Goal: Task Accomplishment & Management: Use online tool/utility

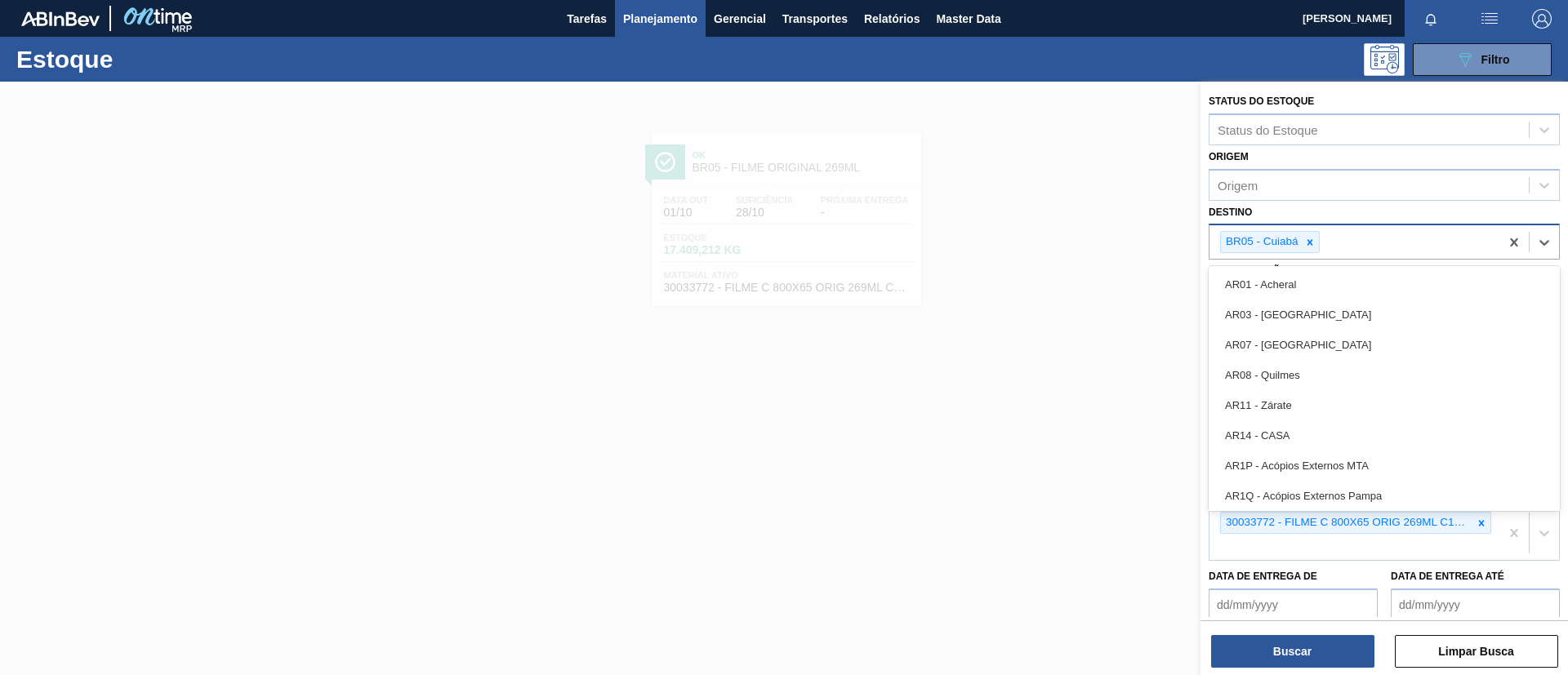
click at [1405, 239] on div "BR05 - Cuiabá" at bounding box center [1355, 241] width 290 height 33
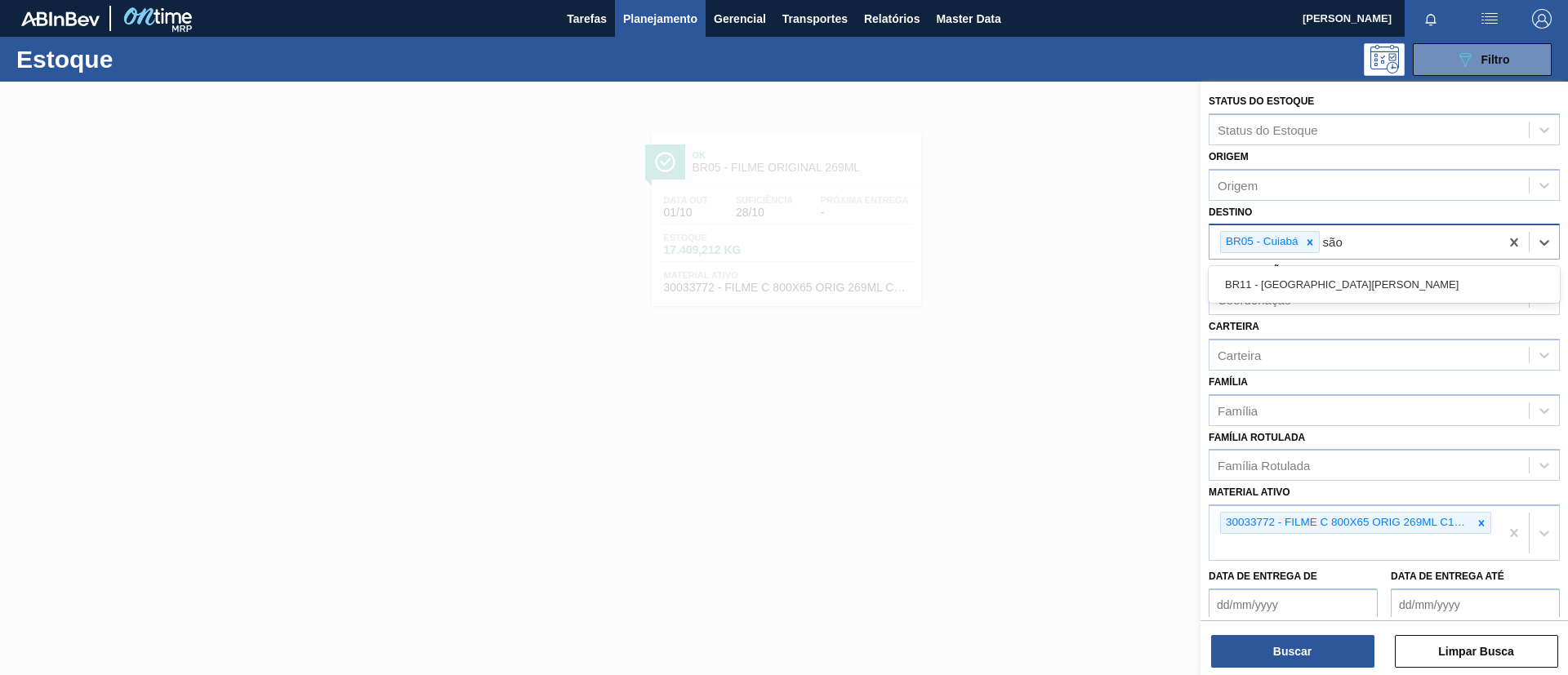
type input "são l"
click at [1402, 266] on div "BR11 - São Luís" at bounding box center [1384, 284] width 351 height 37
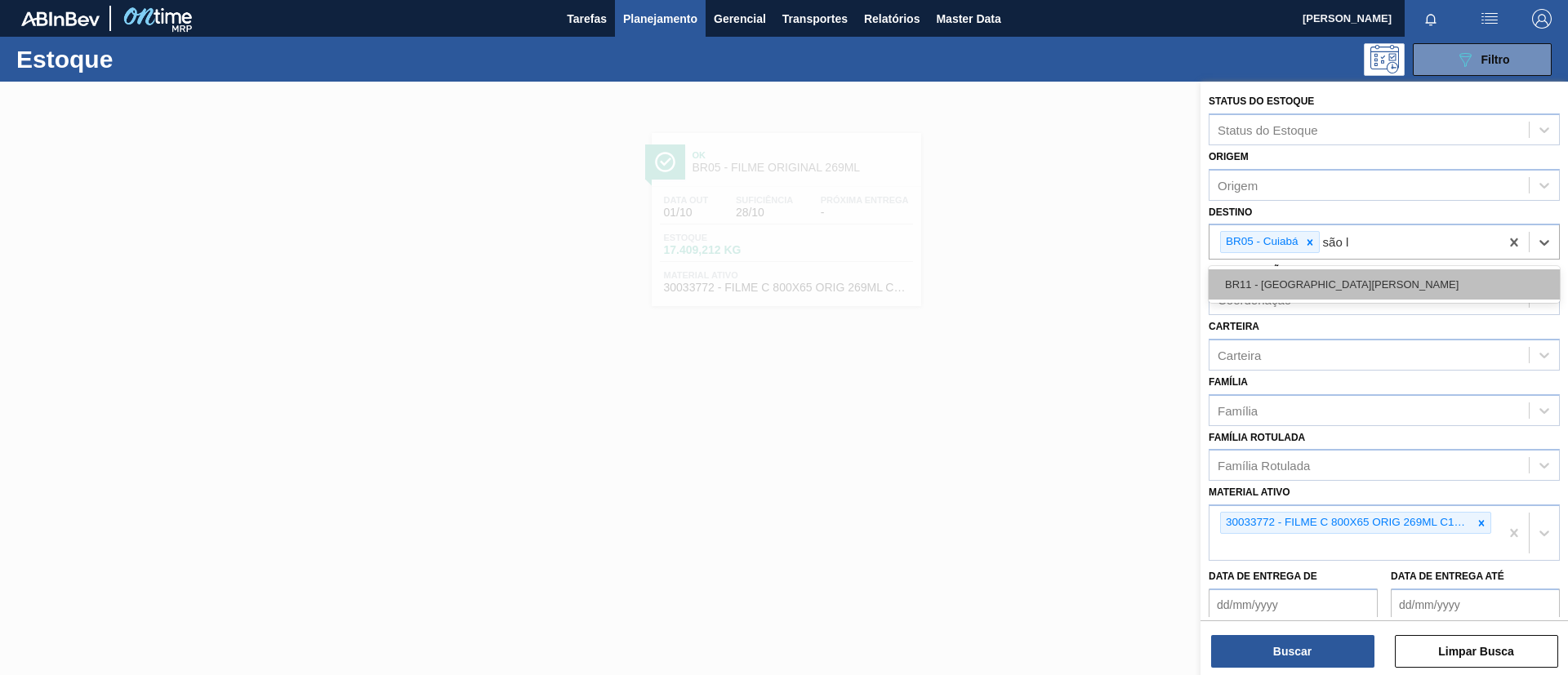
click at [1404, 271] on div "BR11 - São Luís" at bounding box center [1384, 284] width 351 height 30
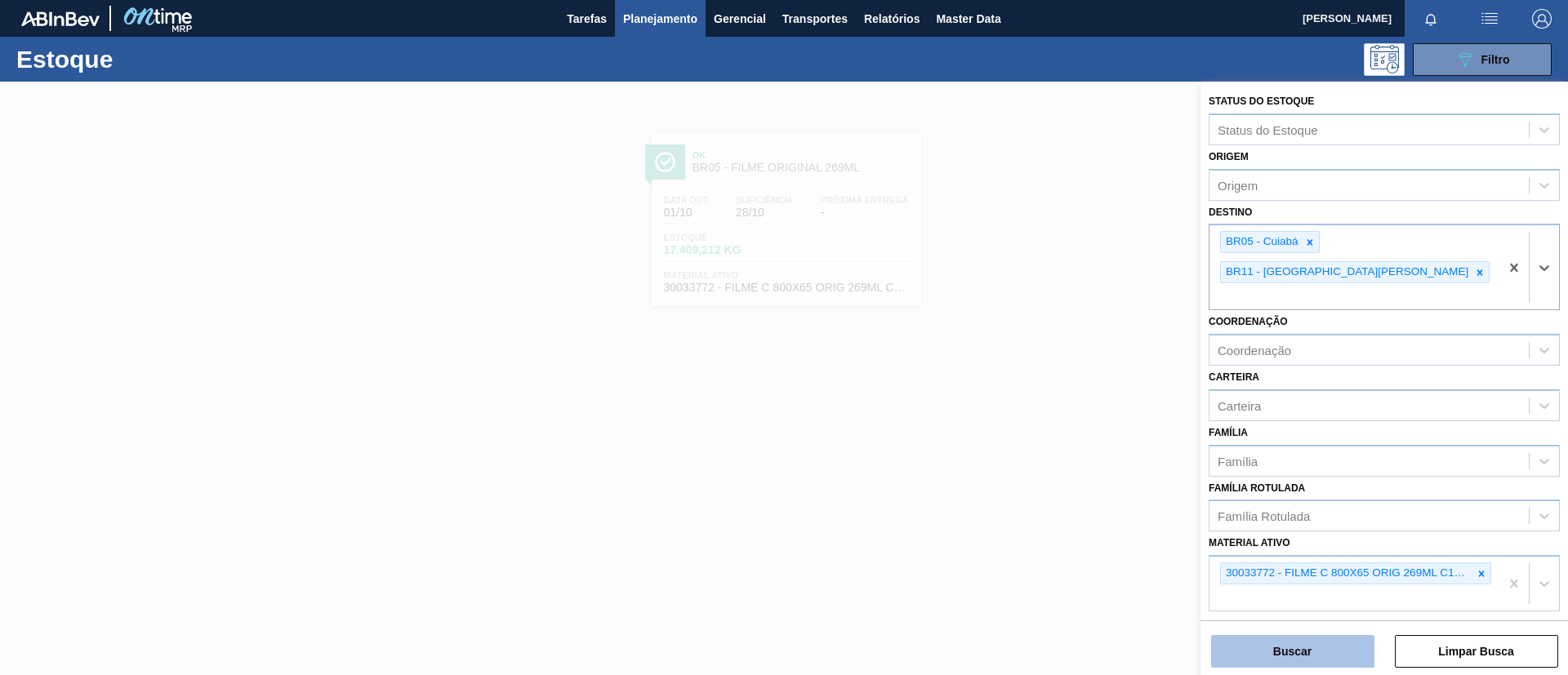
click at [1333, 656] on button "Buscar" at bounding box center [1293, 652] width 163 height 33
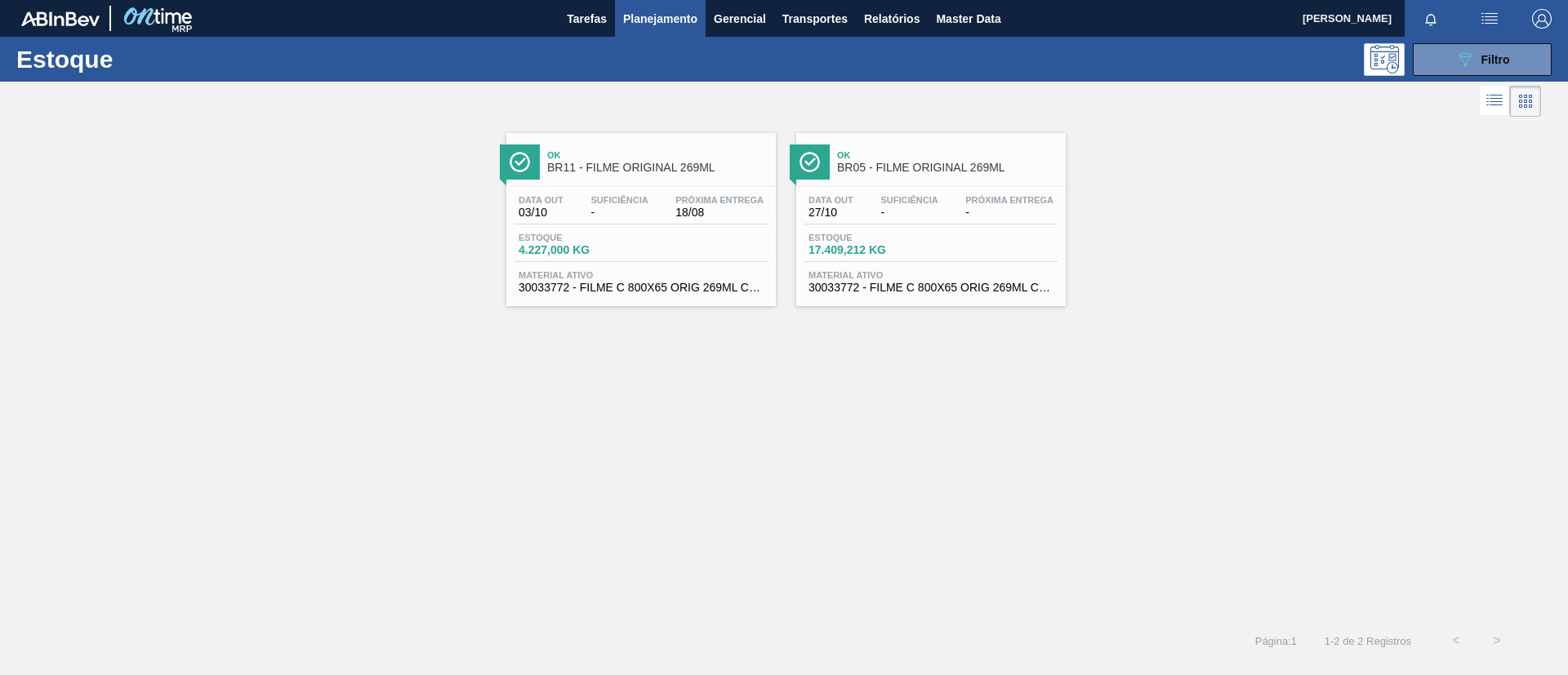
click at [971, 169] on span "BR05 - FILME ORIGINAL 269ML" at bounding box center [947, 167] width 221 height 12
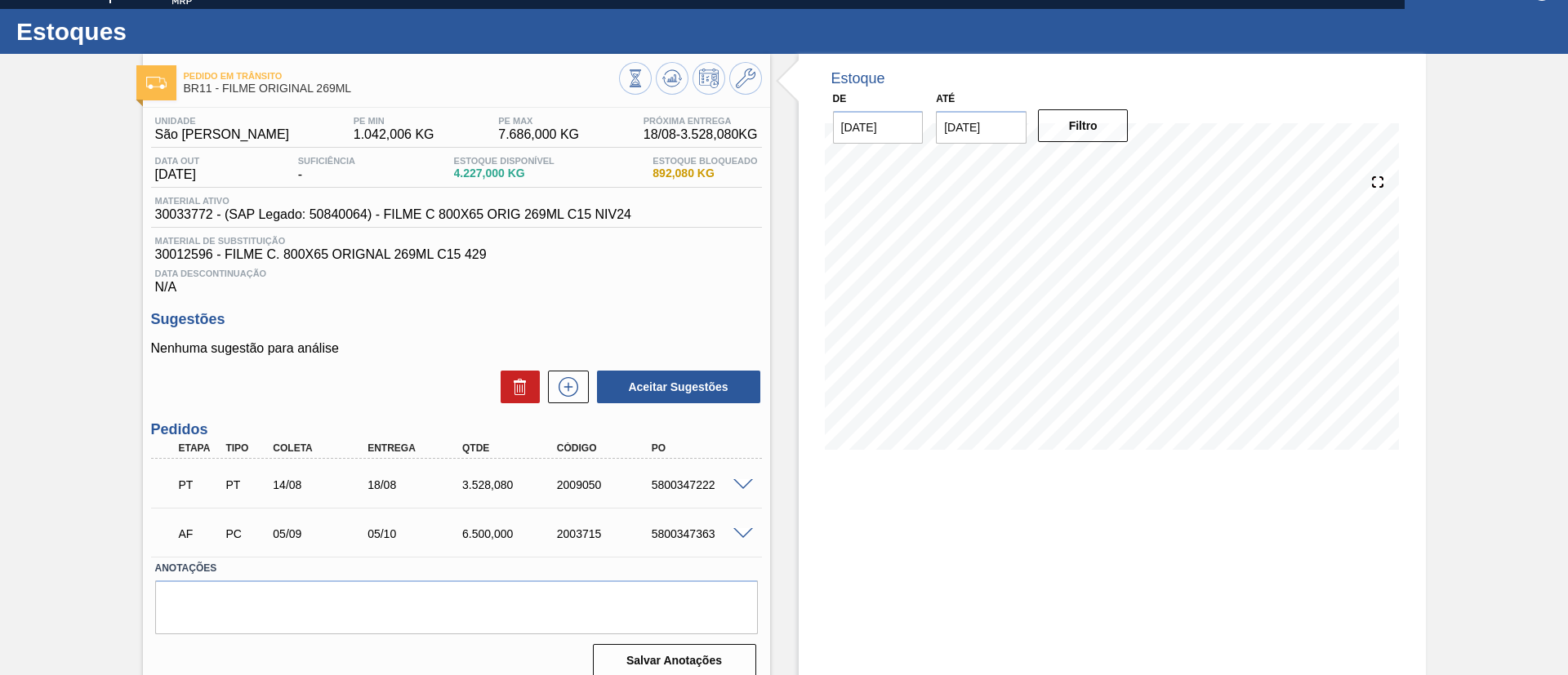
scroll to position [43, 0]
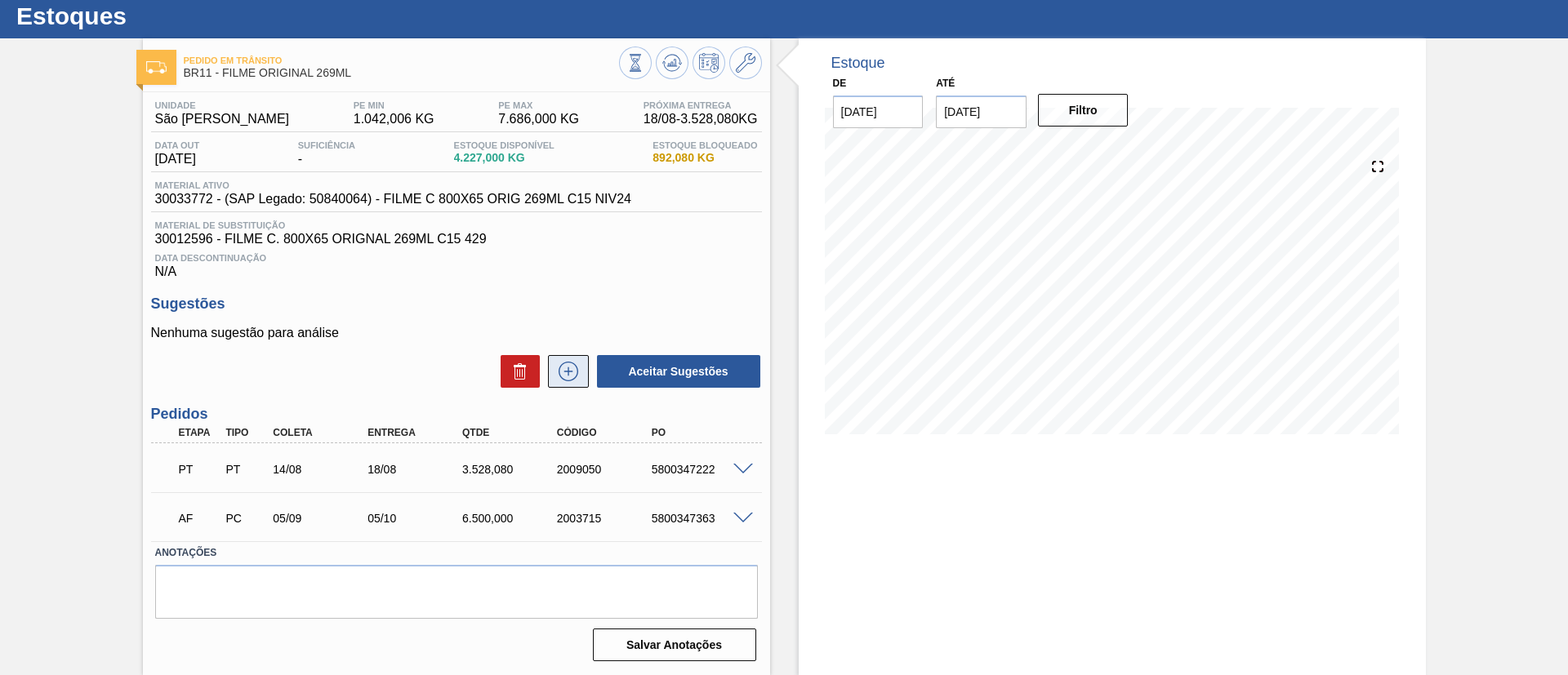
click at [561, 362] on icon at bounding box center [568, 371] width 26 height 20
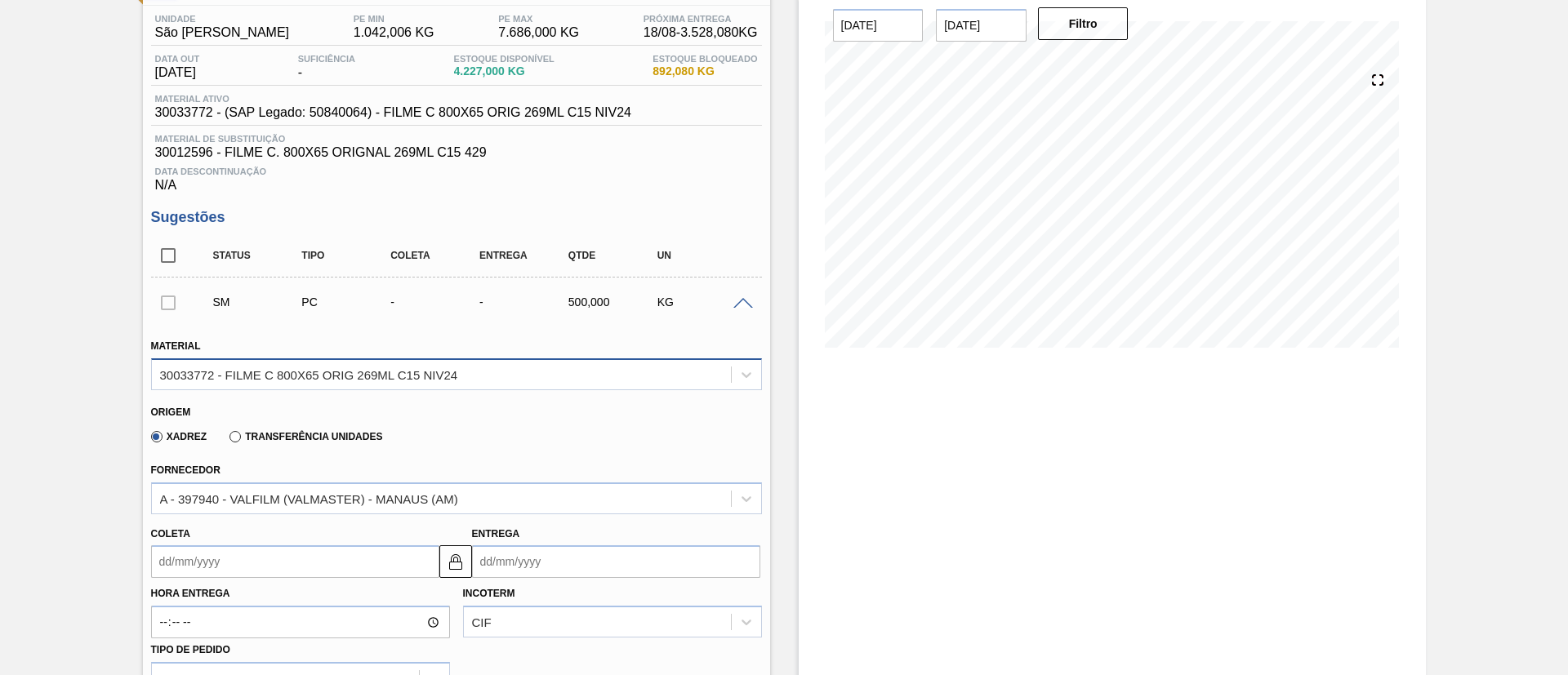
scroll to position [166, 0]
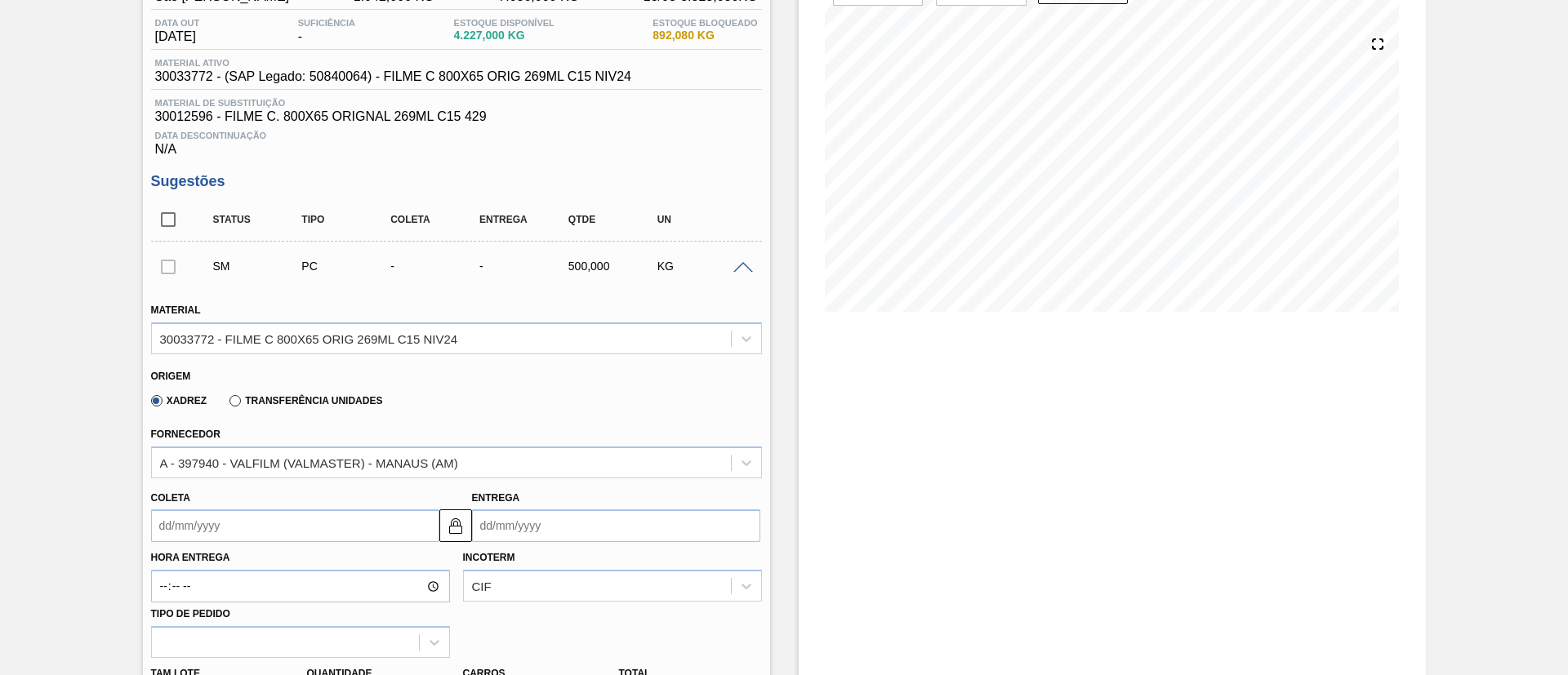
click at [297, 401] on label "Transferência Unidades" at bounding box center [306, 400] width 153 height 11
click at [227, 404] on input "Transferência Unidades" at bounding box center [227, 404] width 0 height 0
click at [290, 455] on div "BR01-Manaus" at bounding box center [442, 463] width 579 height 24
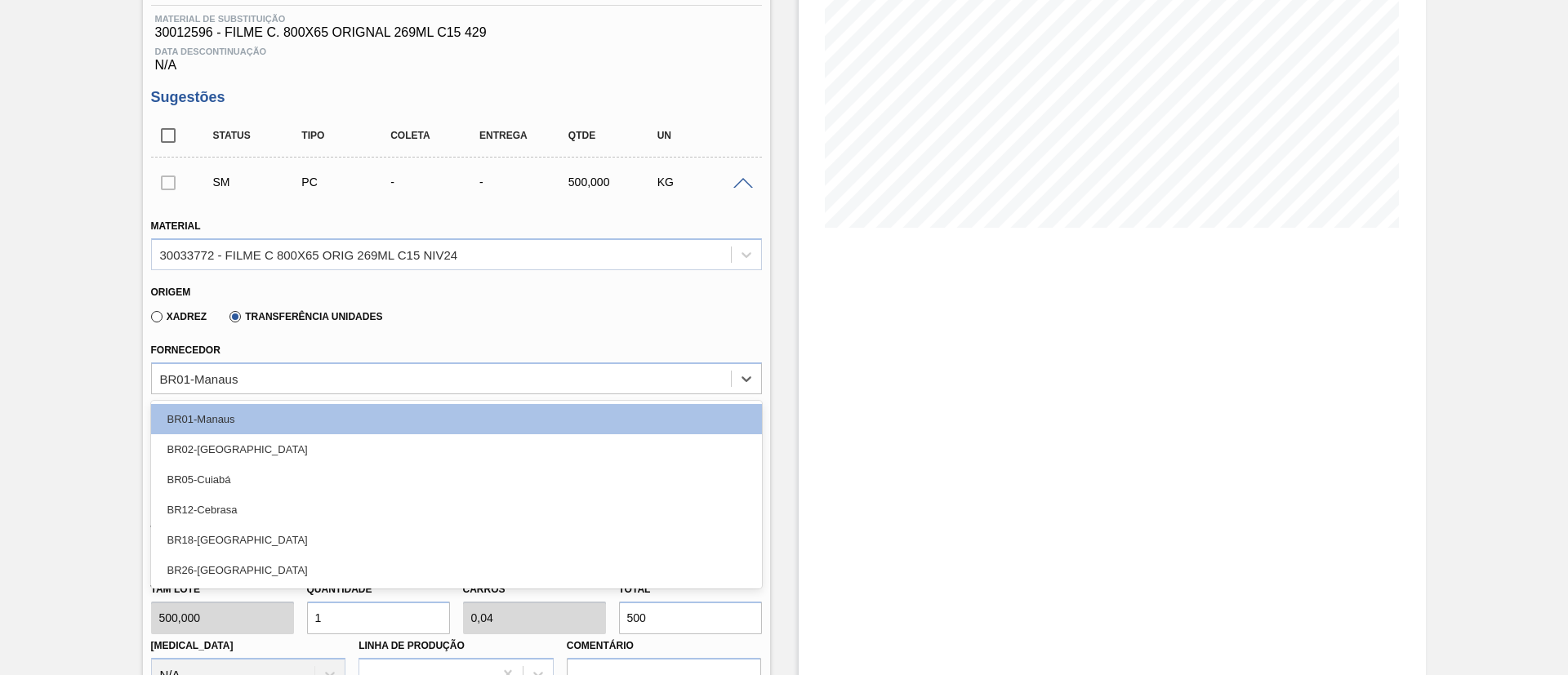
scroll to position [289, 0]
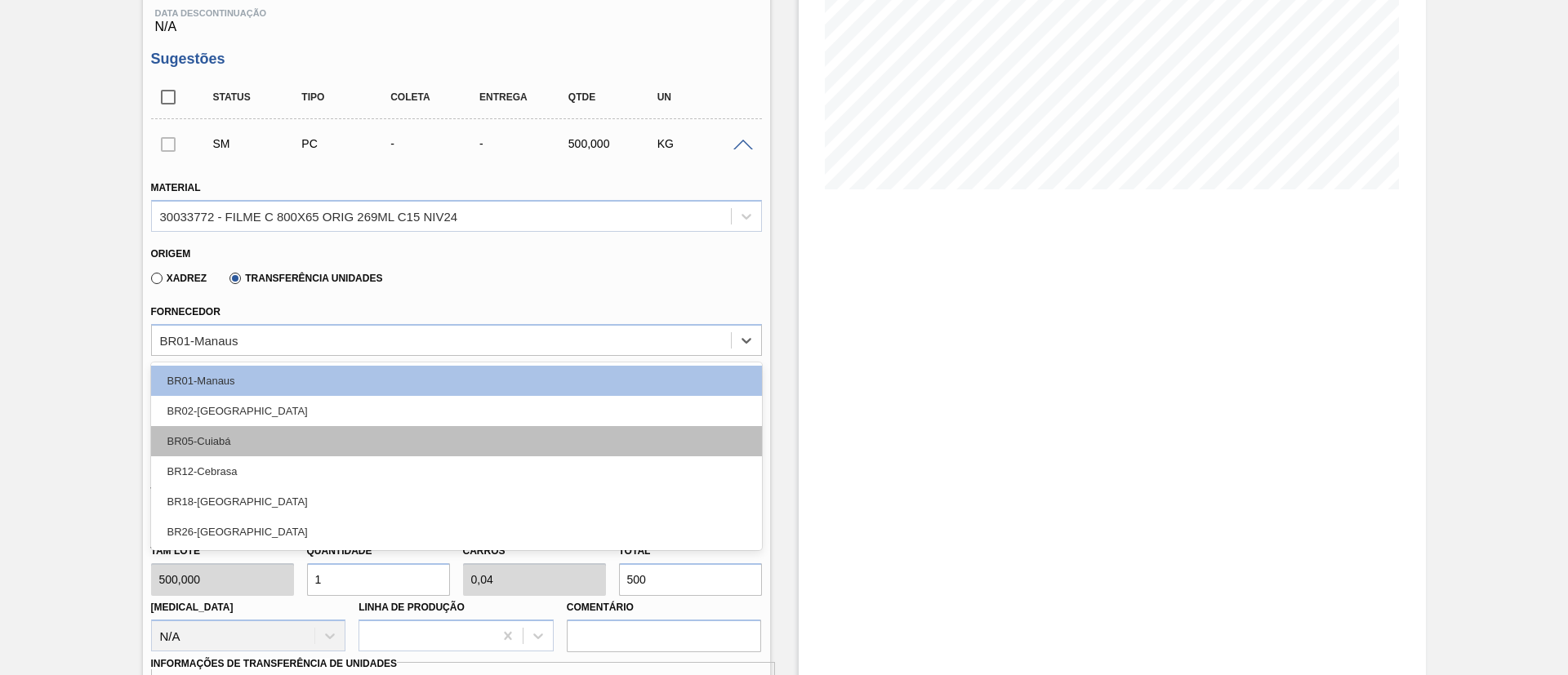
click at [257, 432] on div "BR05-Cuiabá" at bounding box center [456, 441] width 611 height 30
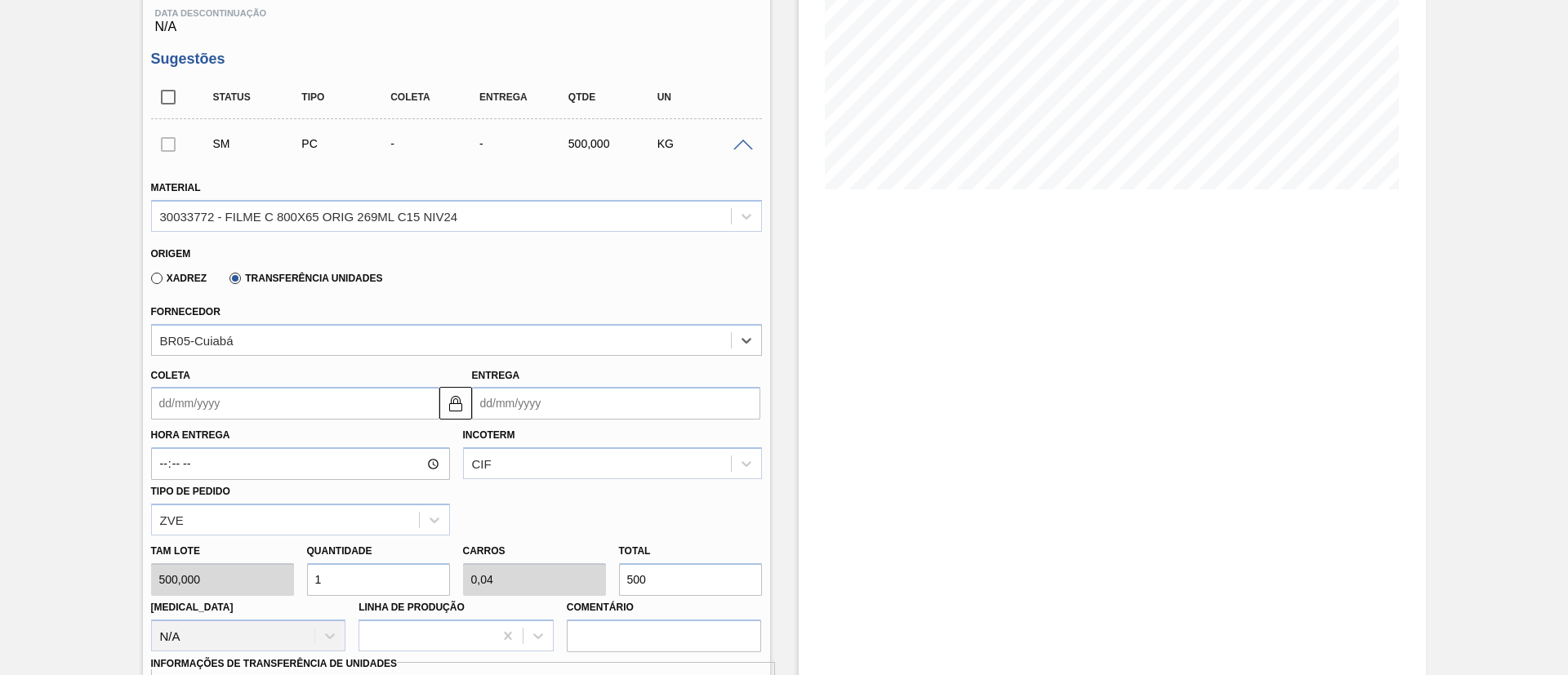
click at [279, 393] on input "Coleta" at bounding box center [296, 404] width 289 height 33
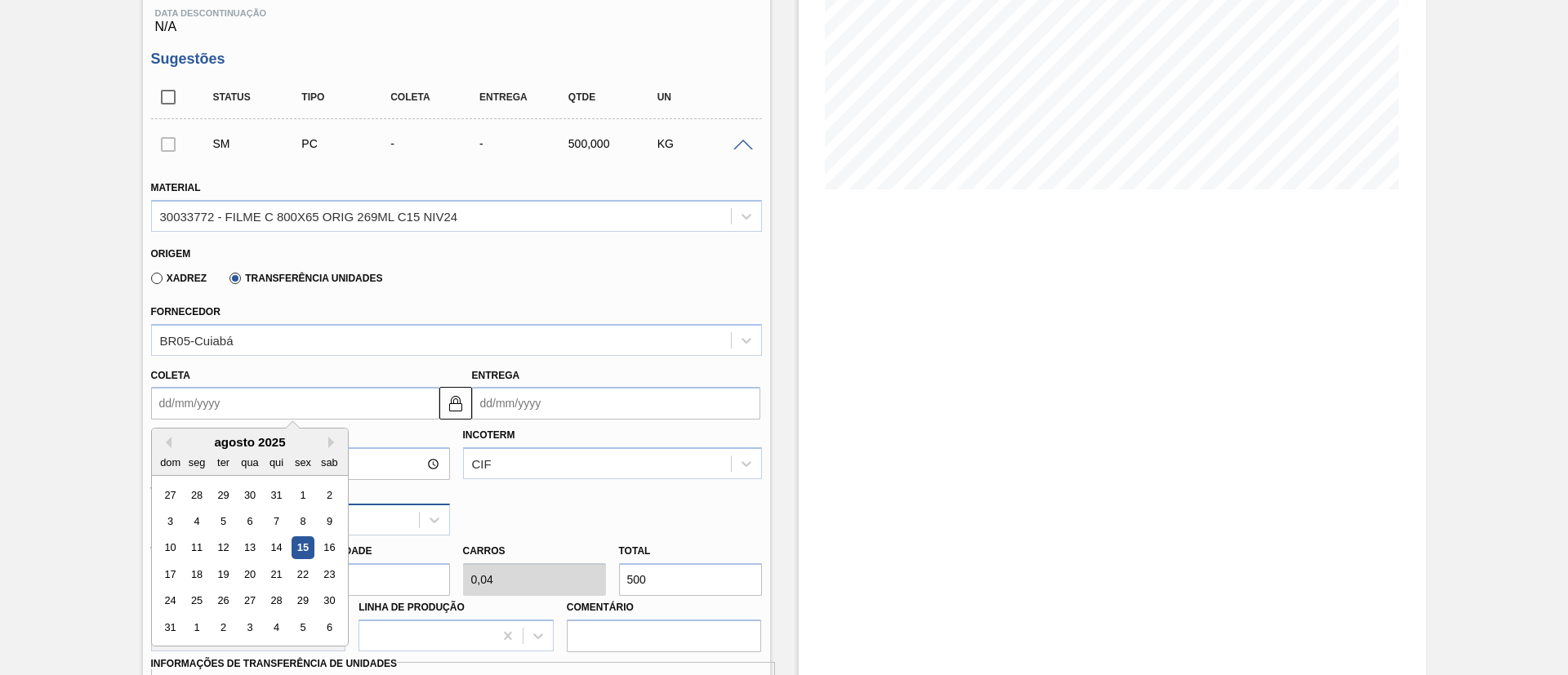
click at [303, 541] on div "15" at bounding box center [302, 549] width 22 height 22
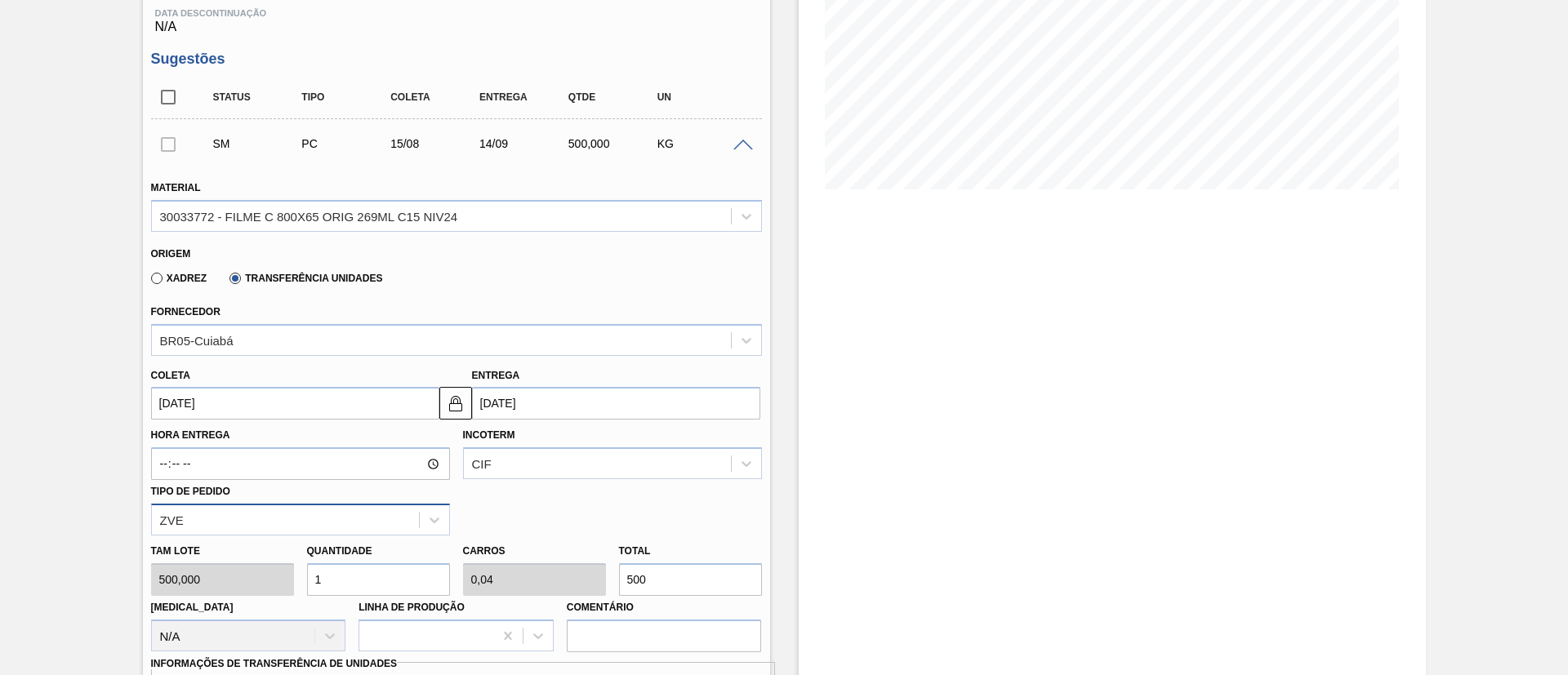
type input "[DATE]"
click at [439, 394] on button at bounding box center [455, 404] width 33 height 33
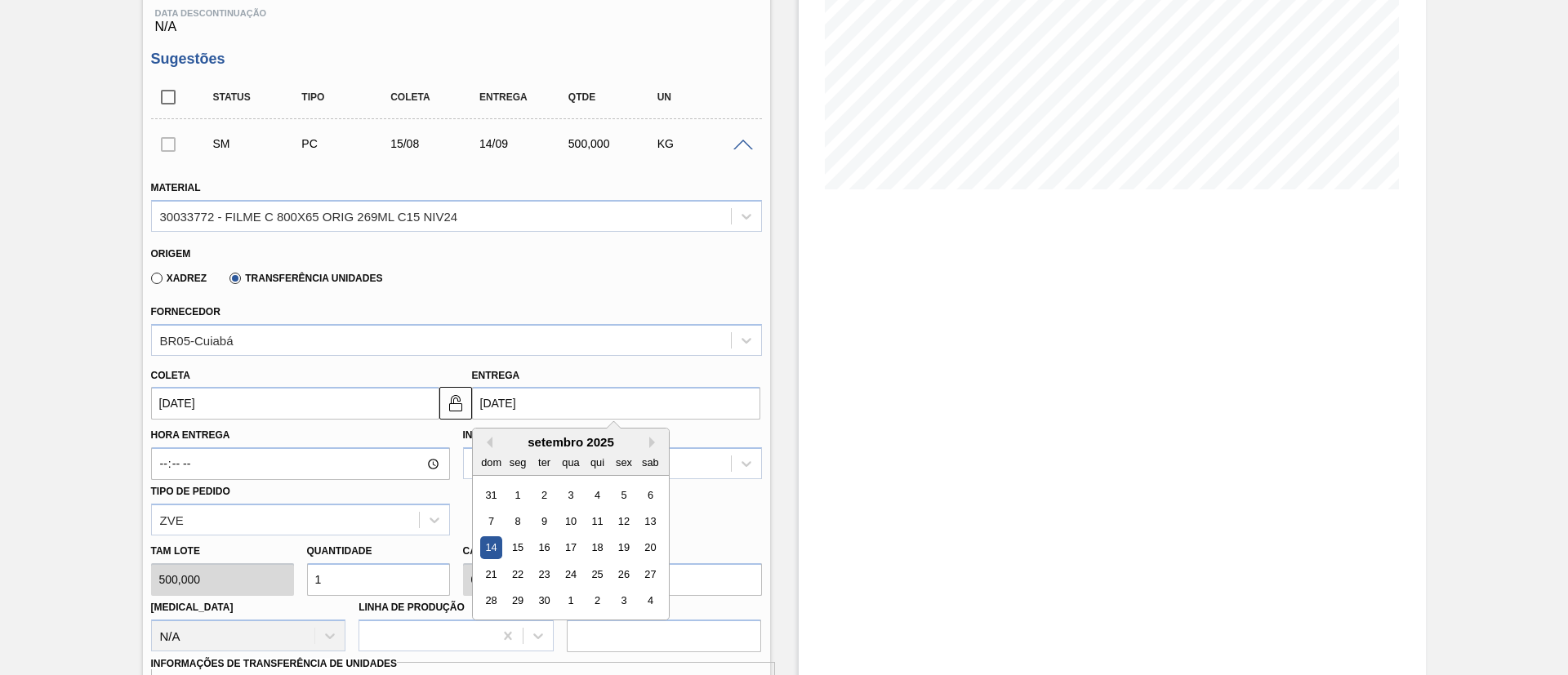
click at [511, 414] on input "14/09/2025" at bounding box center [617, 404] width 289 height 33
click at [491, 440] on button "Previous Month" at bounding box center [486, 442] width 11 height 11
click at [625, 543] on div "15" at bounding box center [624, 549] width 22 height 22
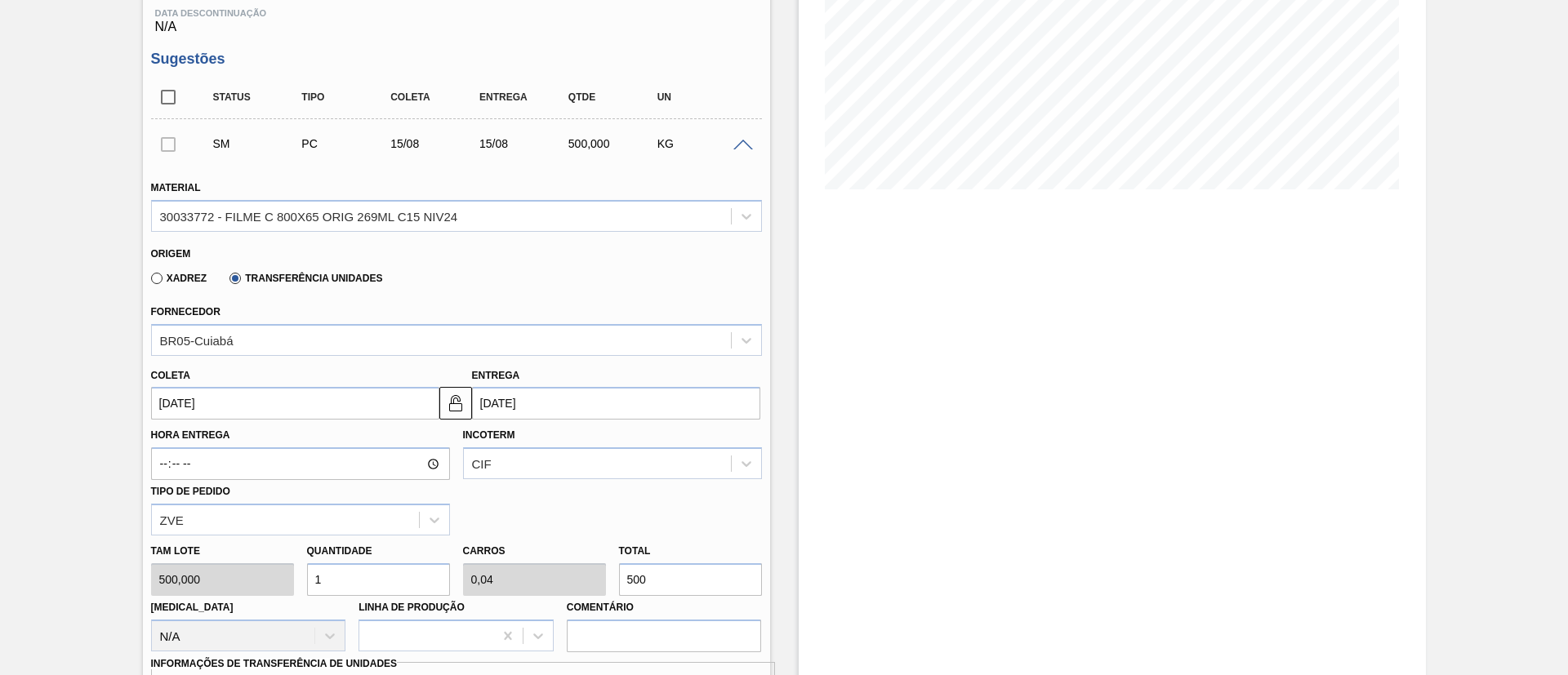
type input "[DATE]"
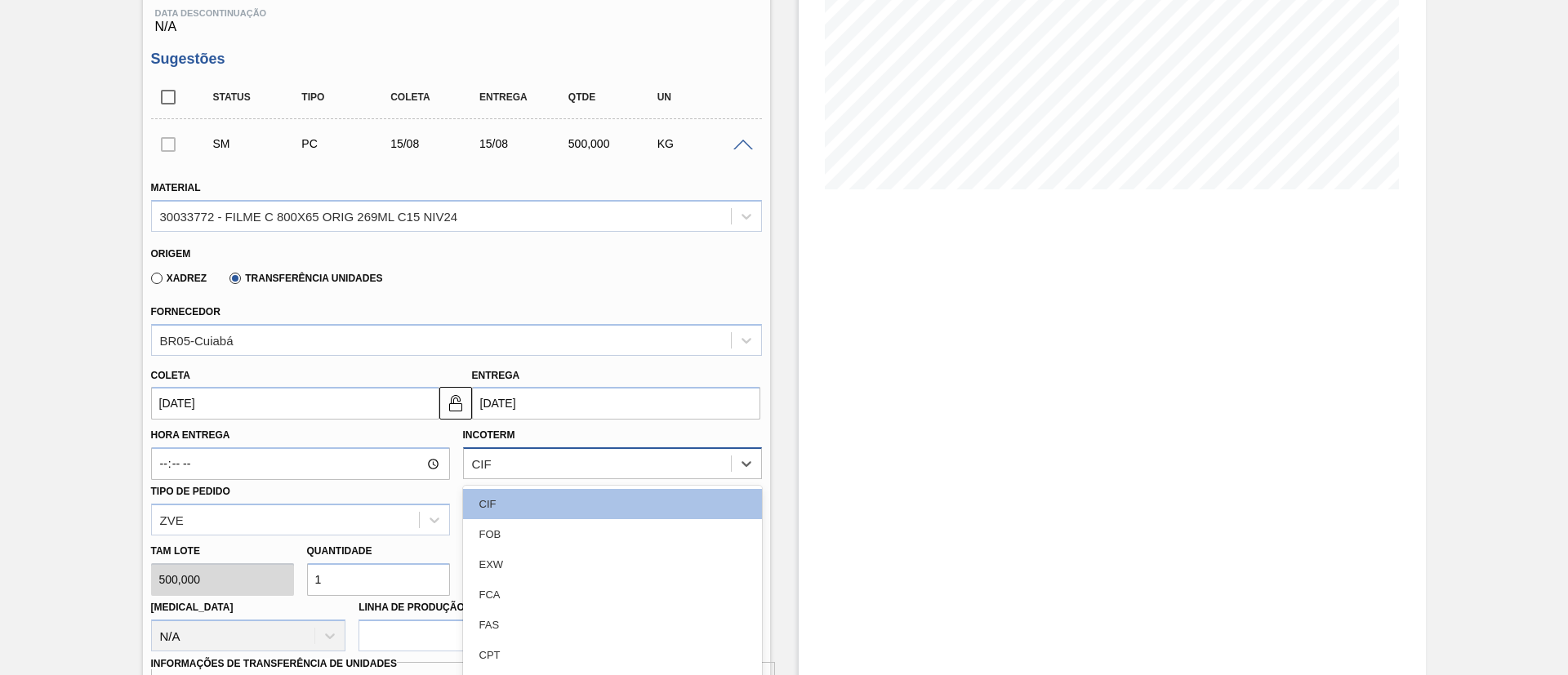
scroll to position [350, 0]
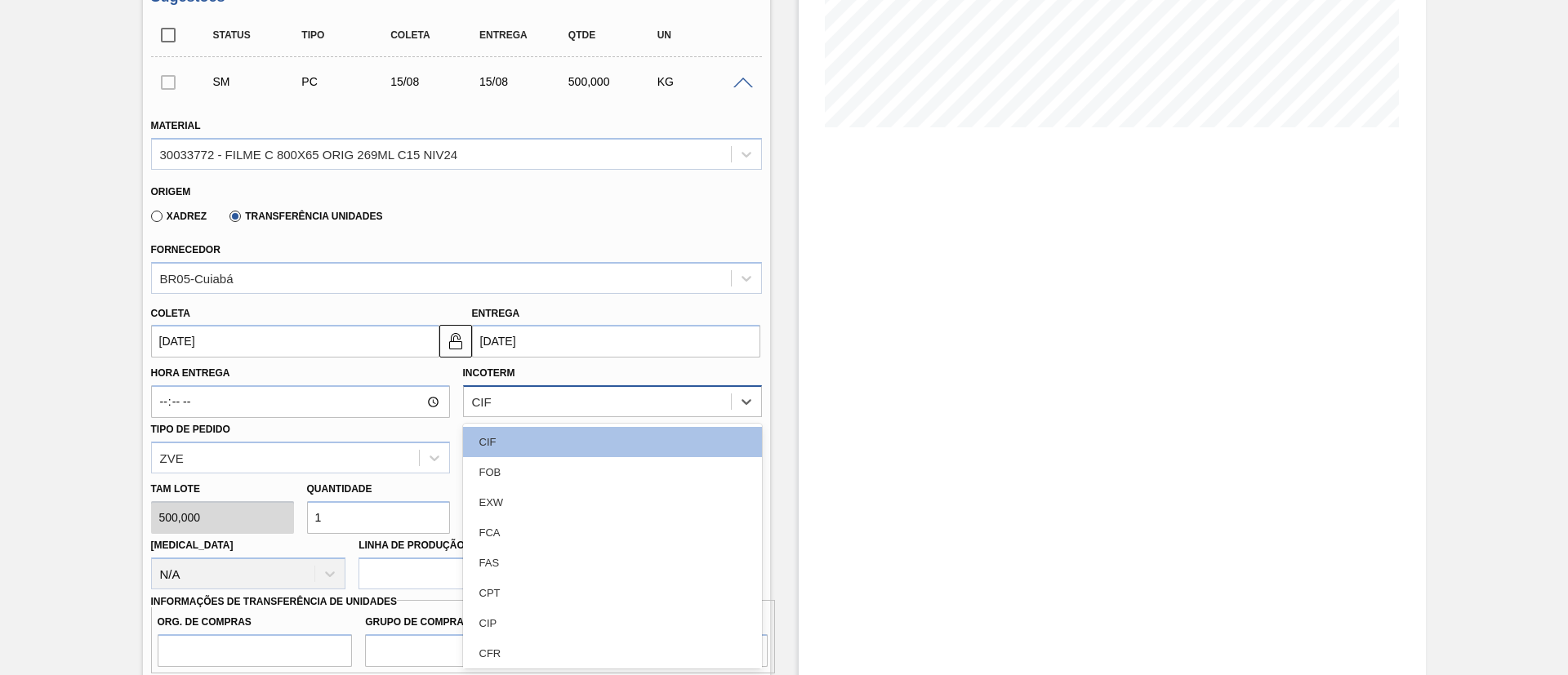
click at [605, 417] on div "option FOB focused, 2 of 11. 11 results available. Use Up and Down to choose op…" at bounding box center [613, 401] width 299 height 32
drag, startPoint x: 563, startPoint y: 465, endPoint x: 571, endPoint y: 470, distance: 9.4
click at [564, 465] on div "FOB" at bounding box center [613, 471] width 299 height 30
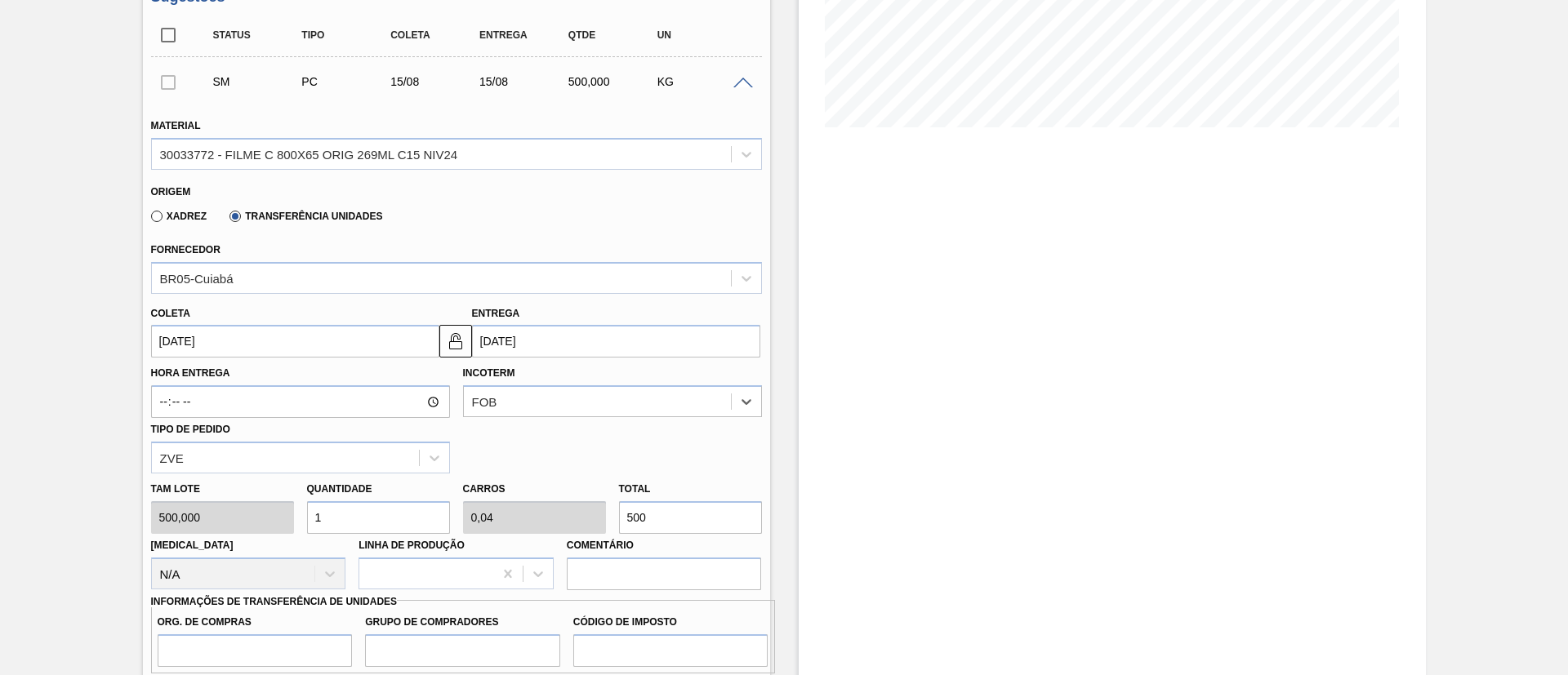
click at [546, 506] on div "Tam lote 500,000 Quantidade 1 Carros 0,04 Total 500 Doca N/A Linha de Produção …" at bounding box center [456, 532] width 624 height 117
type input "0,018"
type input "0,001"
type input "90"
type input "0,18"
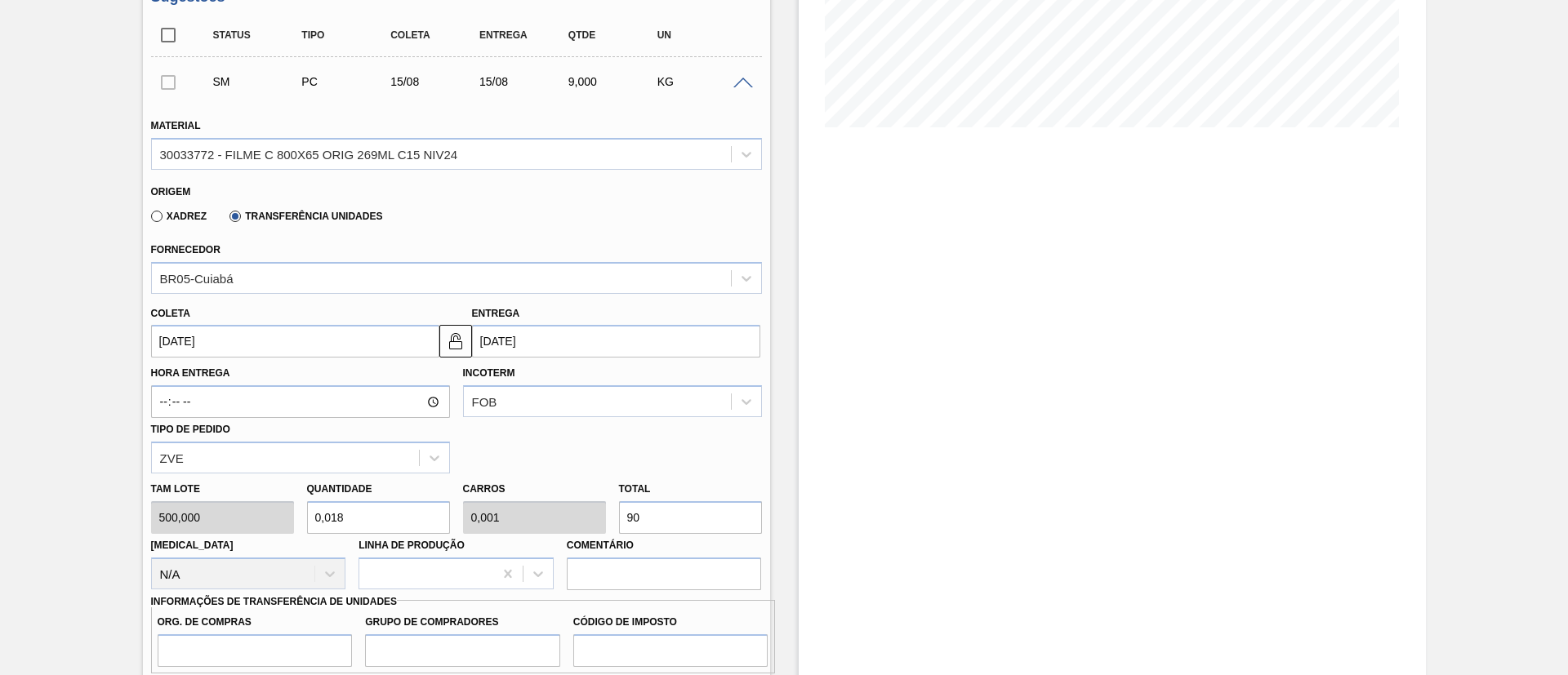
type input "0,007"
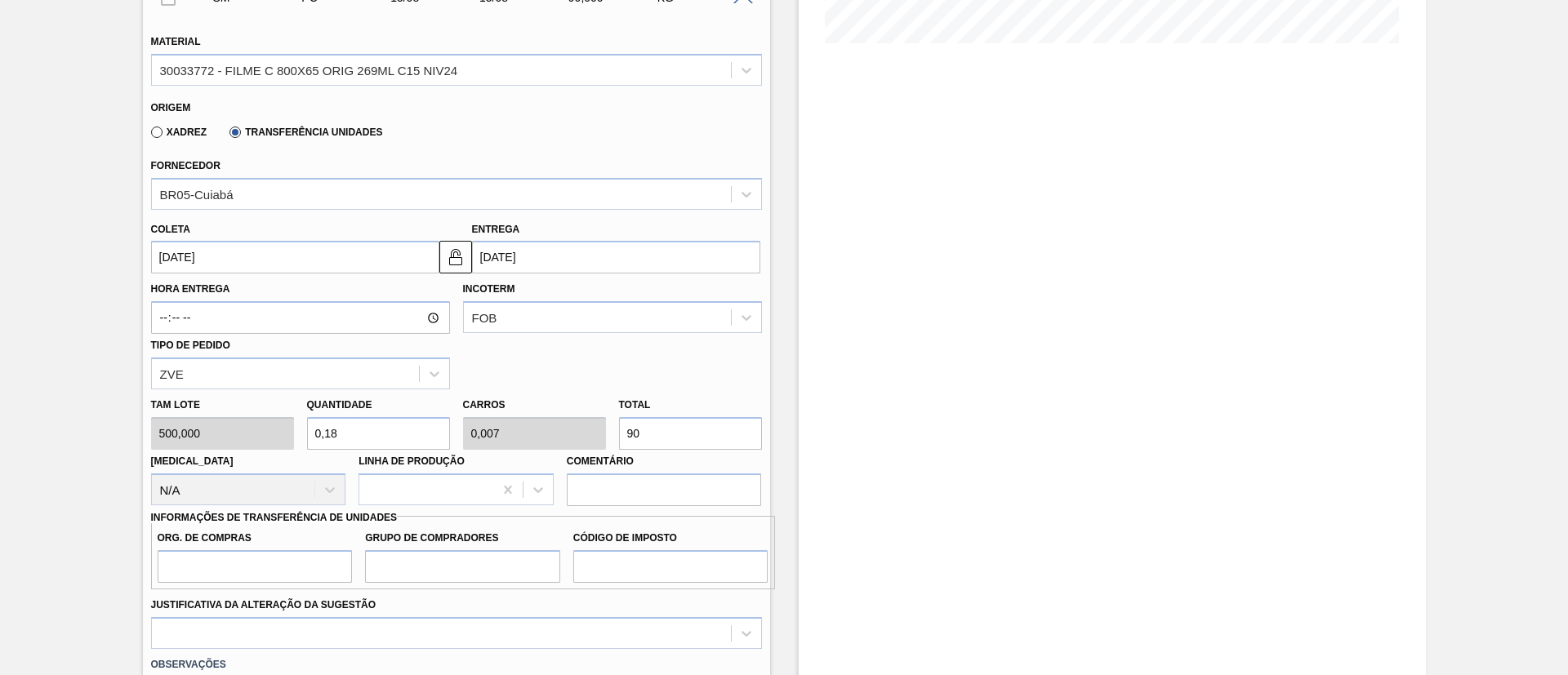
scroll to position [472, 0]
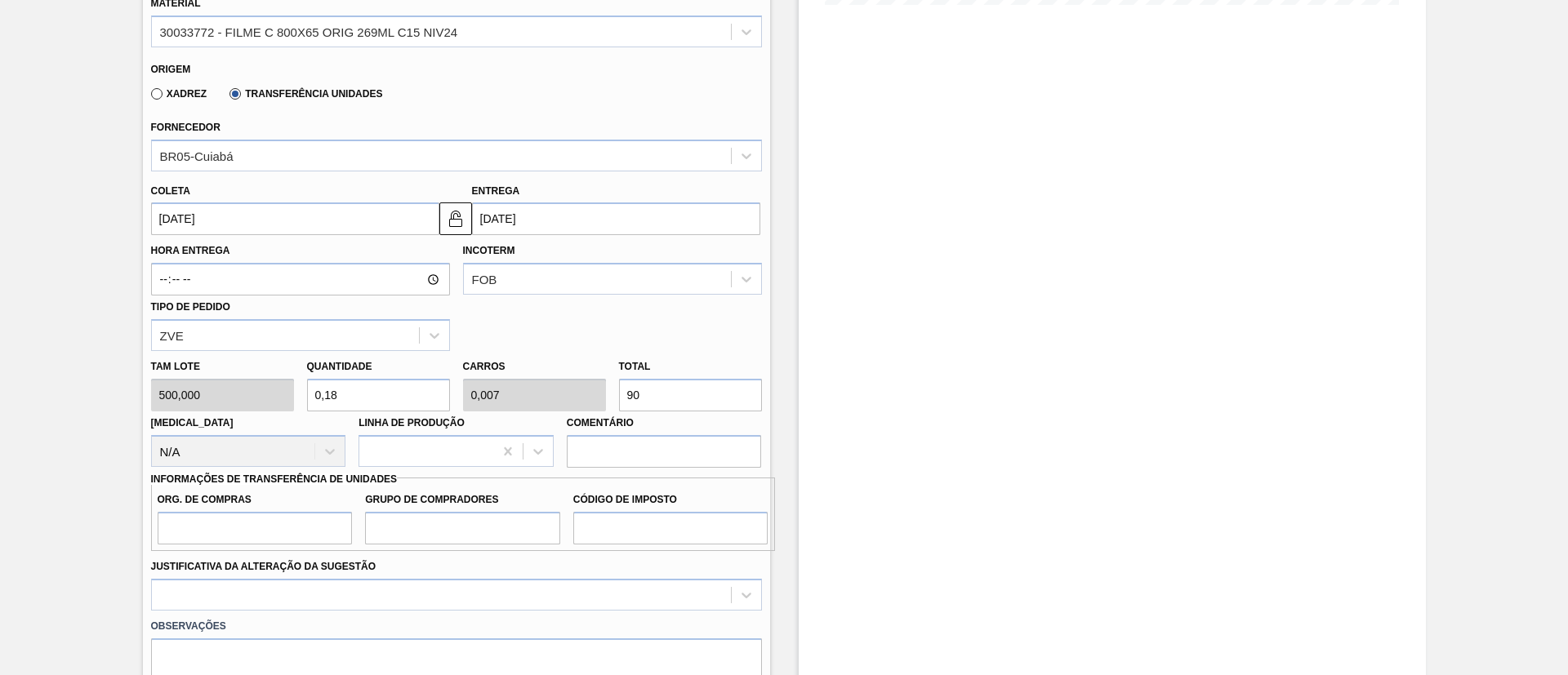
type input "90"
click at [272, 530] on input "Org. de Compras" at bounding box center [254, 528] width 195 height 33
type input "BR00"
click at [473, 522] on input "Grupo de Compradores" at bounding box center [462, 528] width 195 height 33
type input "A01"
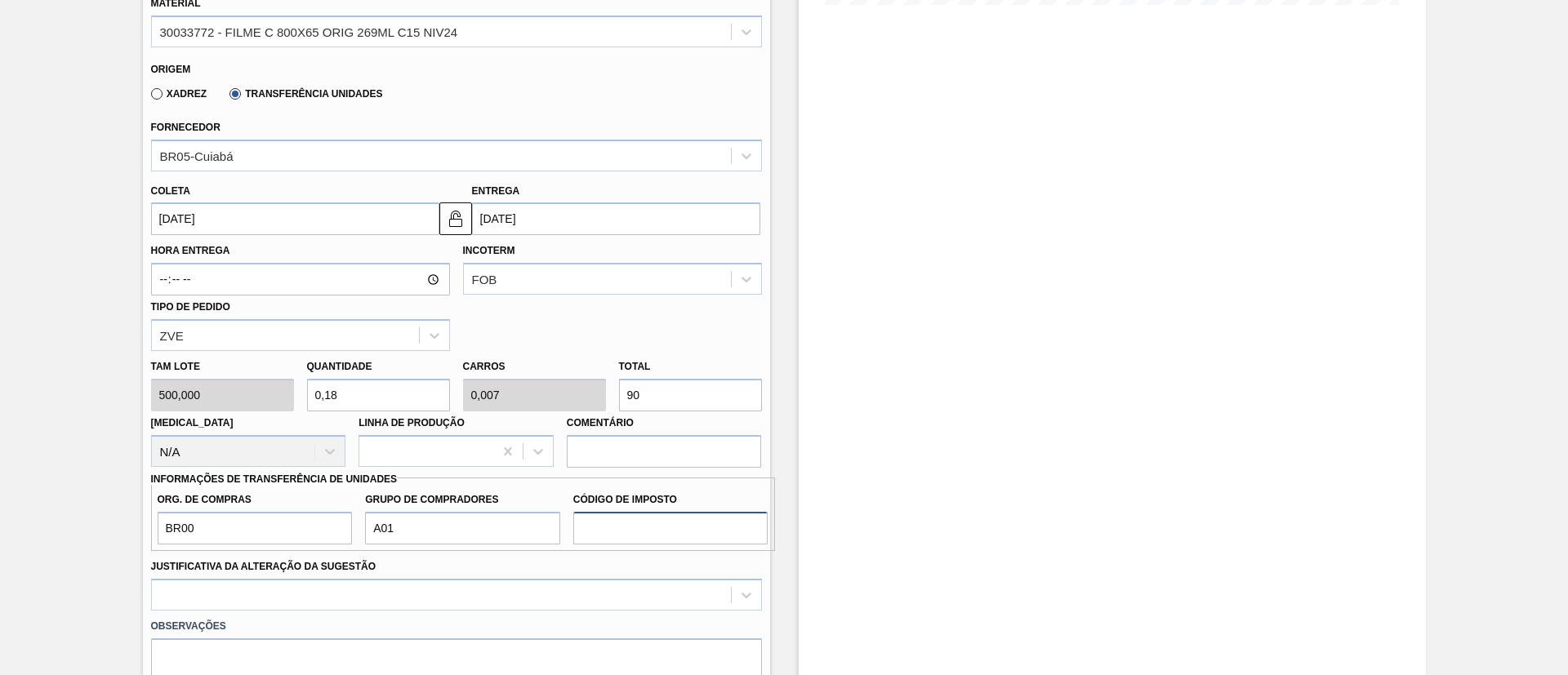
click at [653, 538] on input "Código de Imposto" at bounding box center [670, 528] width 195 height 33
type input "I1"
click at [501, 598] on div at bounding box center [456, 594] width 611 height 32
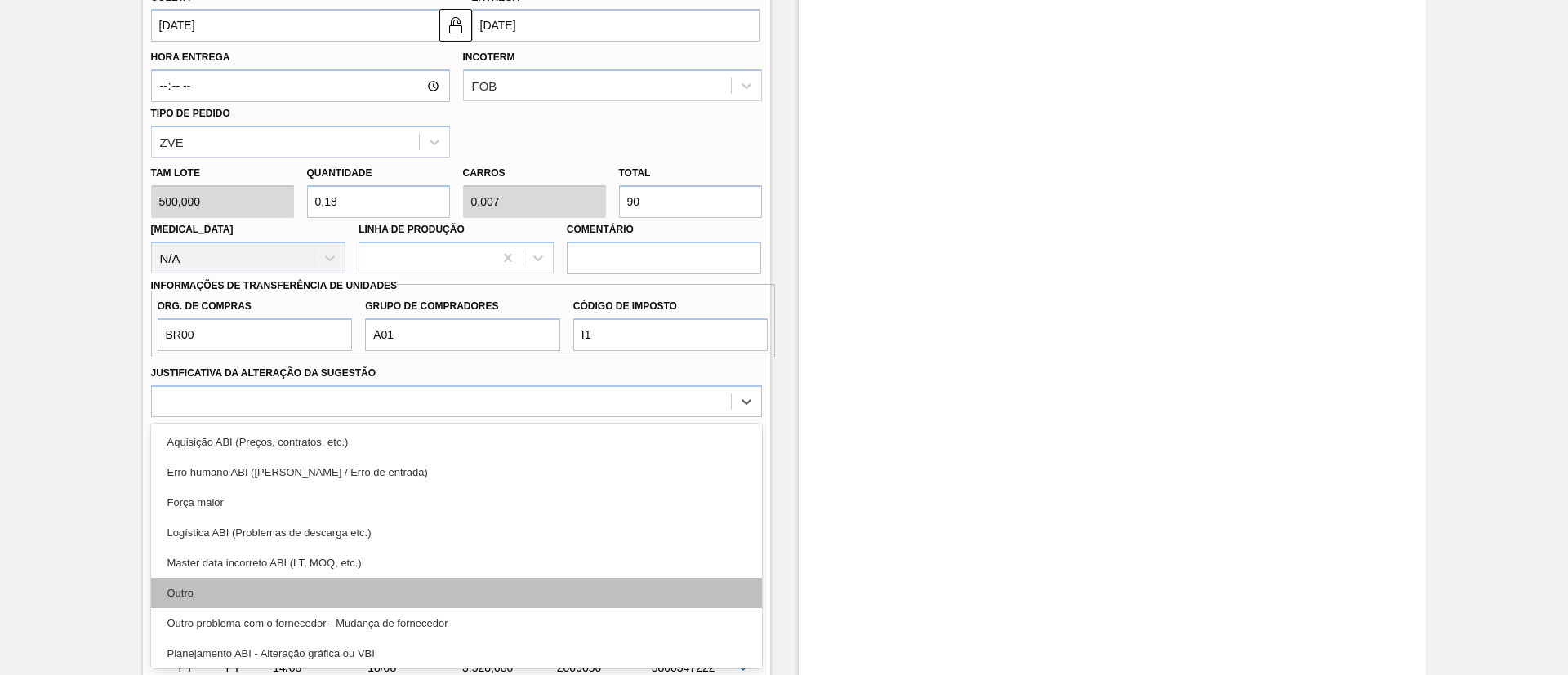
click at [356, 587] on div "Outro" at bounding box center [456, 593] width 611 height 30
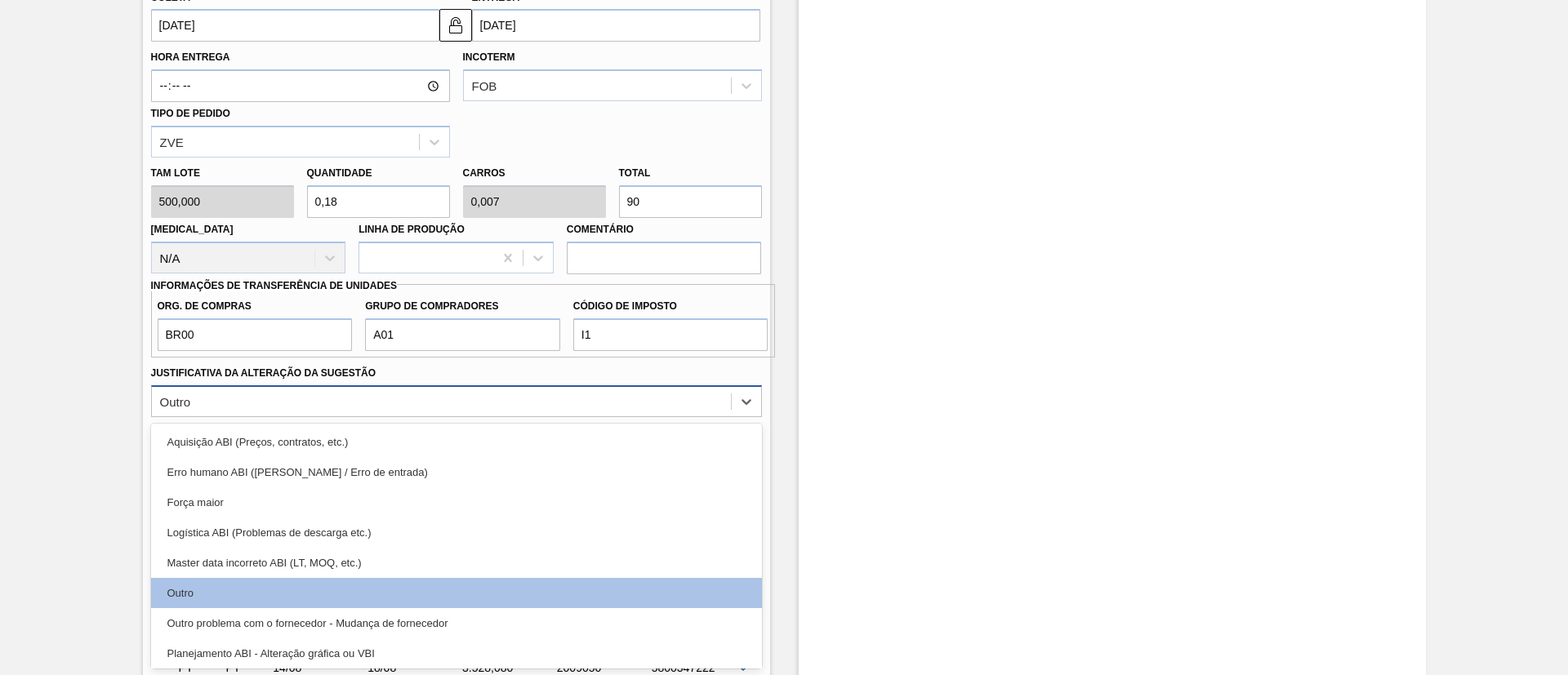
click at [315, 391] on div "Outro" at bounding box center [442, 401] width 579 height 24
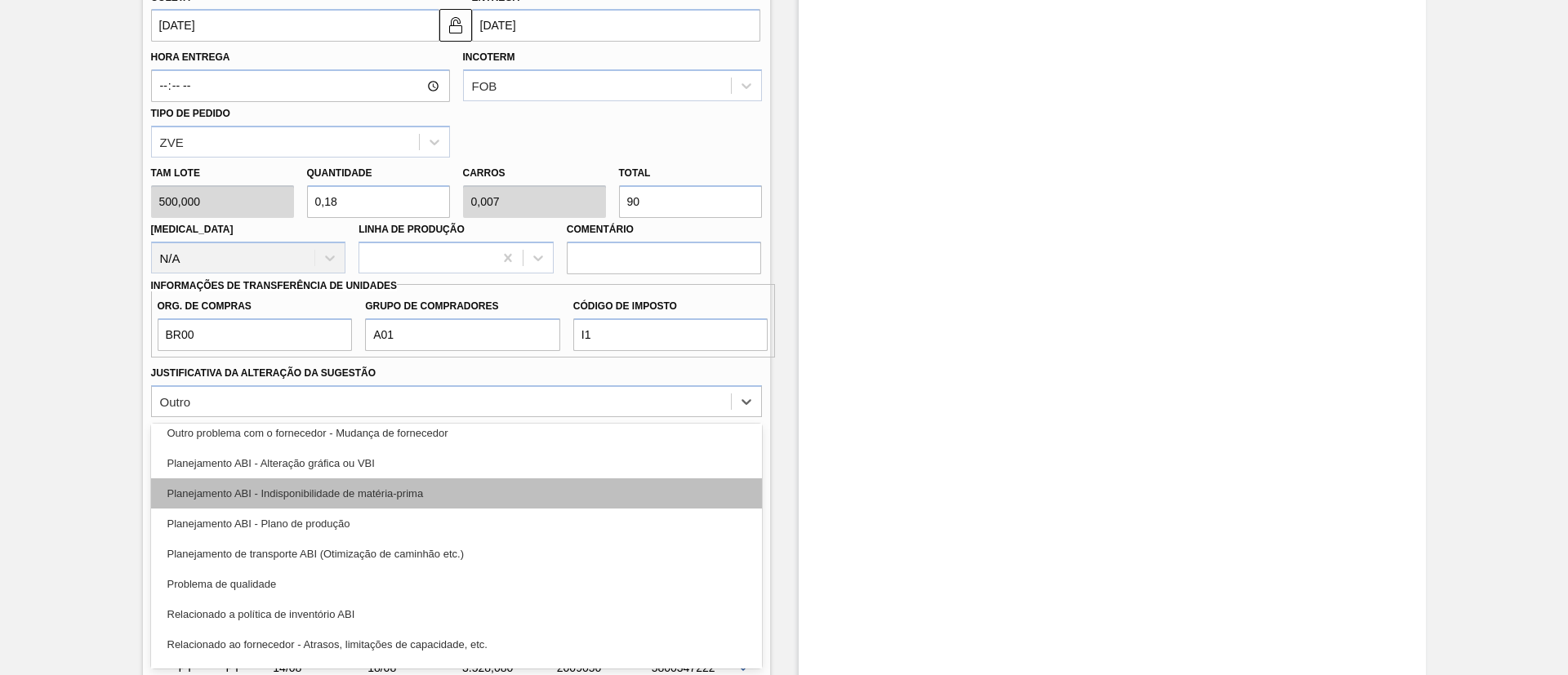
scroll to position [245, 0]
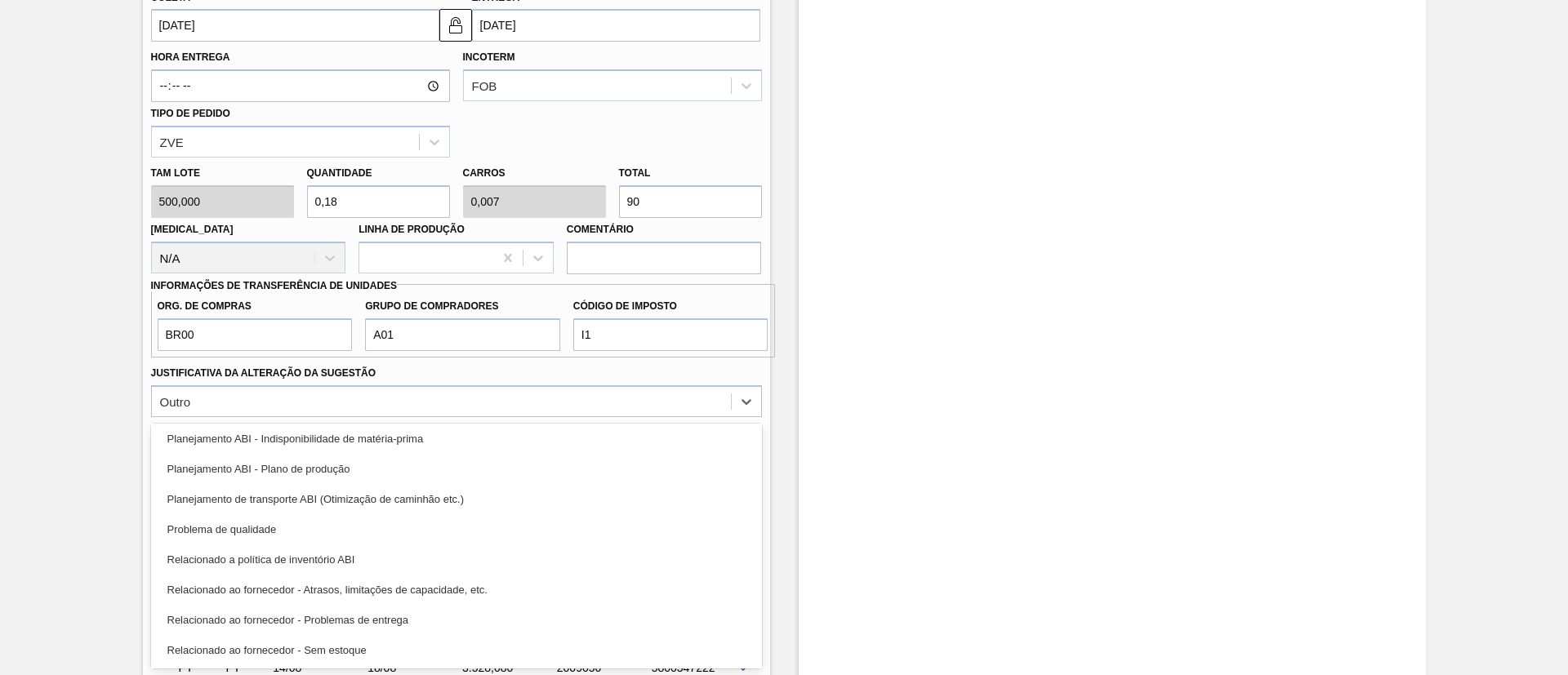
click at [75, 506] on div "Pedido em Trânsito BR11 - FILME ORIGINAL 269ML Unidade São Luís PE MIN 1.042,00…" at bounding box center [784, 144] width 1568 height 1458
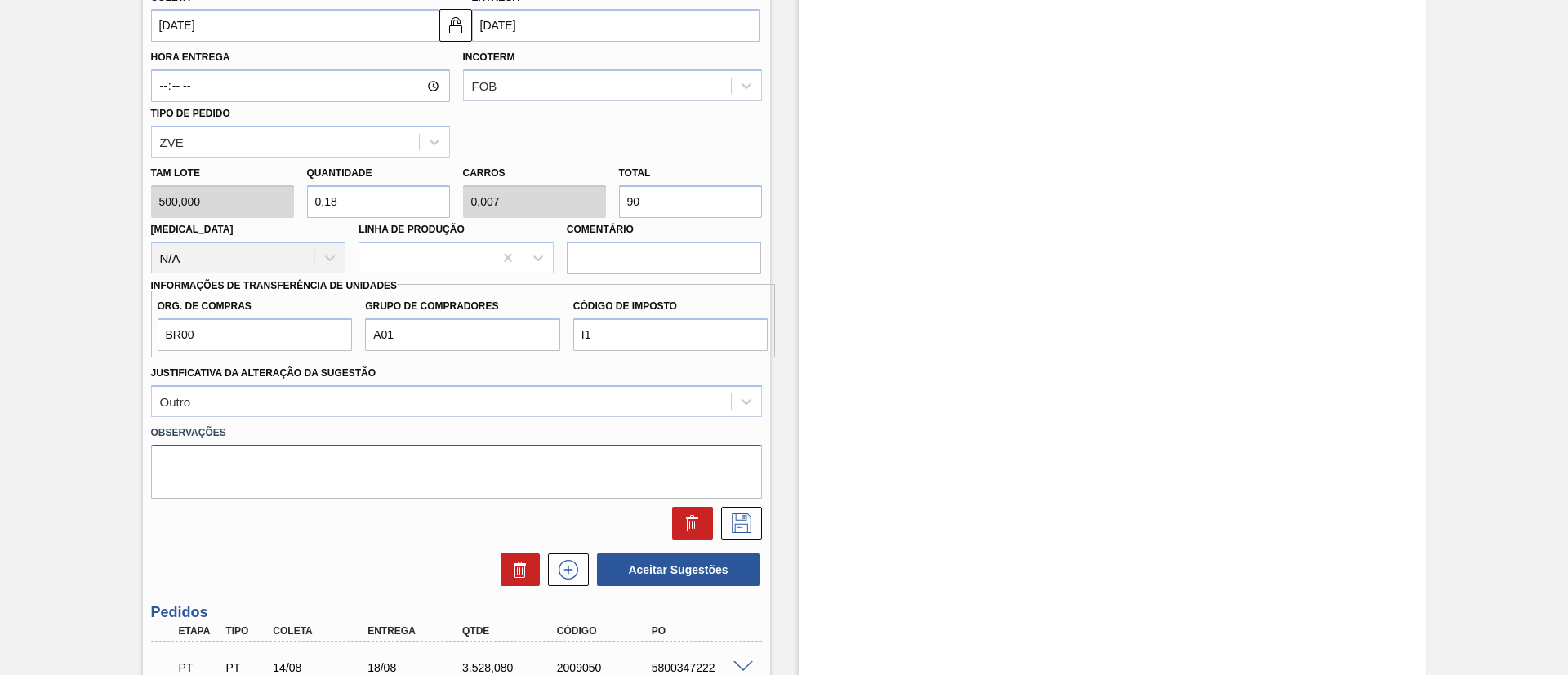
click at [214, 489] on textarea at bounding box center [456, 471] width 611 height 54
type textarea "a"
type textarea "Ajuste físico x contábil"
click at [755, 527] on button at bounding box center [741, 523] width 41 height 33
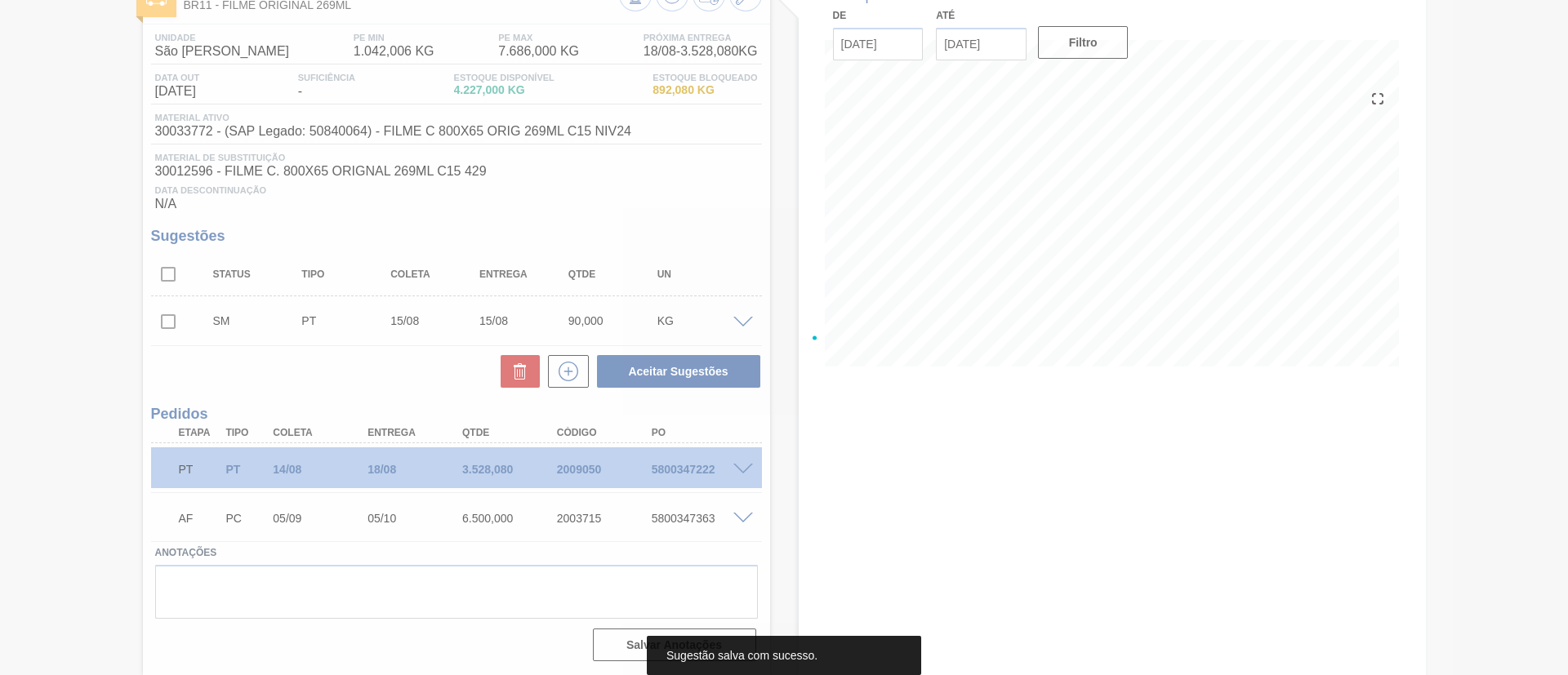
scroll to position [111, 0]
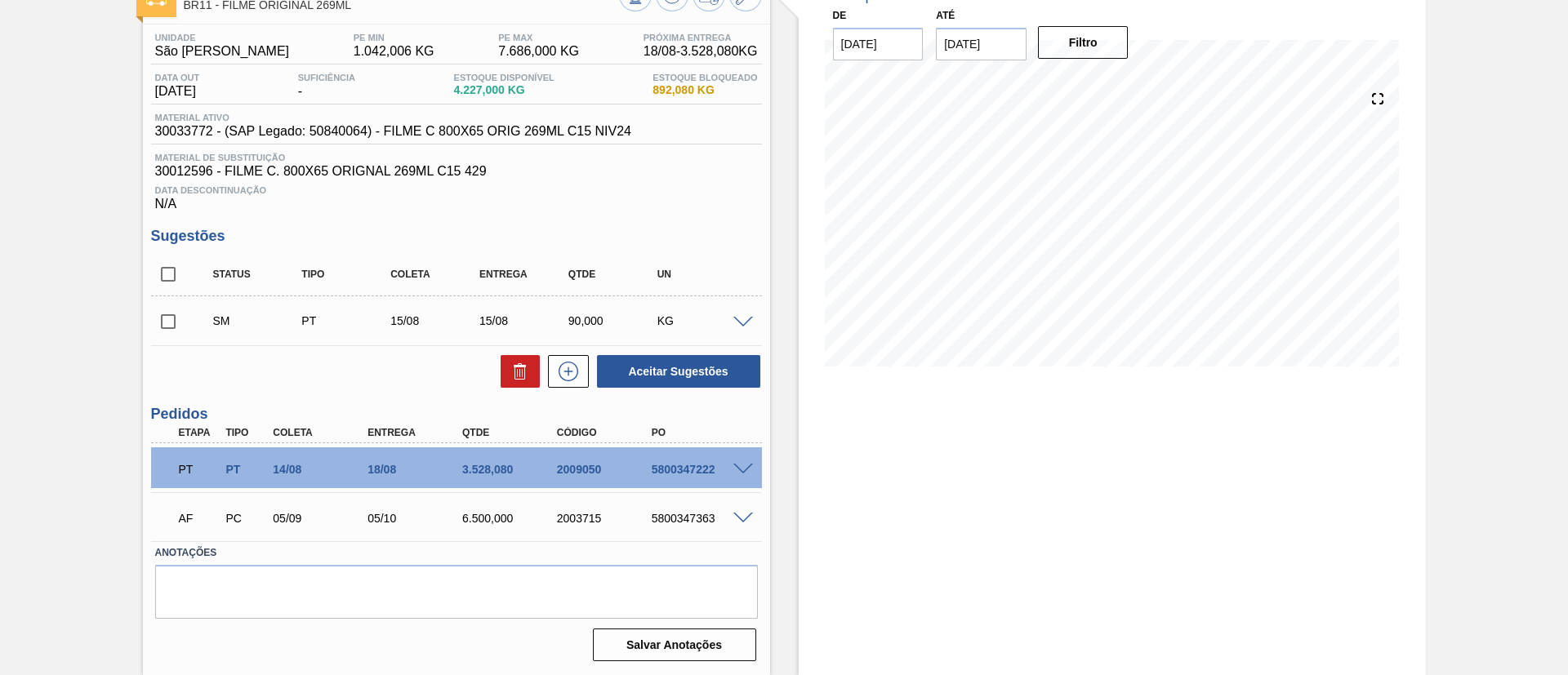
click at [739, 323] on span at bounding box center [743, 323] width 20 height 12
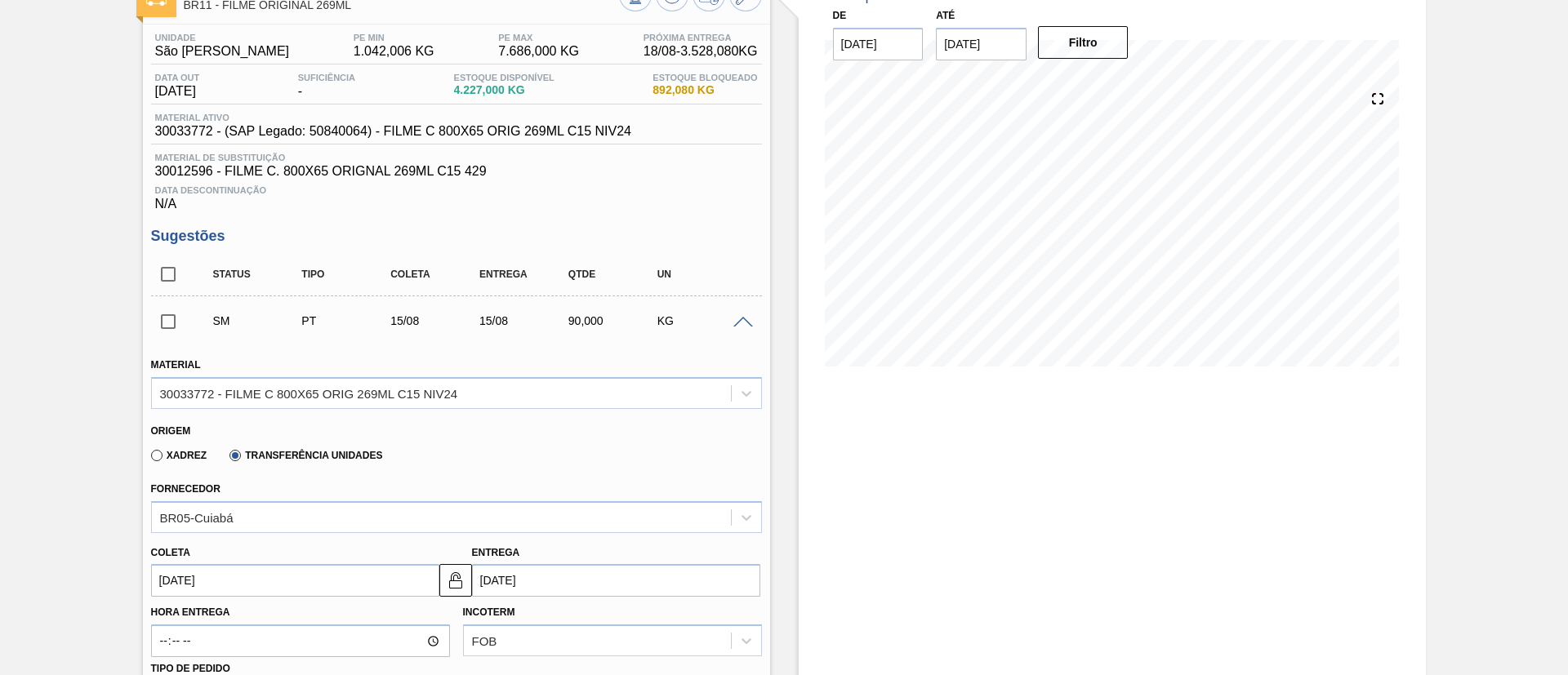
scroll to position [259, 0]
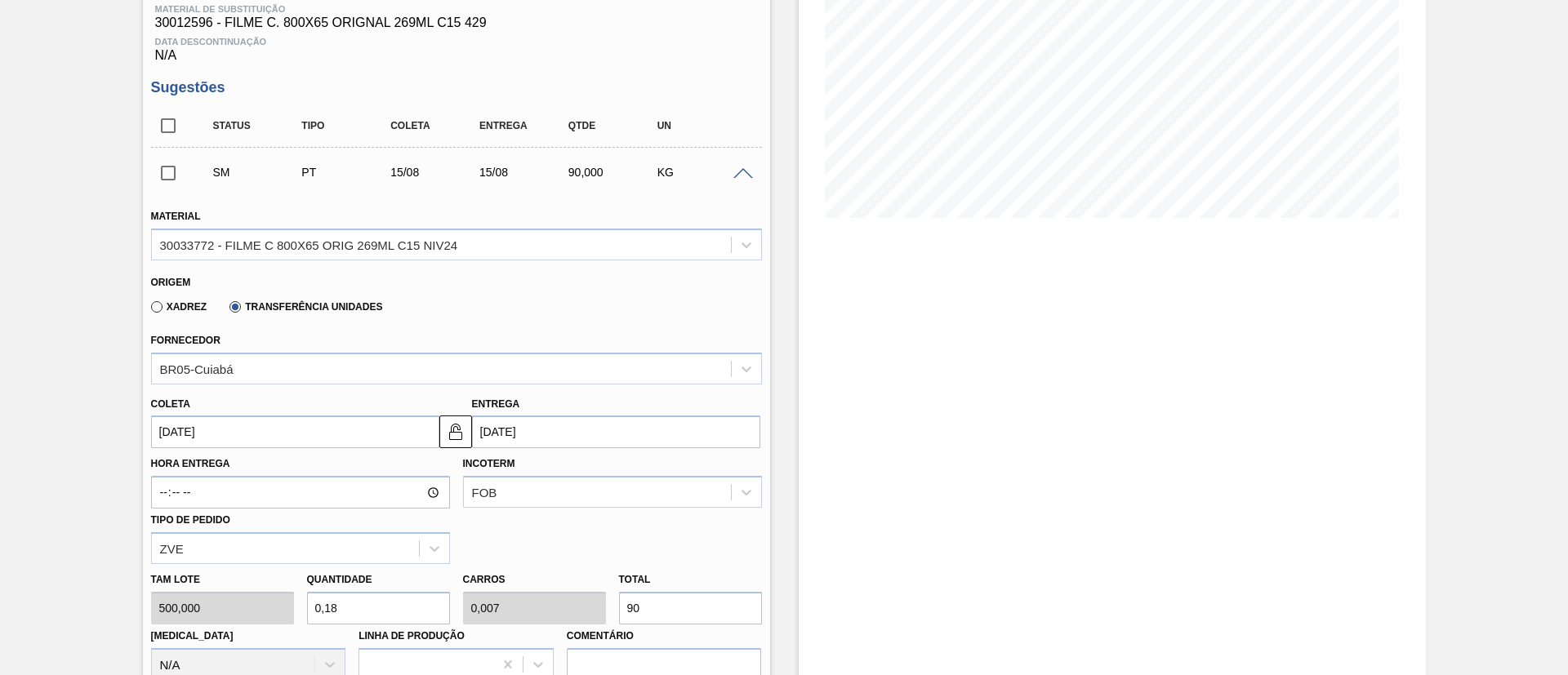
click at [738, 179] on div "SM PT 15/08 15/08 90,000 KG" at bounding box center [456, 173] width 611 height 41
click at [185, 174] on input "checkbox" at bounding box center [168, 173] width 34 height 34
click at [738, 172] on span at bounding box center [743, 174] width 20 height 12
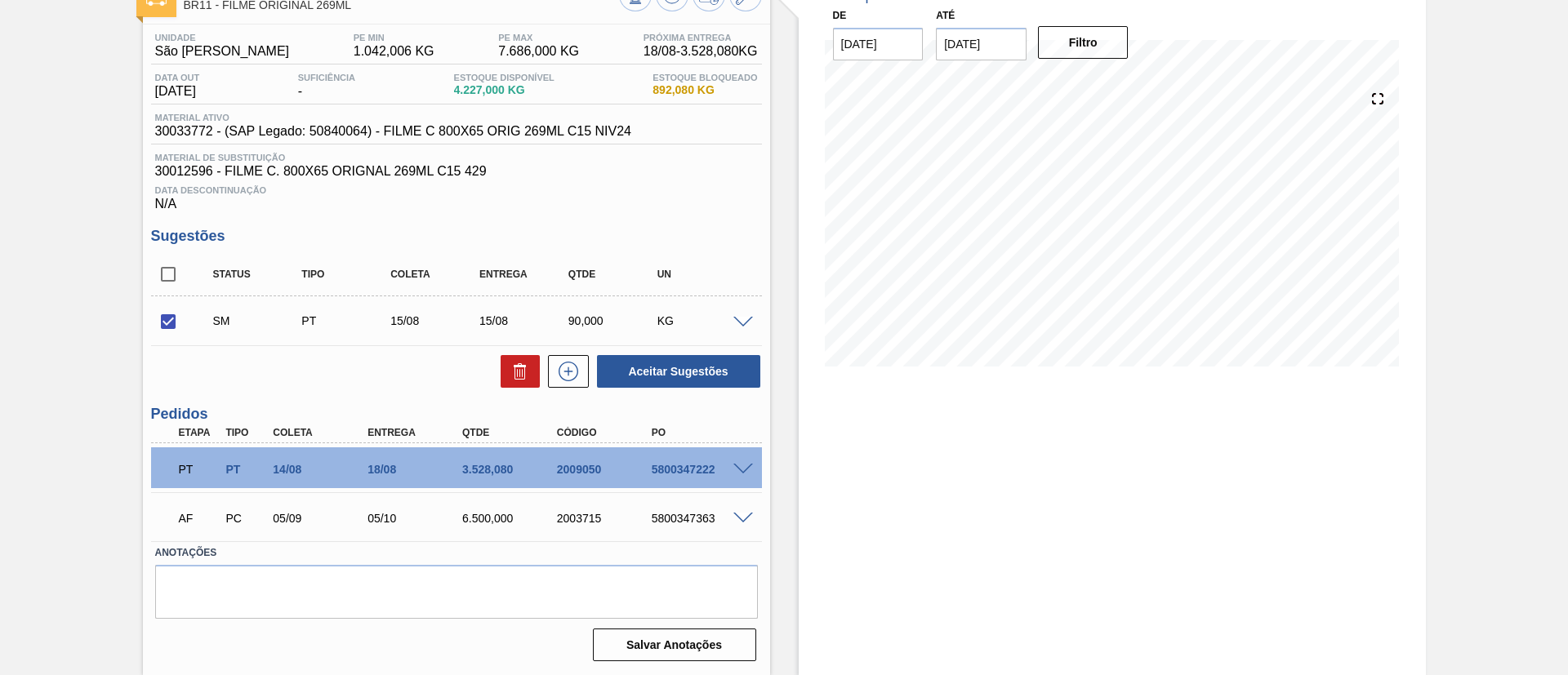
scroll to position [111, 0]
click at [730, 351] on div "Status Tipo Coleta Entrega Qtde UN SM PT 15/08 15/08 90,000 KG Material 3003377…" at bounding box center [456, 321] width 611 height 137
click at [733, 362] on button "Aceitar Sugestões" at bounding box center [679, 372] width 163 height 33
checkbox input "false"
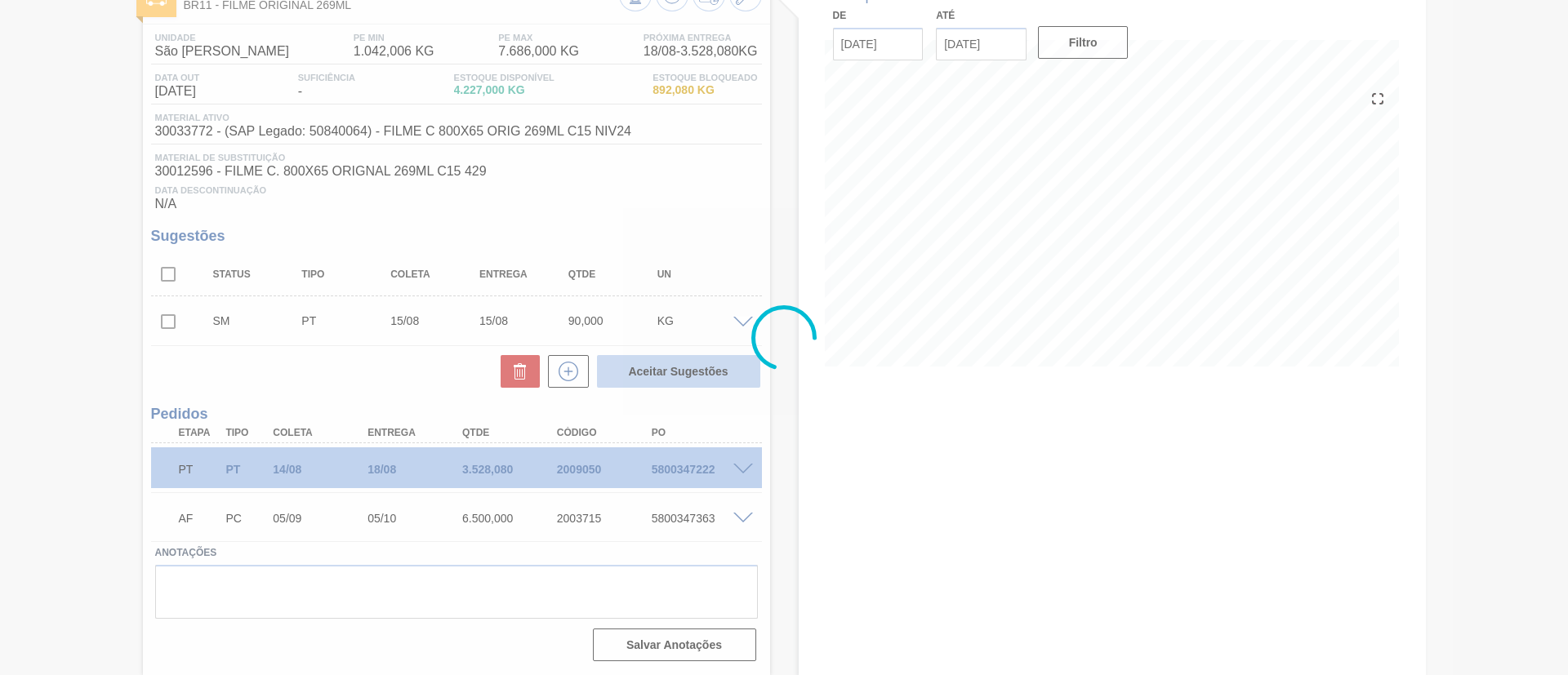
scroll to position [92, 0]
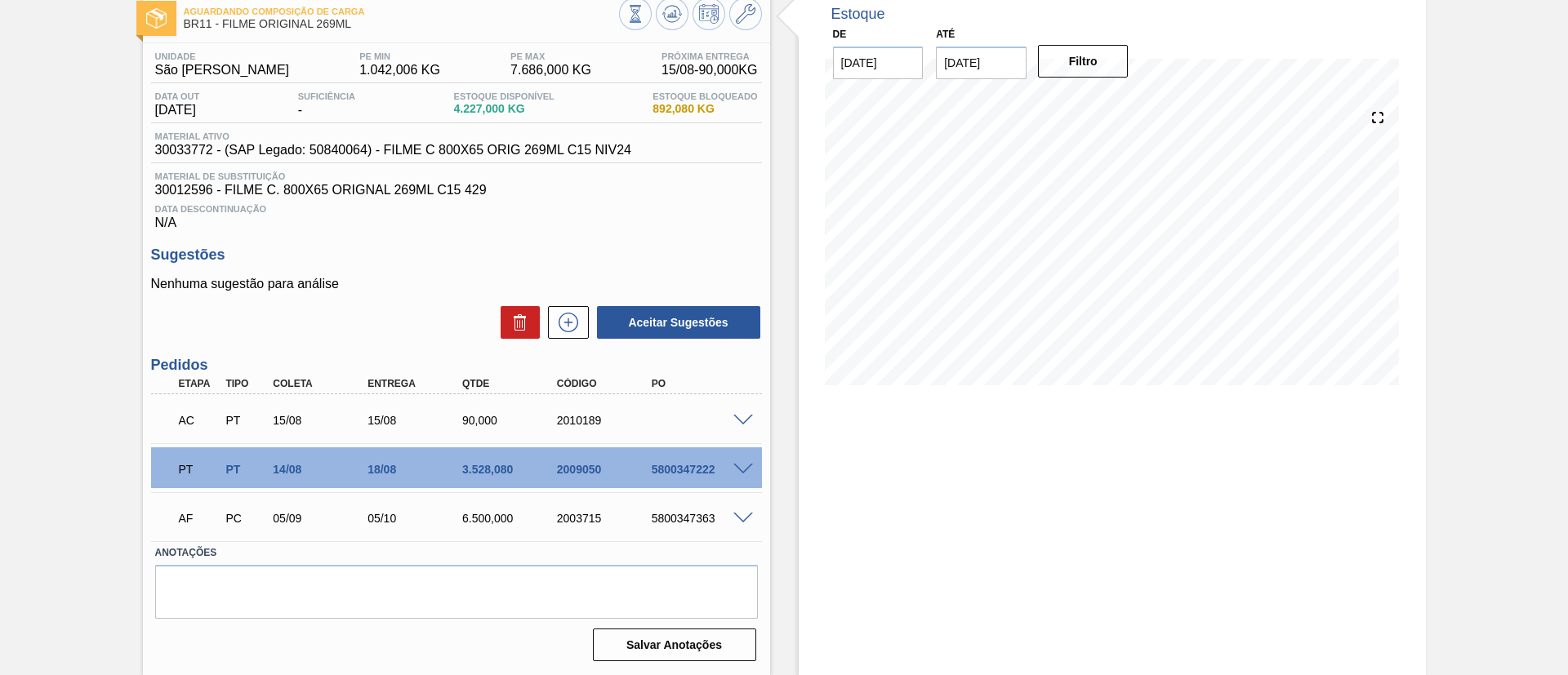
click at [726, 417] on div "AC PT 15/08 15/08 90,000 2010189" at bounding box center [452, 419] width 568 height 33
click at [734, 417] on span at bounding box center [743, 421] width 20 height 12
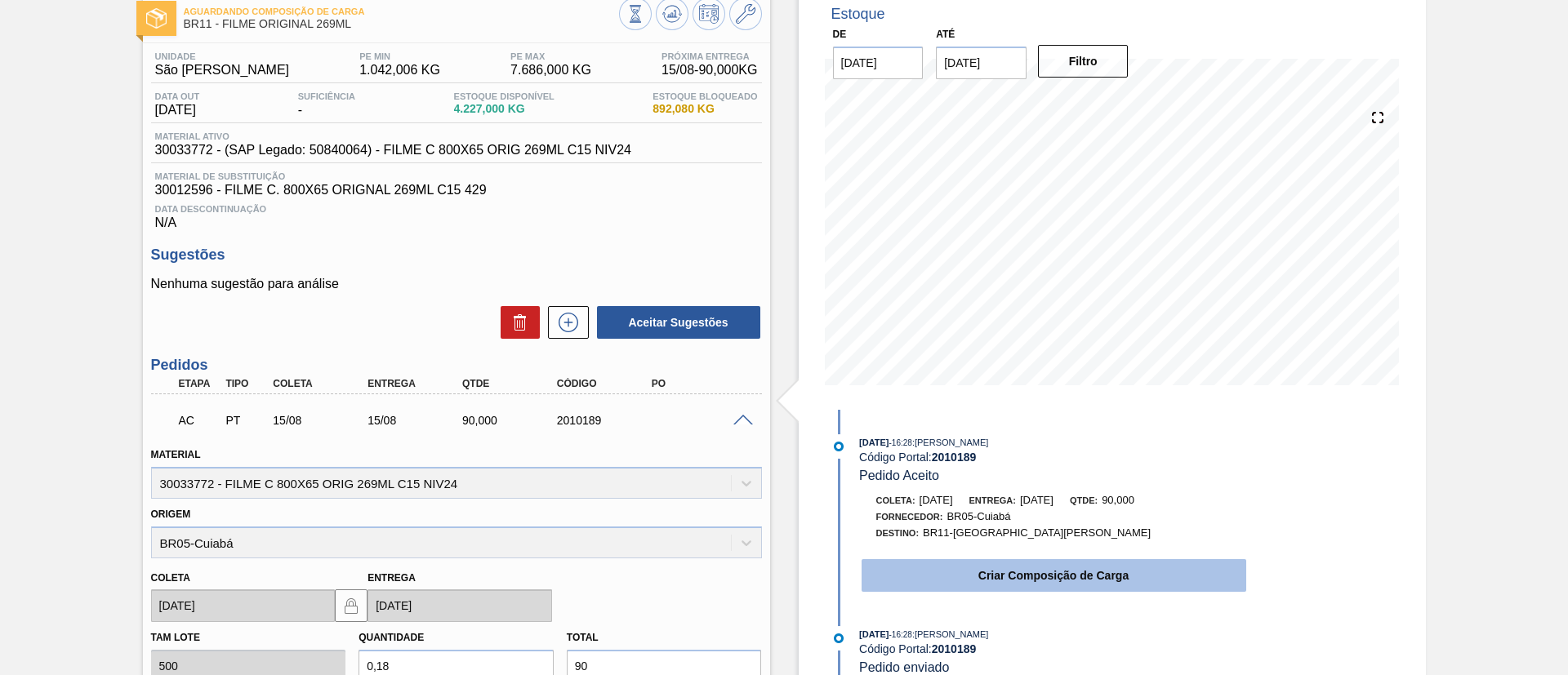
scroll to position [215, 0]
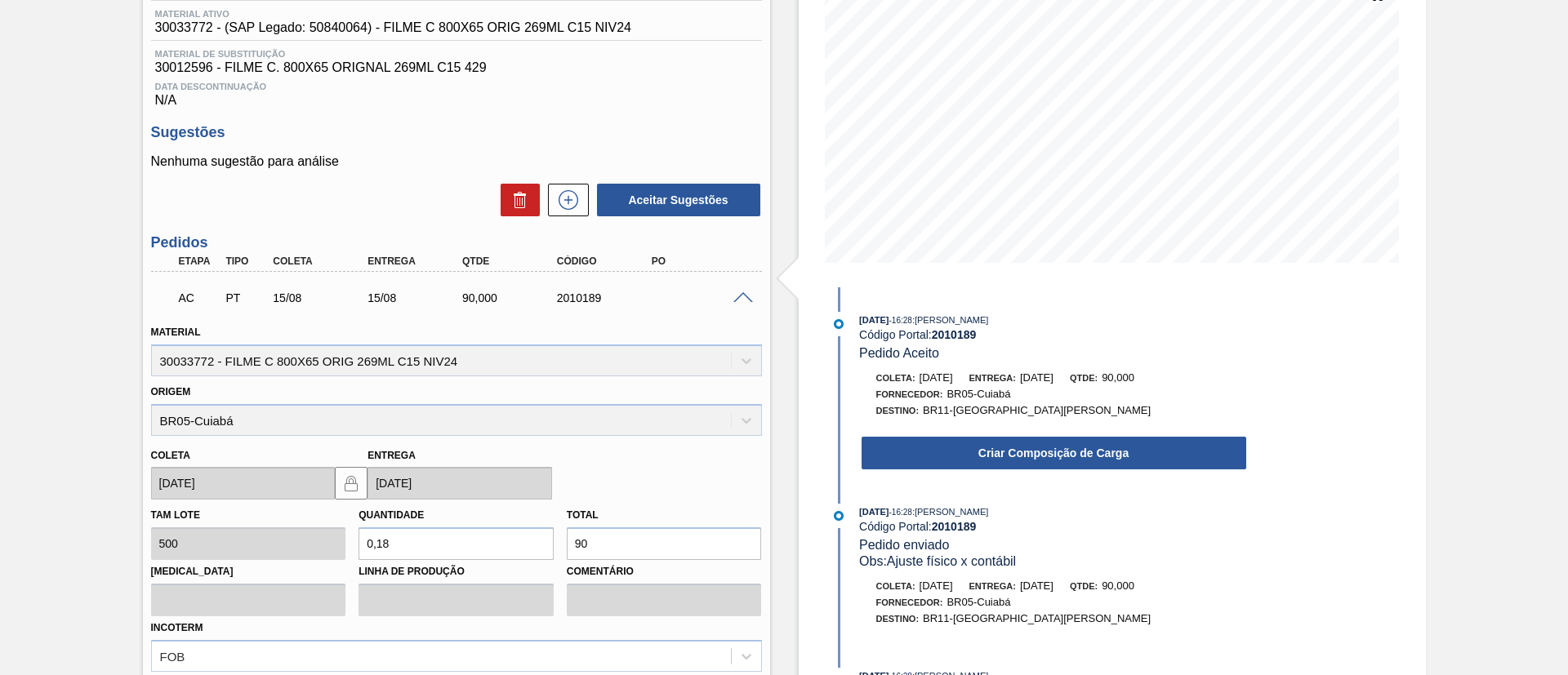
click at [954, 422] on div "Coleta: 15/08/2025 Entrega: 15/08/2025 Qtde: 90,000 Fornecedor: BR05-Cuiabá Des…" at bounding box center [1038, 421] width 421 height 101
click at [956, 429] on div "Criar Composição de Carga" at bounding box center [1038, 448] width 421 height 44
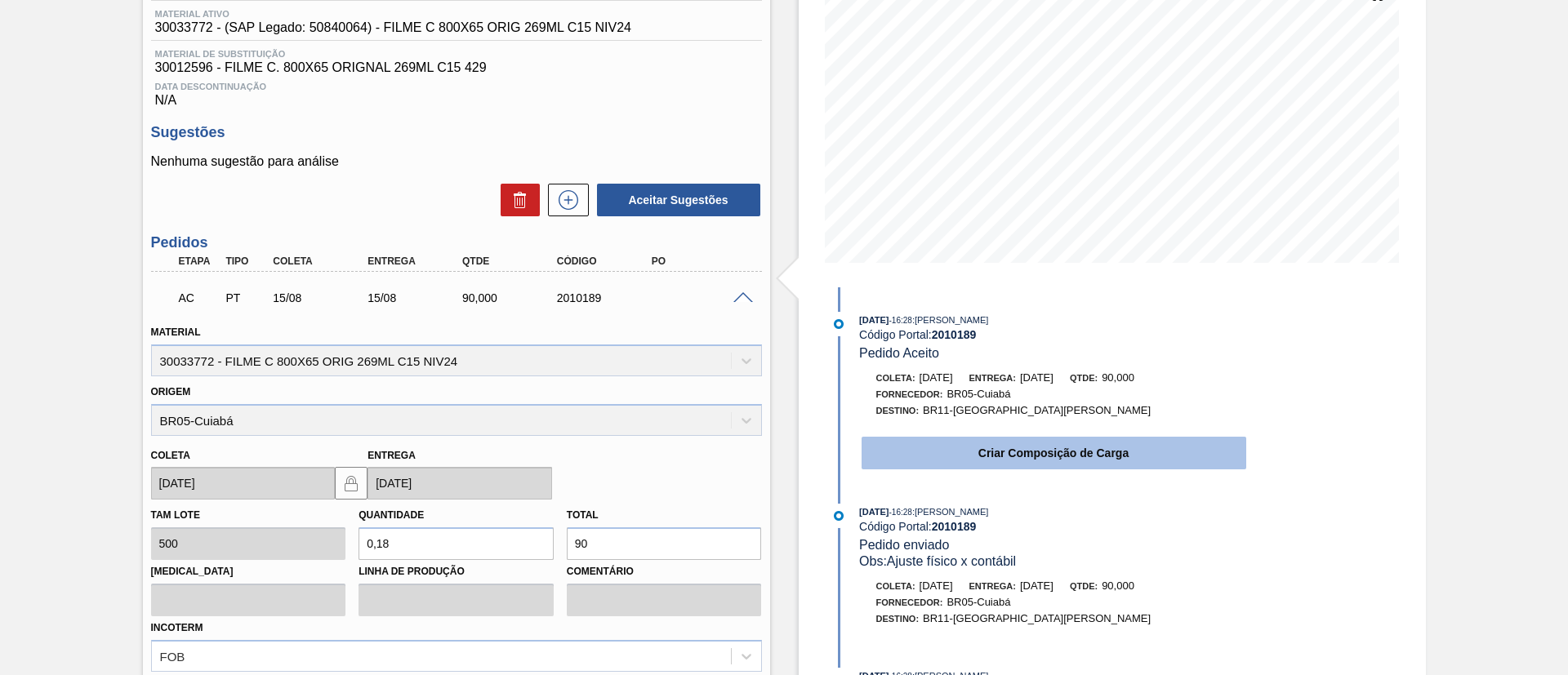
click at [961, 438] on button "Criar Composição de Carga" at bounding box center [1054, 453] width 385 height 33
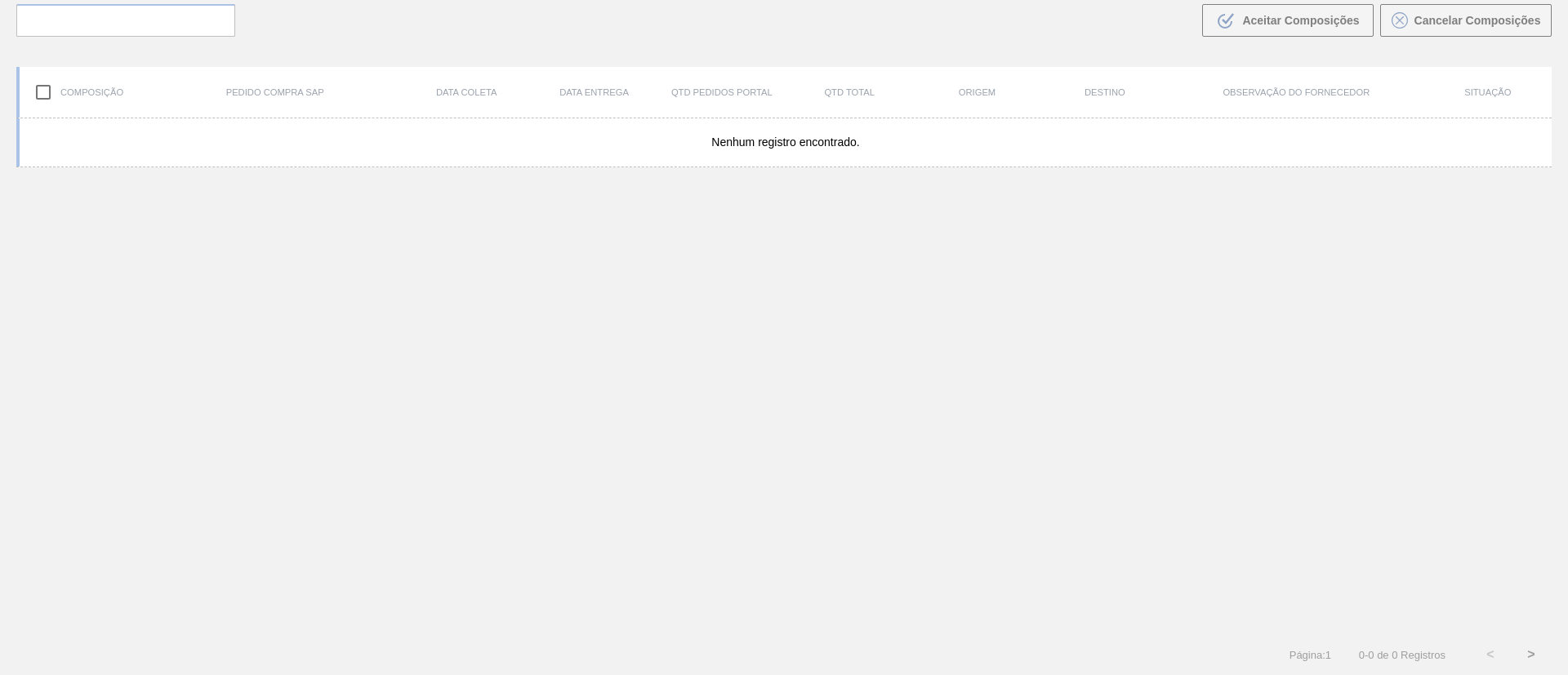
scroll to position [118, 0]
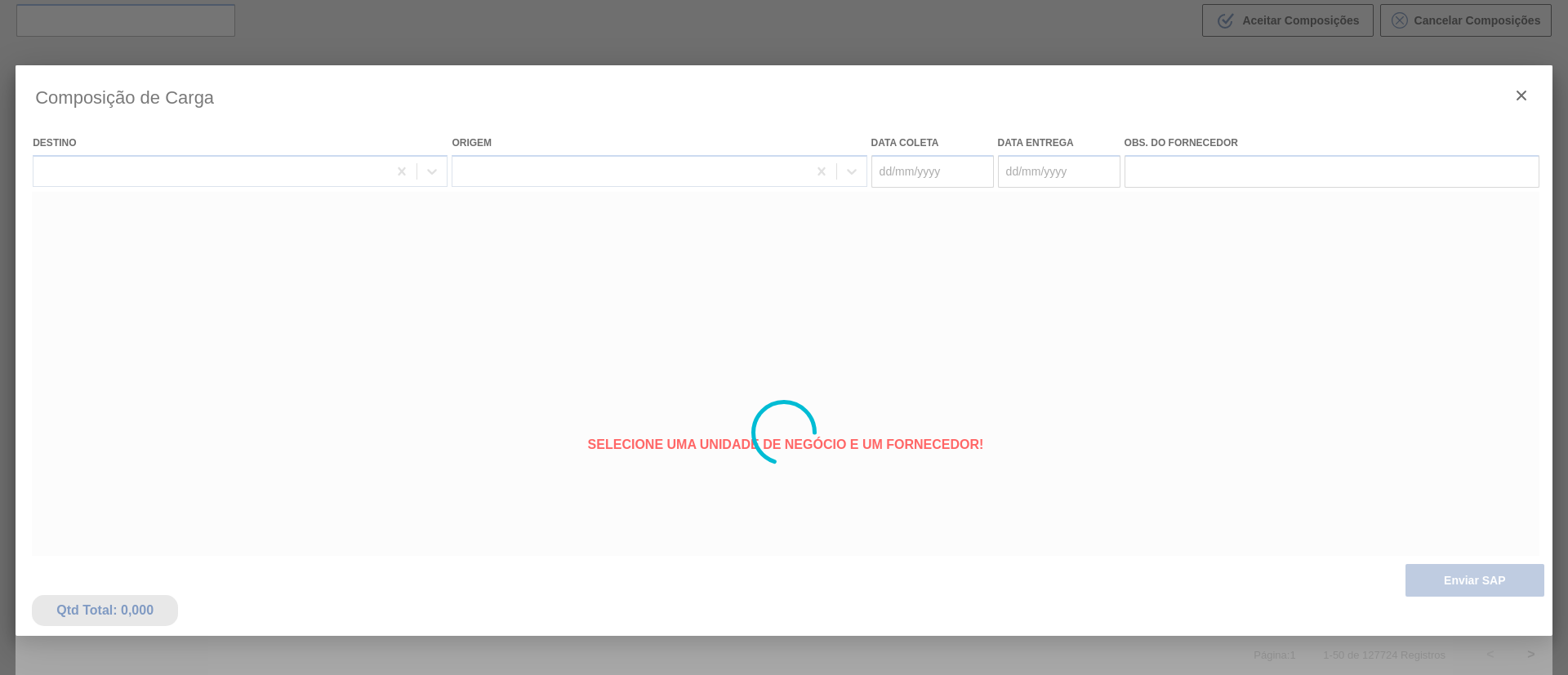
type coleta "[DATE]"
type entrega "[DATE]"
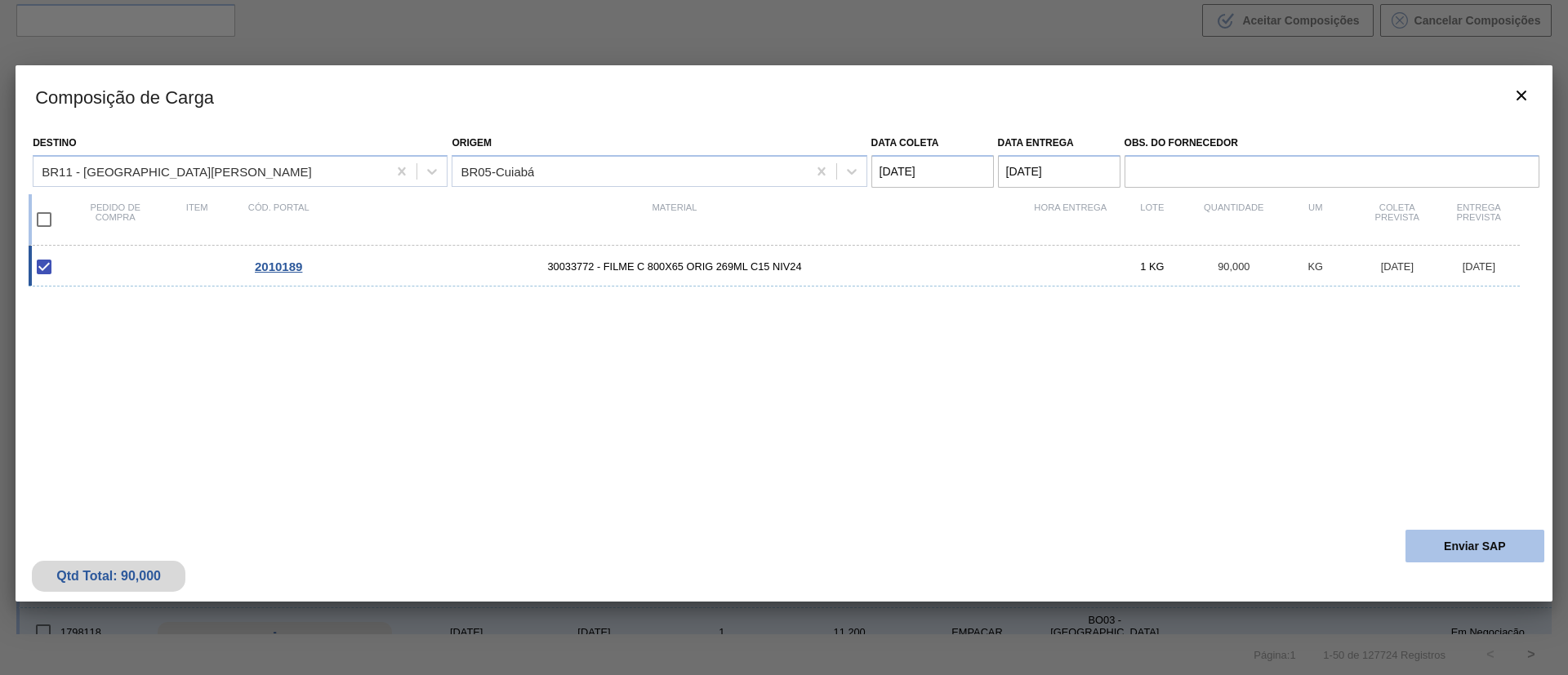
click at [1460, 540] on button "Enviar SAP" at bounding box center [1475, 546] width 139 height 33
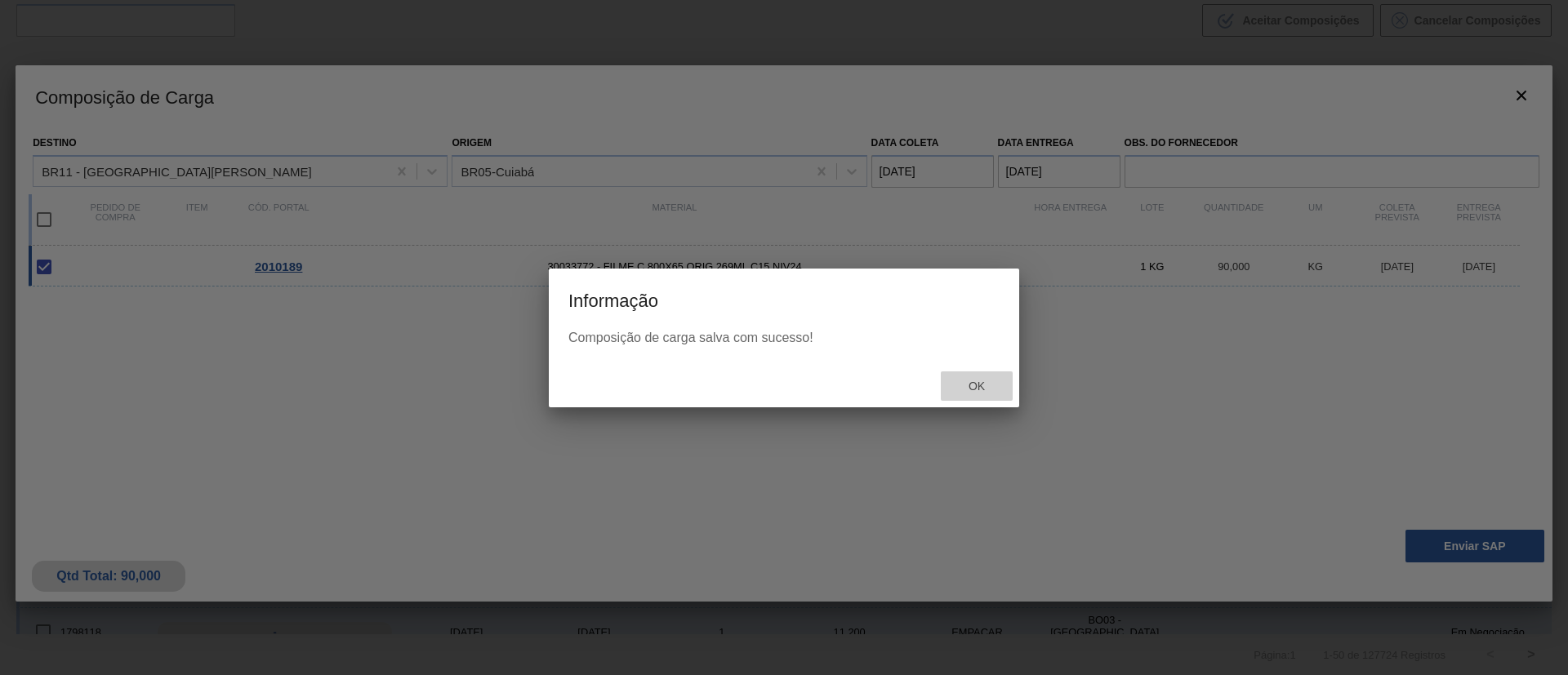
click at [986, 391] on span "Ok" at bounding box center [976, 386] width 42 height 13
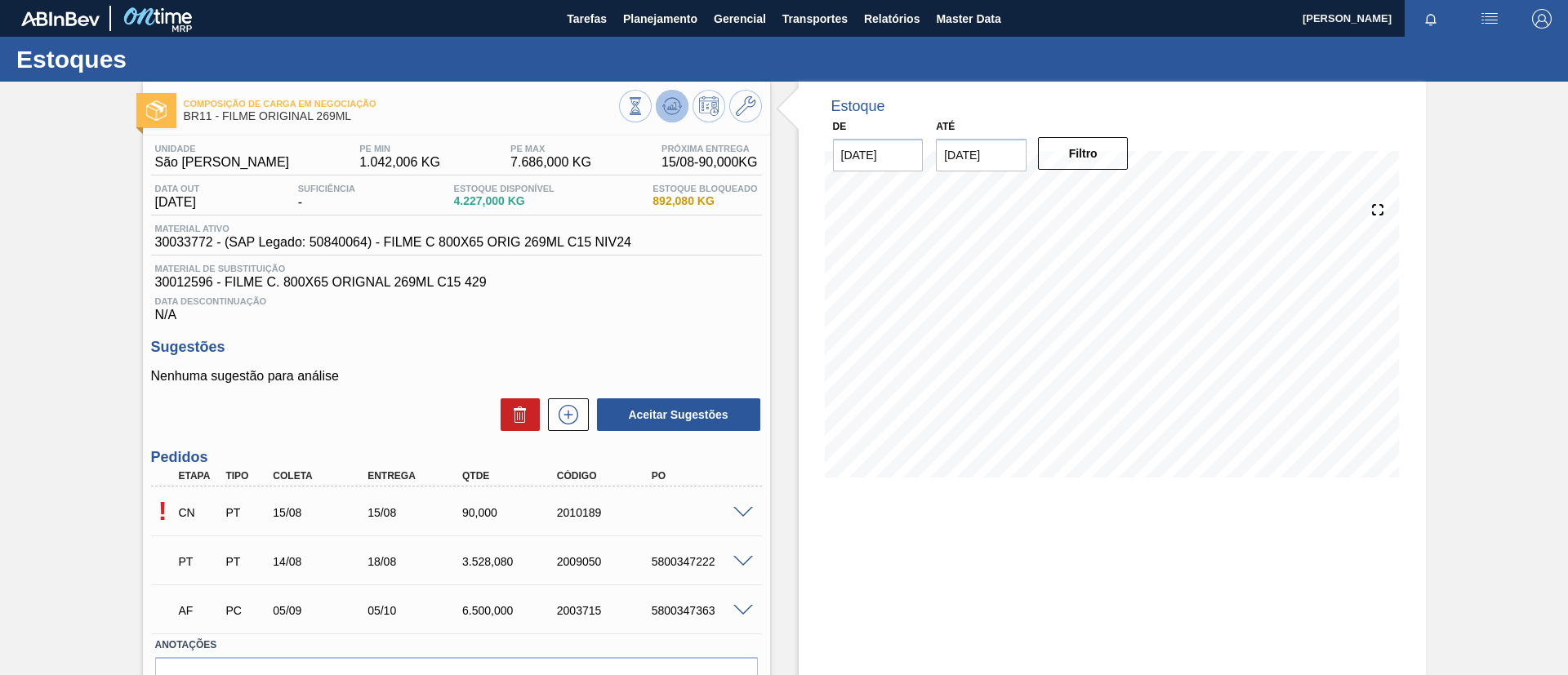
click at [680, 113] on button at bounding box center [672, 106] width 33 height 33
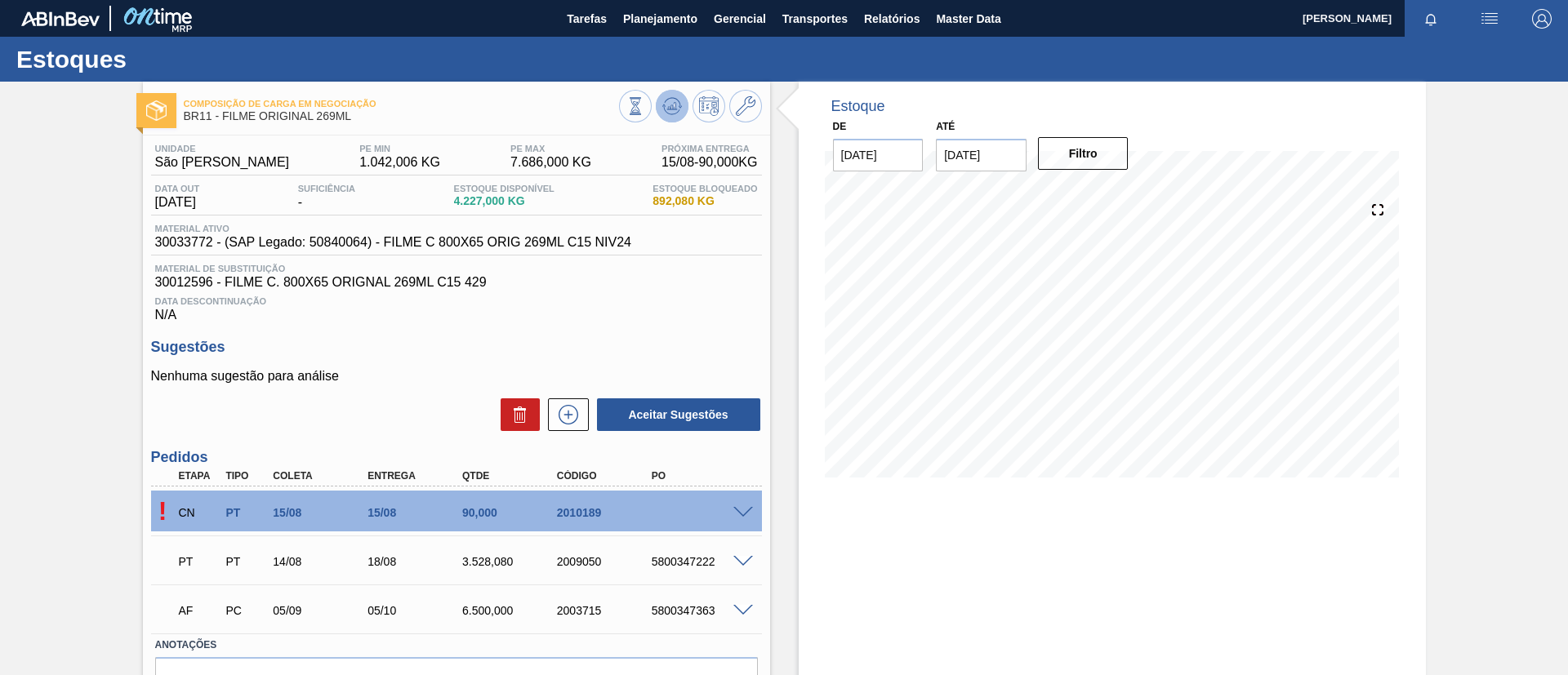
click at [662, 94] on button at bounding box center [672, 106] width 33 height 33
click at [650, 23] on span "Planejamento" at bounding box center [660, 18] width 75 height 20
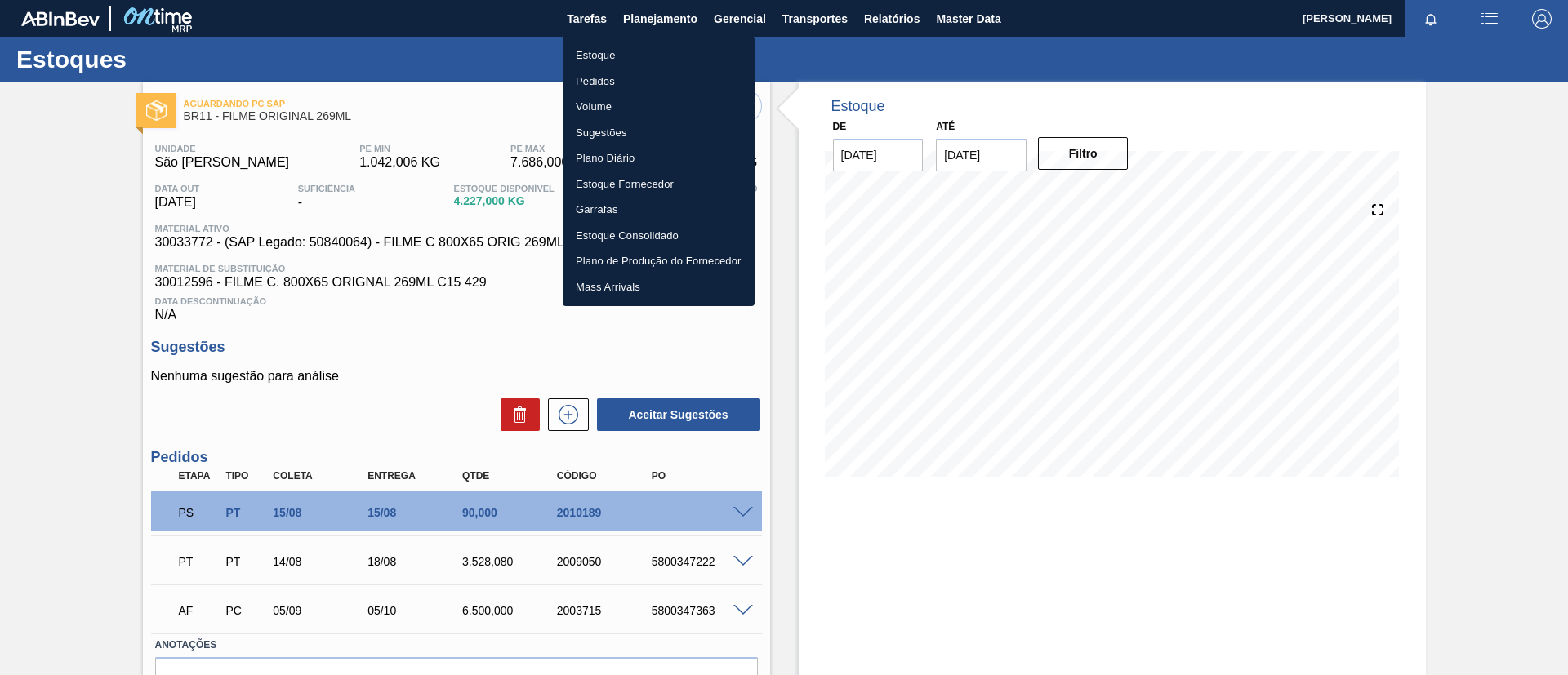
click at [625, 81] on li "Pedidos" at bounding box center [658, 82] width 192 height 26
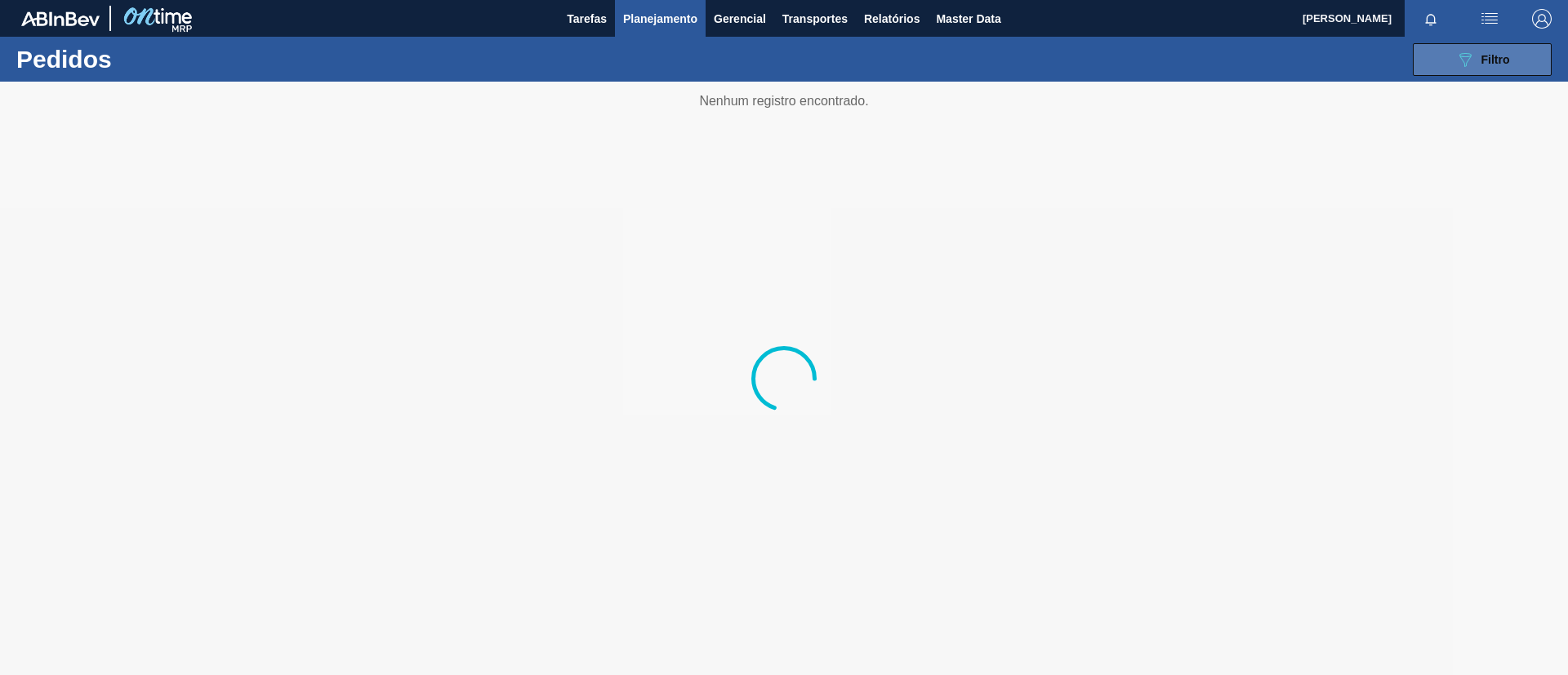
click at [1448, 58] on button "089F7B8B-B2A5-4AFE-B5C0-19BA573D28AC Filtro" at bounding box center [1483, 59] width 139 height 33
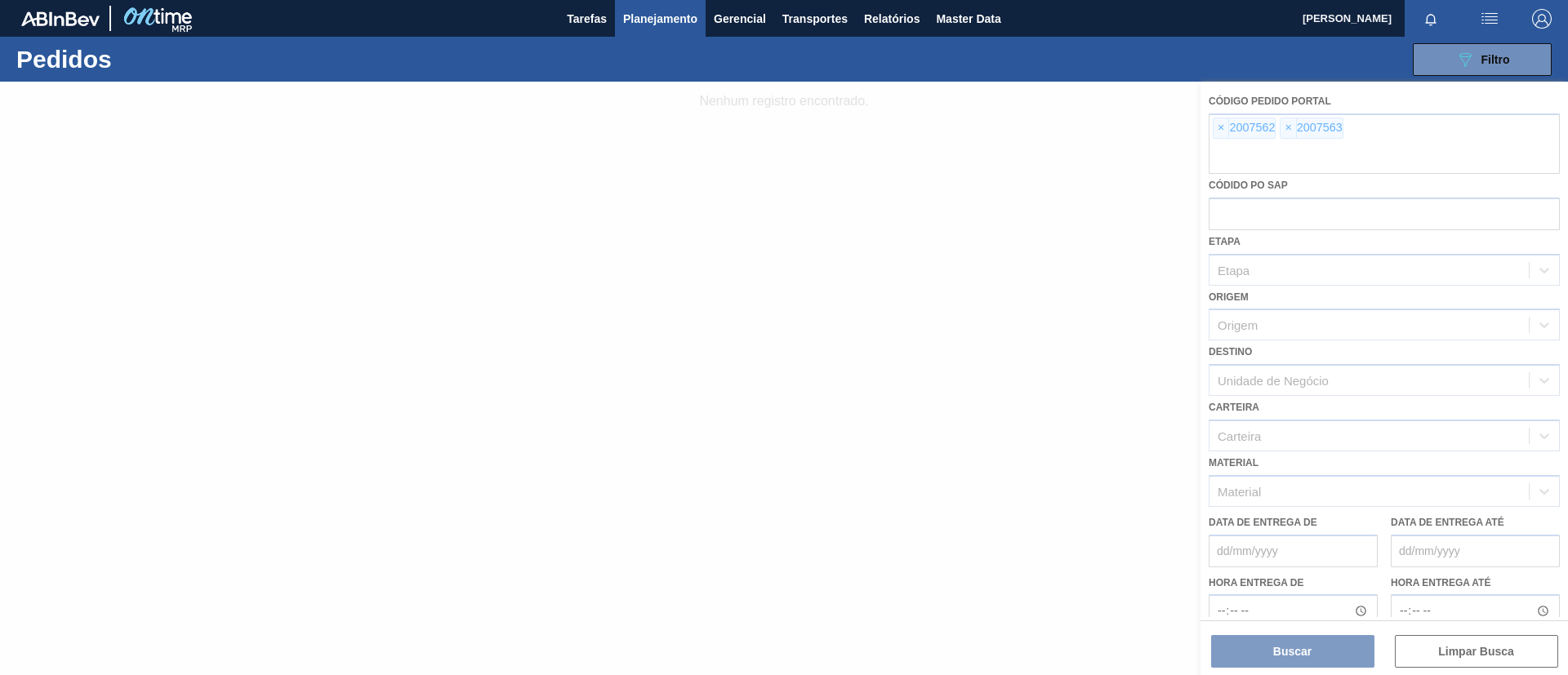
click at [1217, 125] on div at bounding box center [784, 378] width 1568 height 593
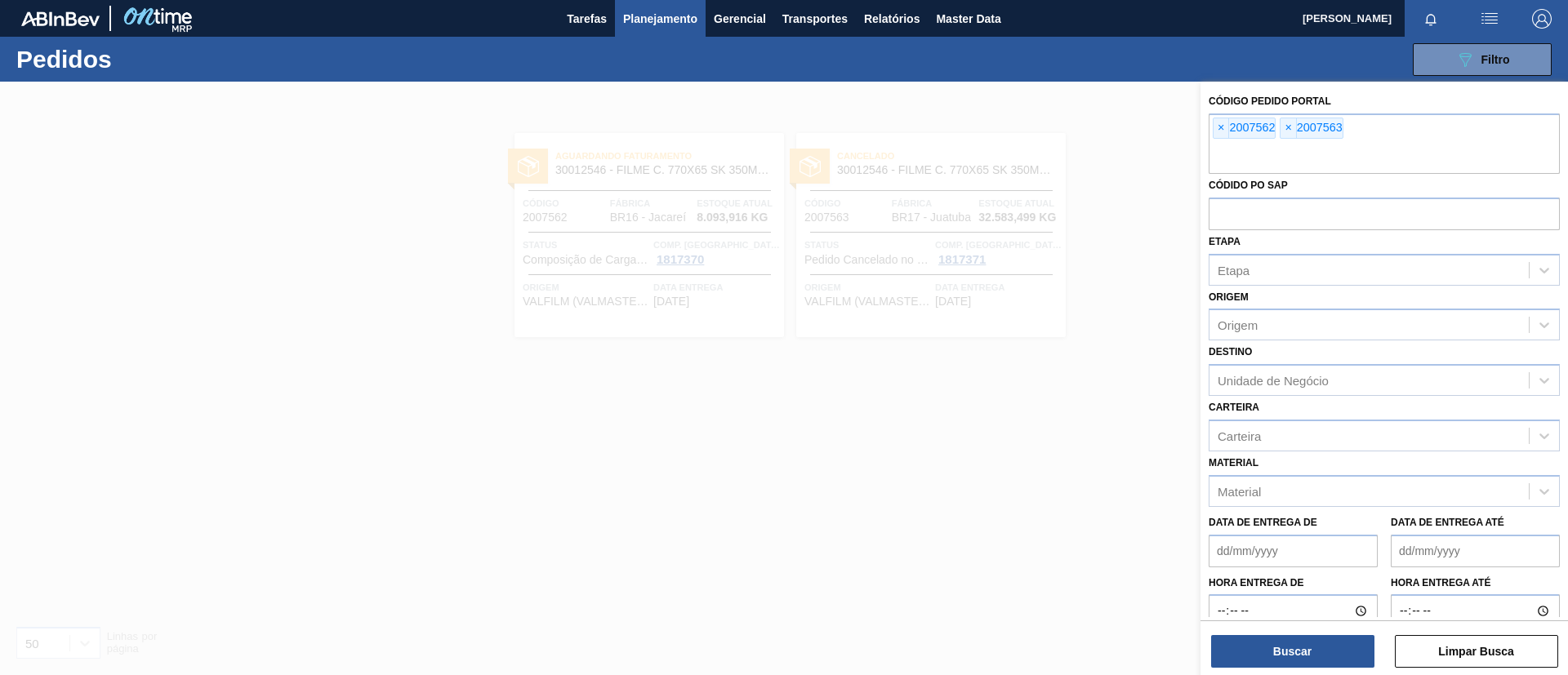
click at [1217, 125] on span "×" at bounding box center [1222, 128] width 15 height 20
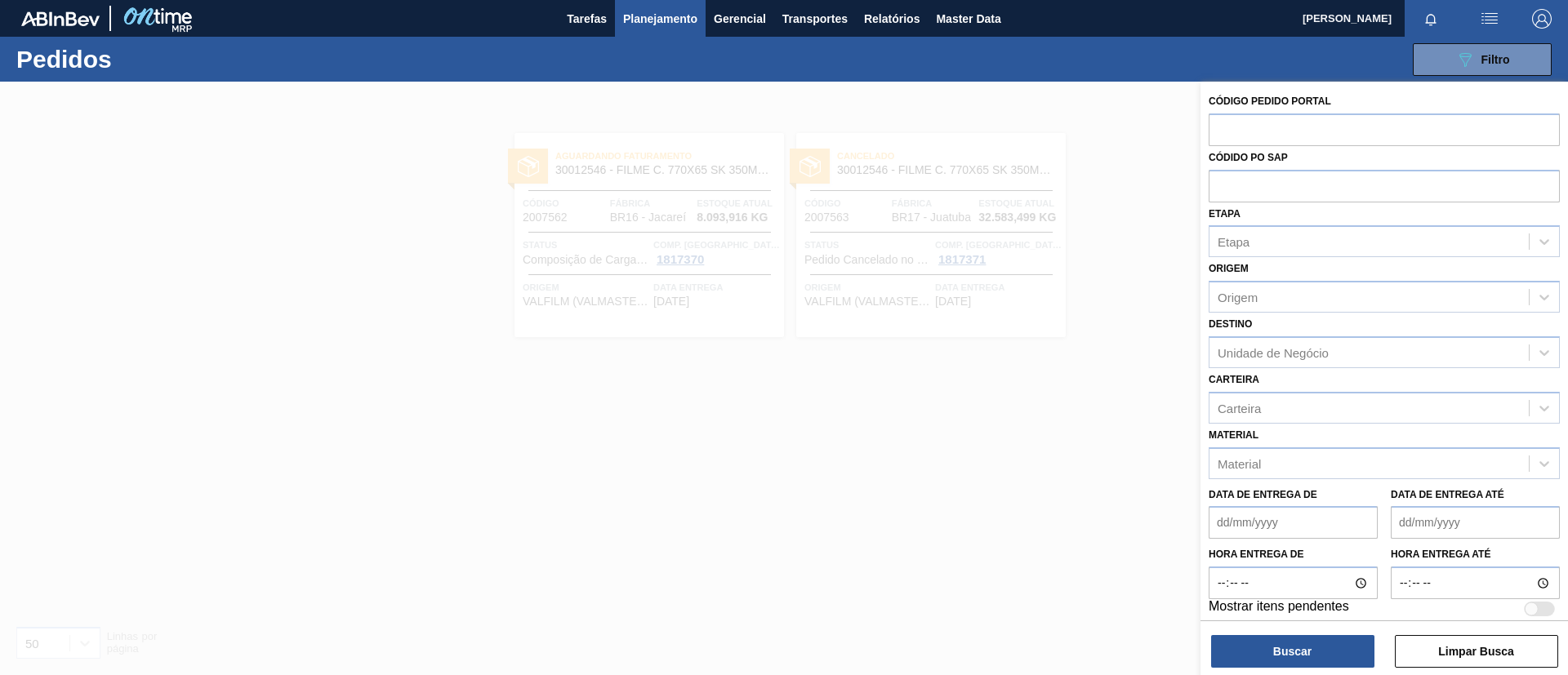
paste input "text"
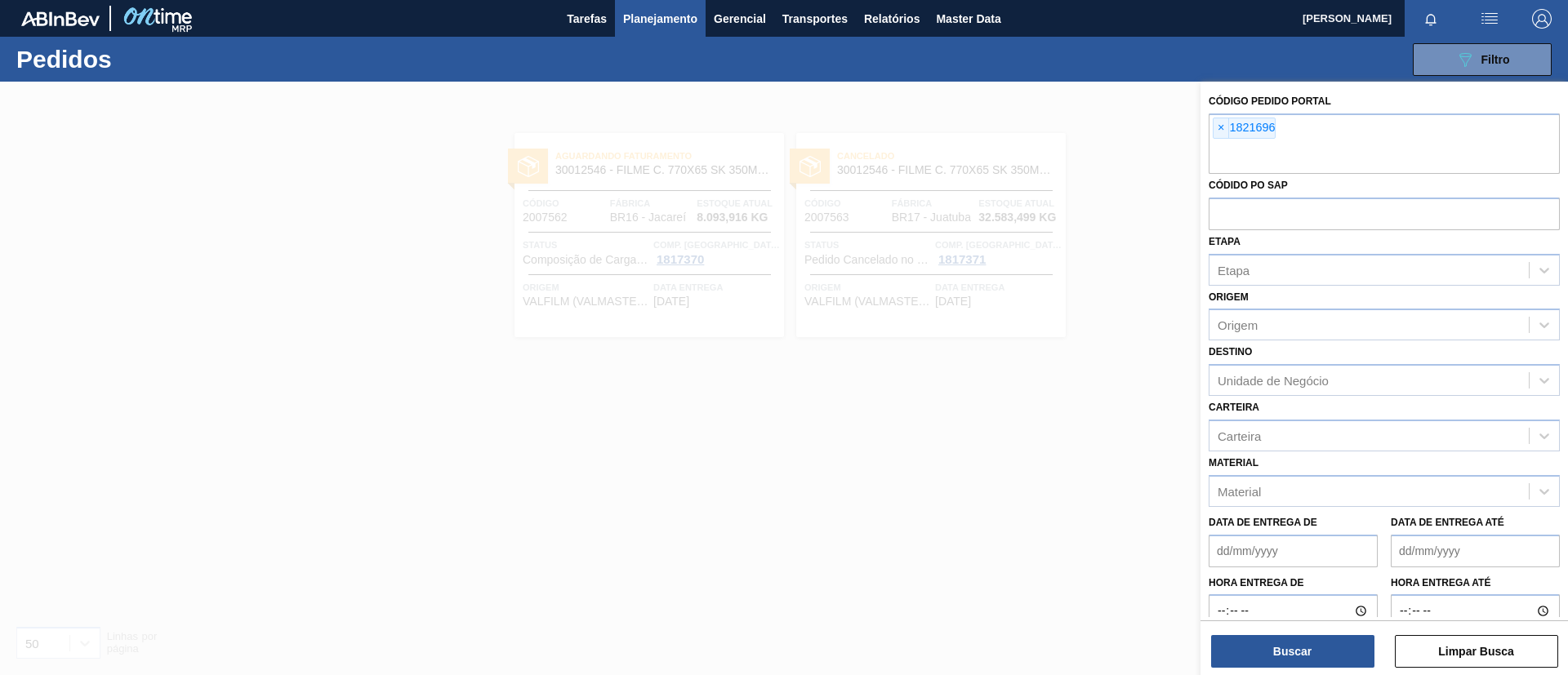
click at [1315, 668] on div "Código Pedido Portal × 1821696 Códido PO SAP Etapa Etapa Origem Origem Destino …" at bounding box center [1385, 380] width 368 height 597
click at [1311, 652] on button "Buscar" at bounding box center [1293, 652] width 163 height 33
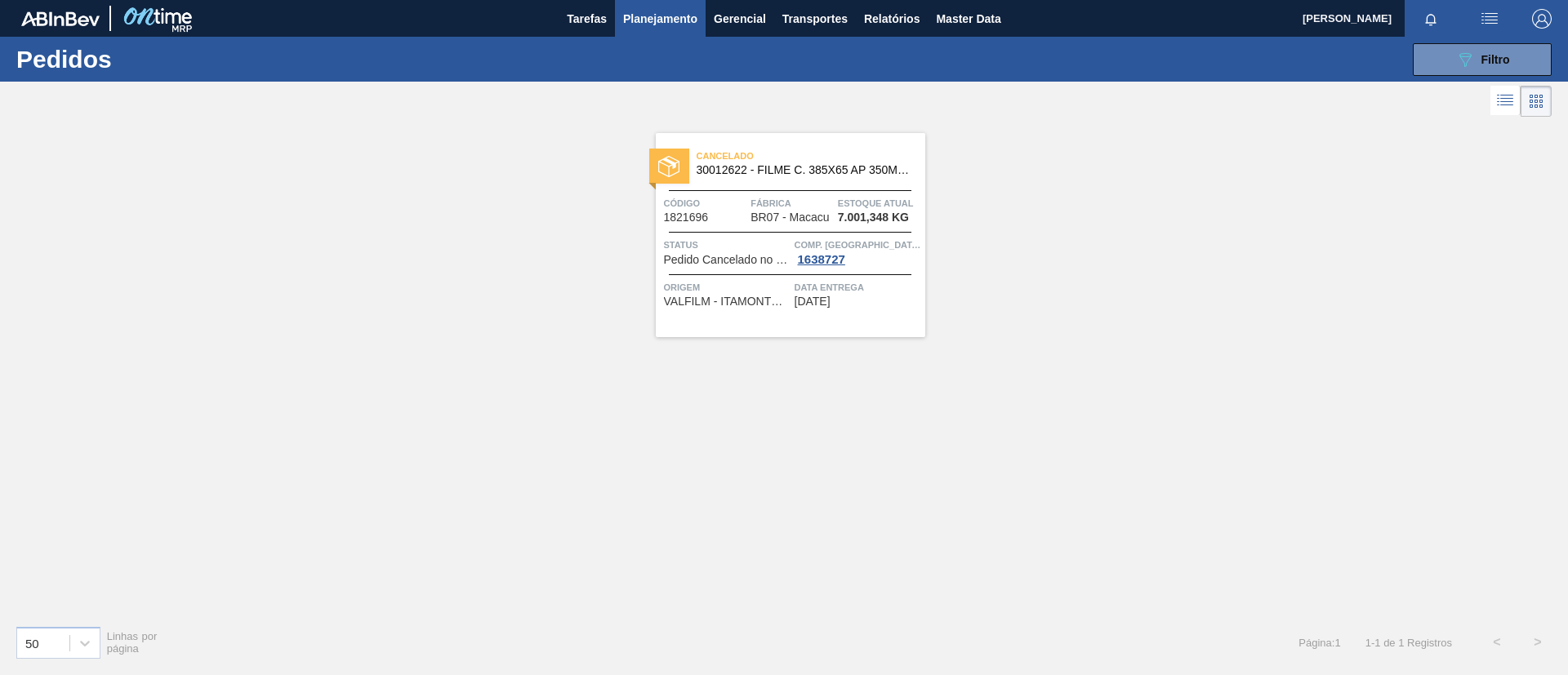
click at [815, 136] on div "Cancelado 30012622 - FILME C. 385X65 AP 350ML 429 Código 1821696 Fábrica BR07 -…" at bounding box center [790, 235] width 270 height 204
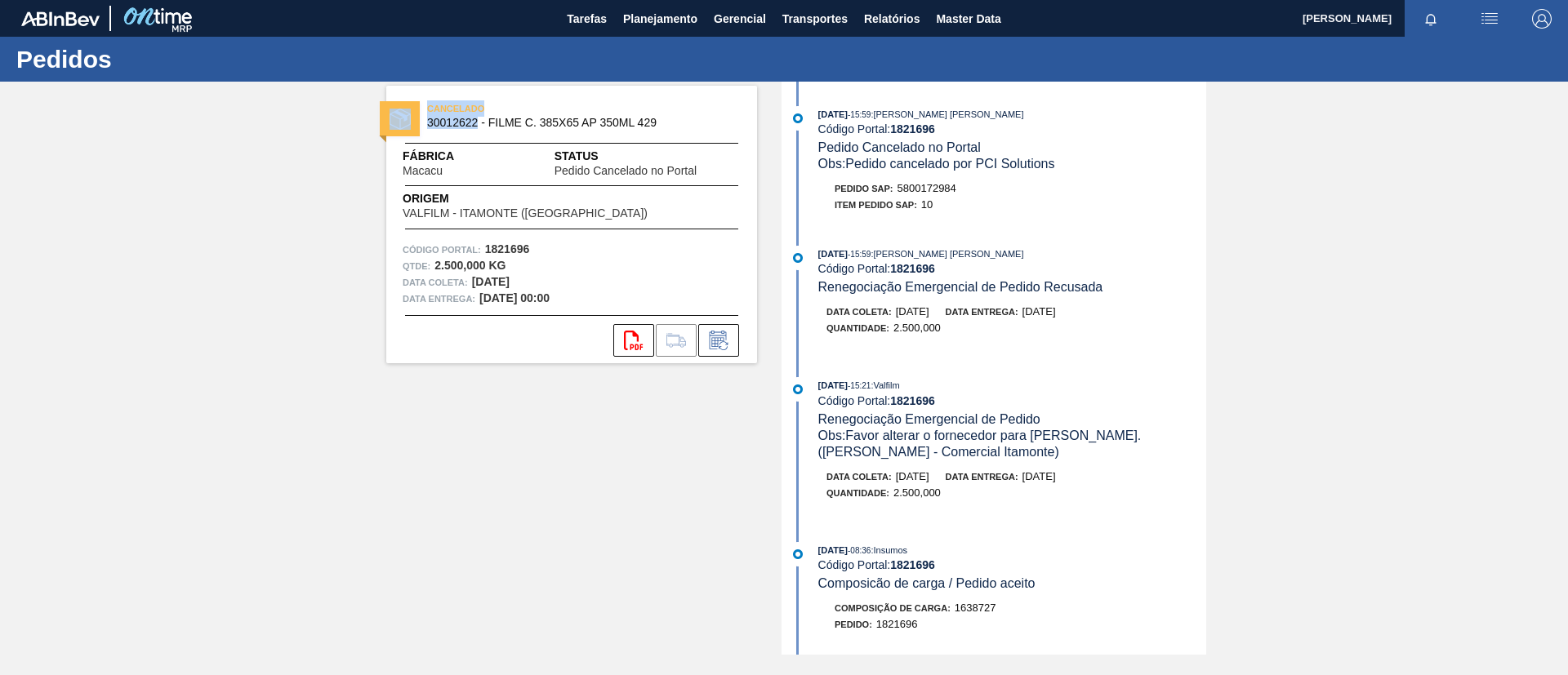
drag, startPoint x: 477, startPoint y: 125, endPoint x: 419, endPoint y: 133, distance: 58.5
click at [419, 133] on div "CANCELADO 30012622 - FILME C. 385X65 AP 350ML 429" at bounding box center [572, 116] width 371 height 37
click at [477, 125] on span "30012622 - FILME C. 385X65 AP 350ML 429" at bounding box center [575, 123] width 296 height 12
drag, startPoint x: 477, startPoint y: 125, endPoint x: 442, endPoint y: 128, distance: 35.1
click at [442, 128] on span "30012622 - FILME C. 385X65 AP 350ML 429" at bounding box center [575, 123] width 296 height 12
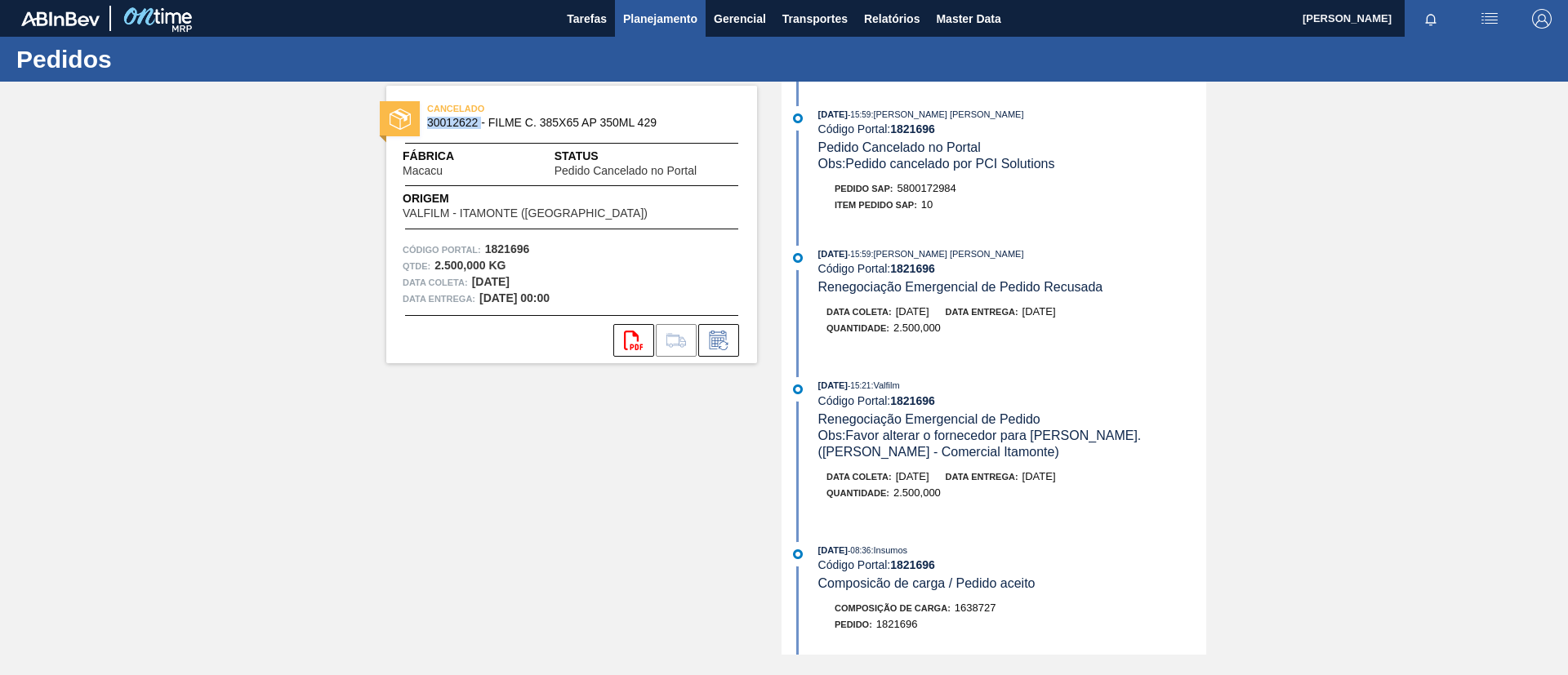
click at [683, 20] on span "Planejamento" at bounding box center [660, 18] width 75 height 20
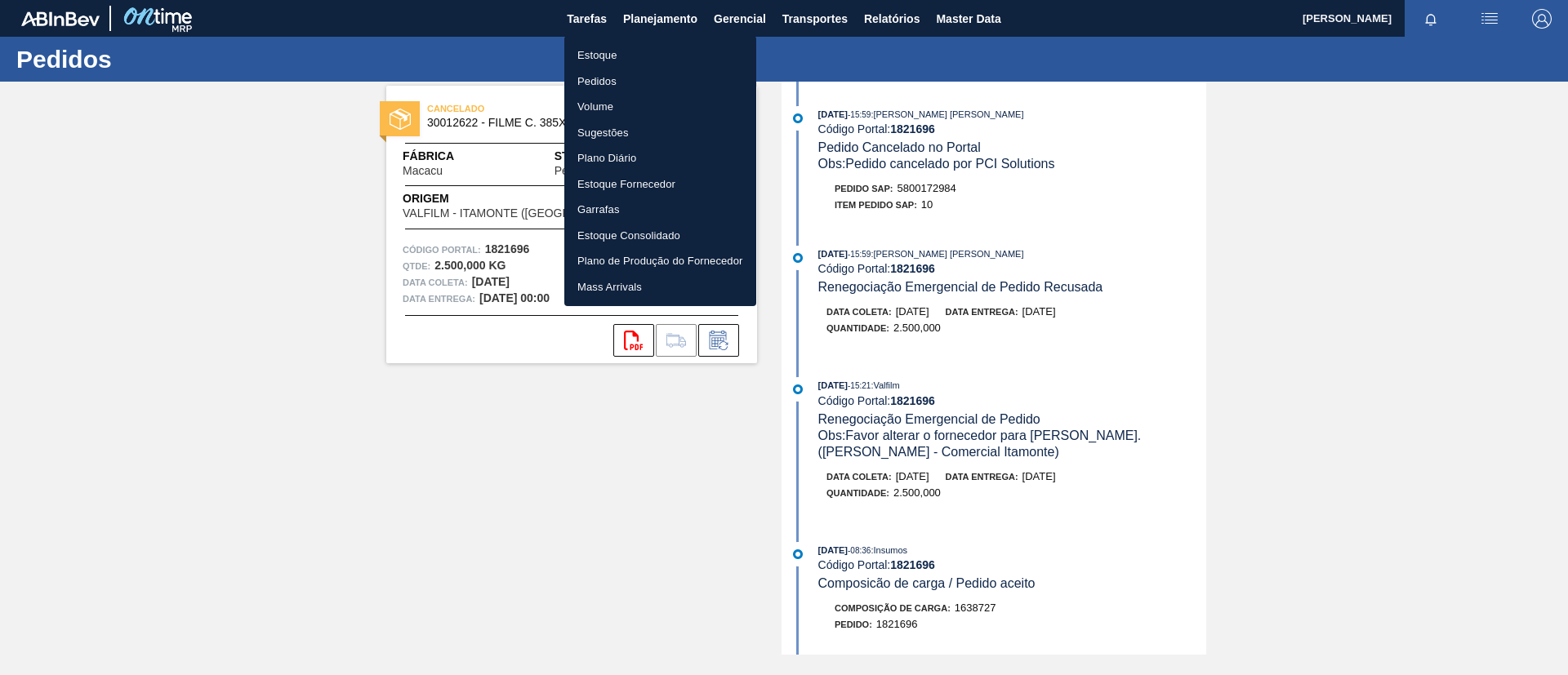
click at [668, 40] on ul "Estoque Pedidos Volume Sugestões Plano Diário Estoque Fornecedor Garrafas Estoq…" at bounding box center [660, 171] width 192 height 271
click at [725, 58] on li "Estoque" at bounding box center [660, 55] width 192 height 26
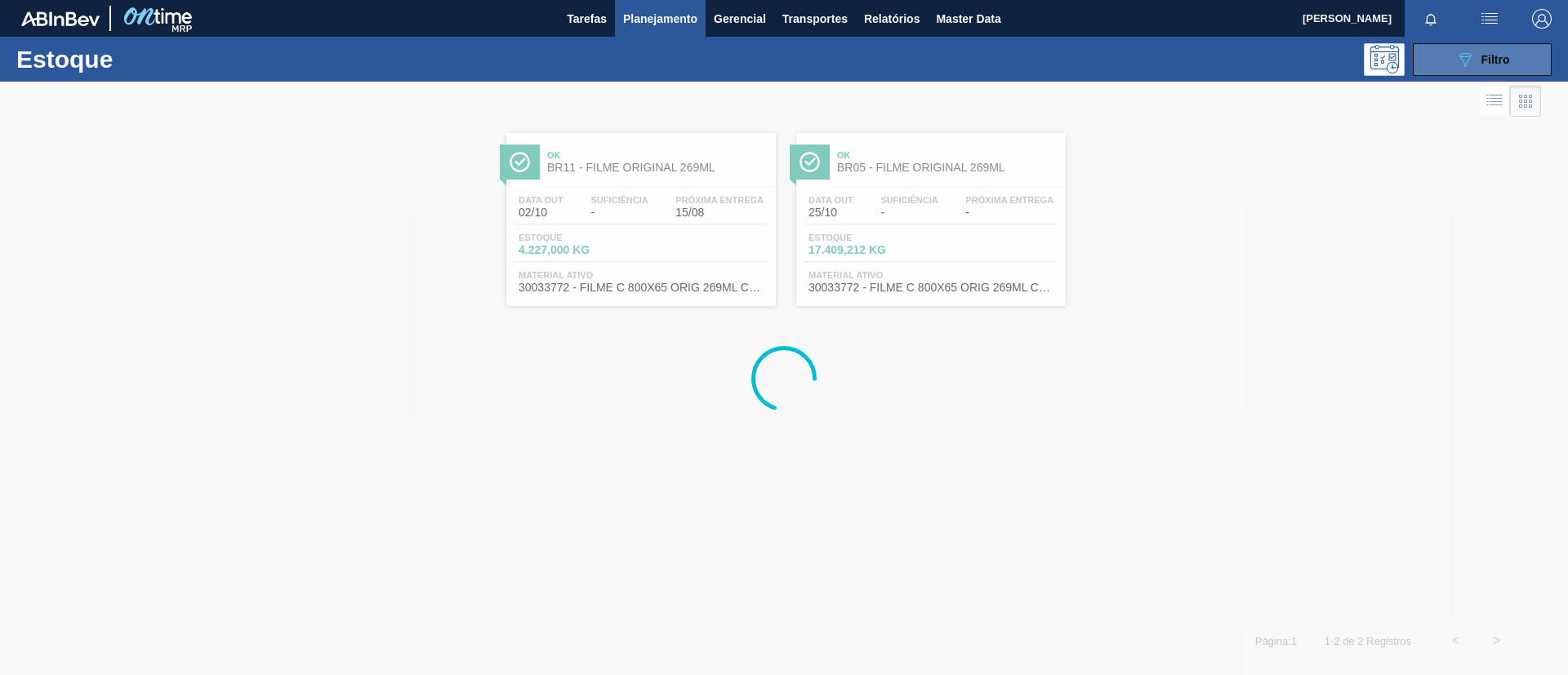
click at [1484, 58] on span "Filtro" at bounding box center [1496, 59] width 28 height 13
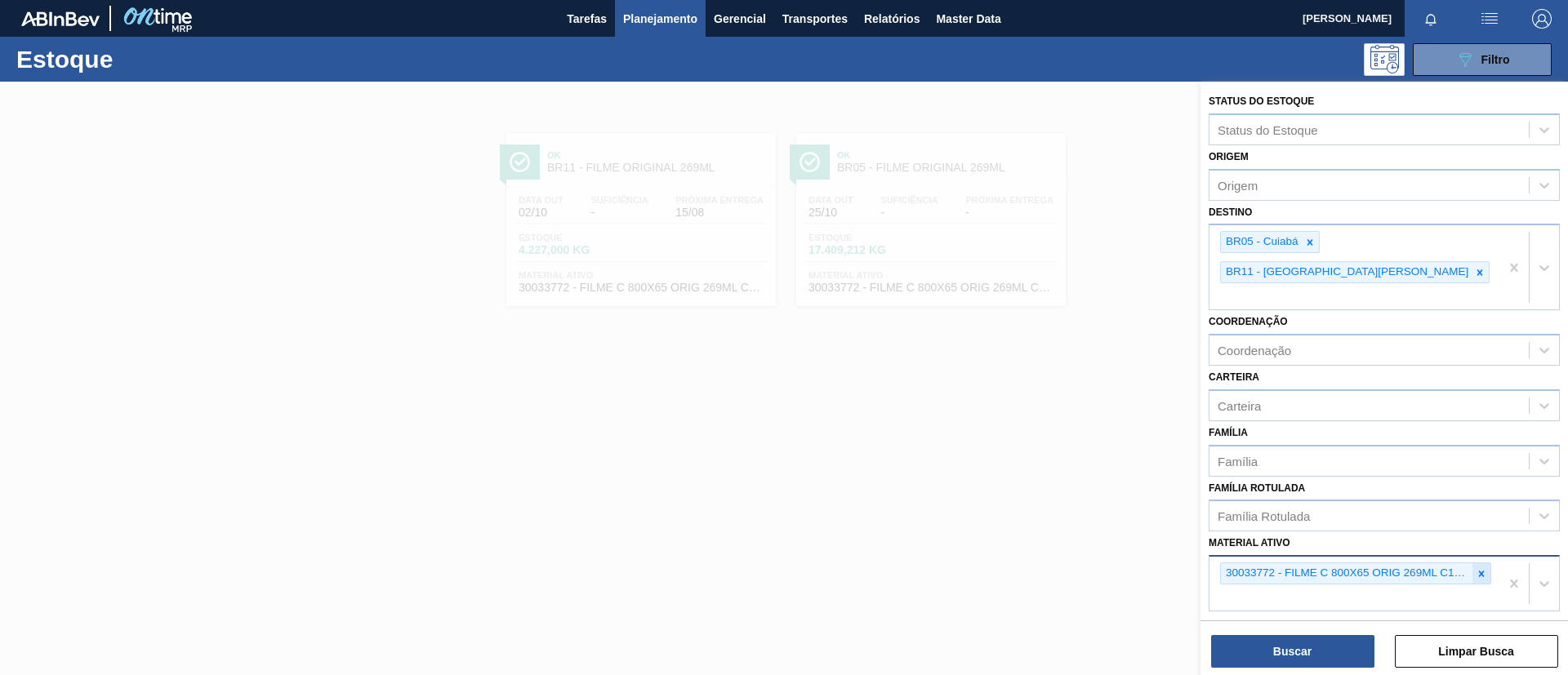
click at [1484, 563] on div at bounding box center [1481, 574] width 18 height 21
paste ativo "30012622"
type ativo "30012622"
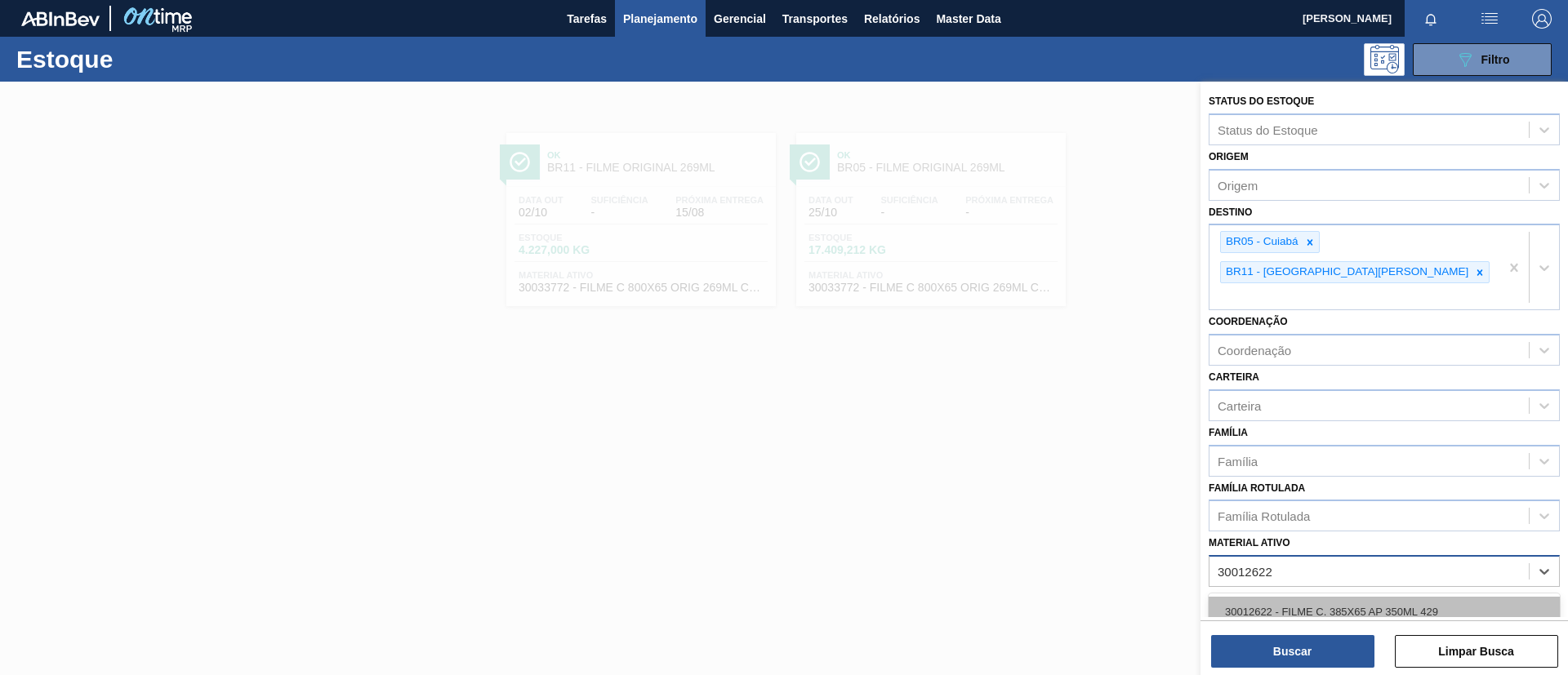
click at [1371, 597] on div "30012622 - FILME C. 385X65 AP 350ML 429" at bounding box center [1384, 611] width 351 height 30
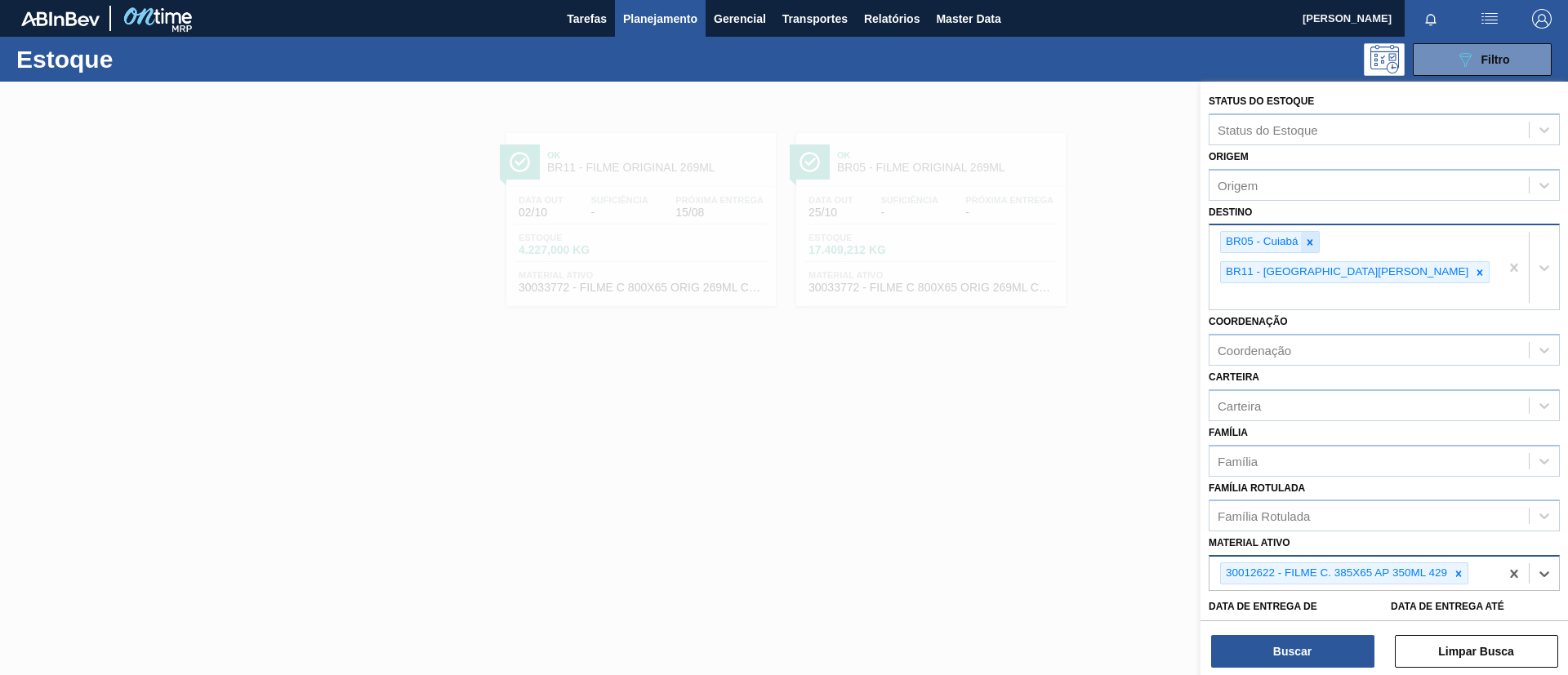
click at [1305, 245] on icon at bounding box center [1309, 242] width 11 height 11
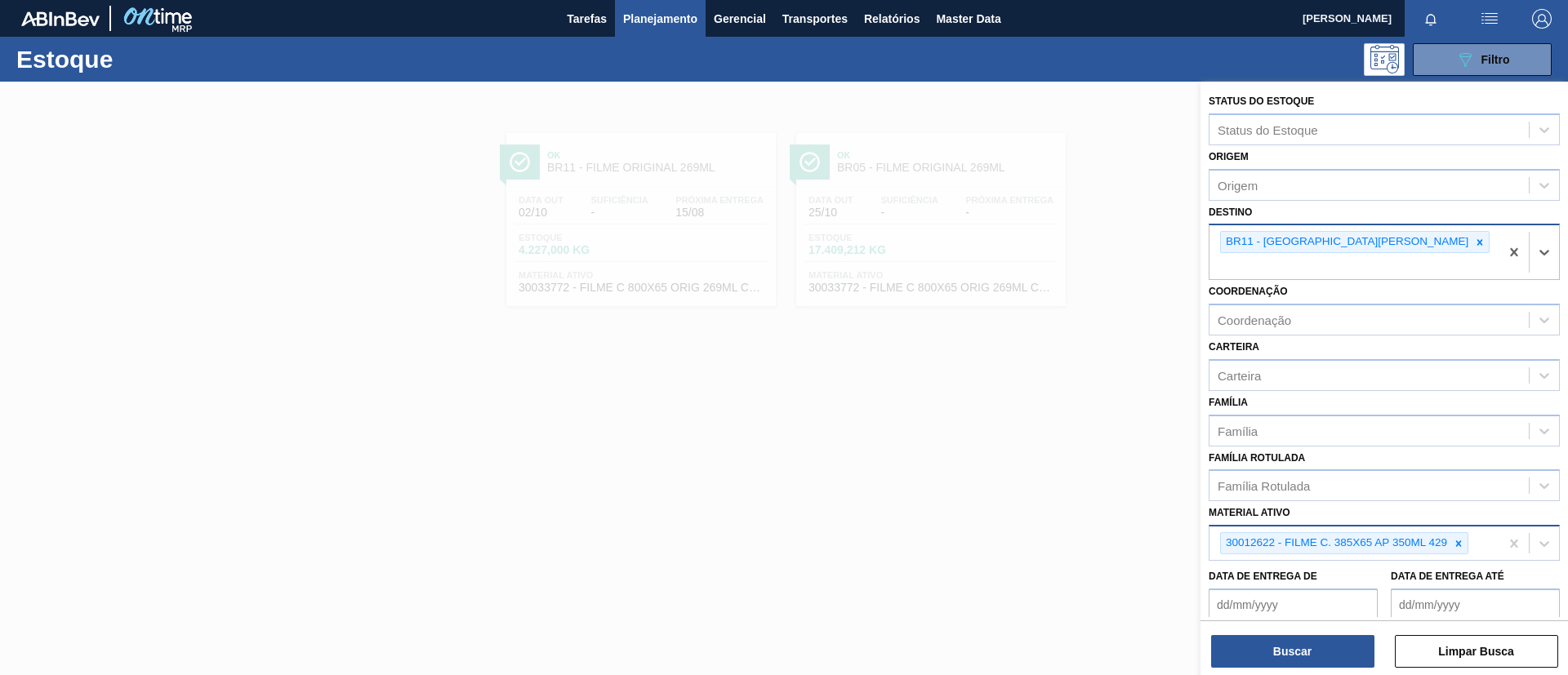
click at [1327, 243] on div "BR11 - São Luís" at bounding box center [1355, 242] width 270 height 22
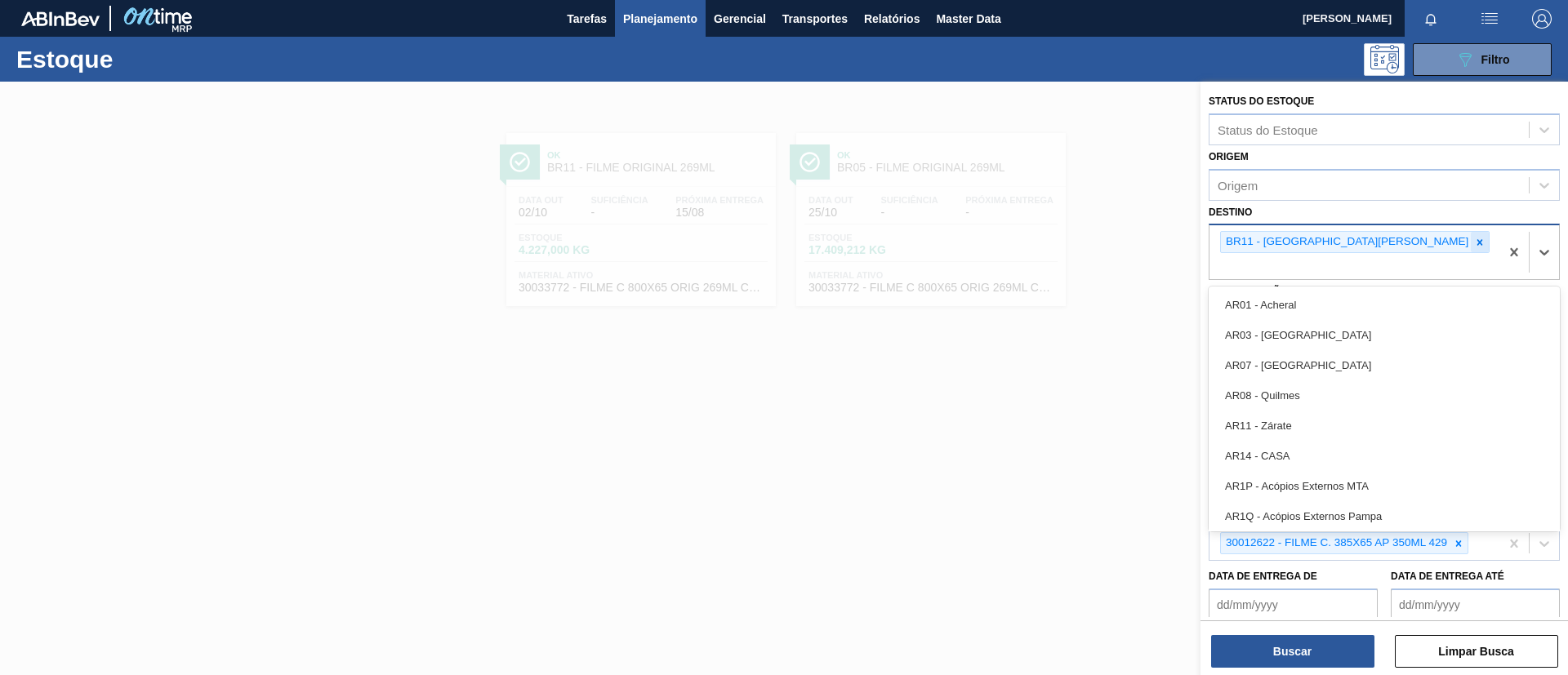
click at [1471, 243] on div at bounding box center [1480, 242] width 18 height 21
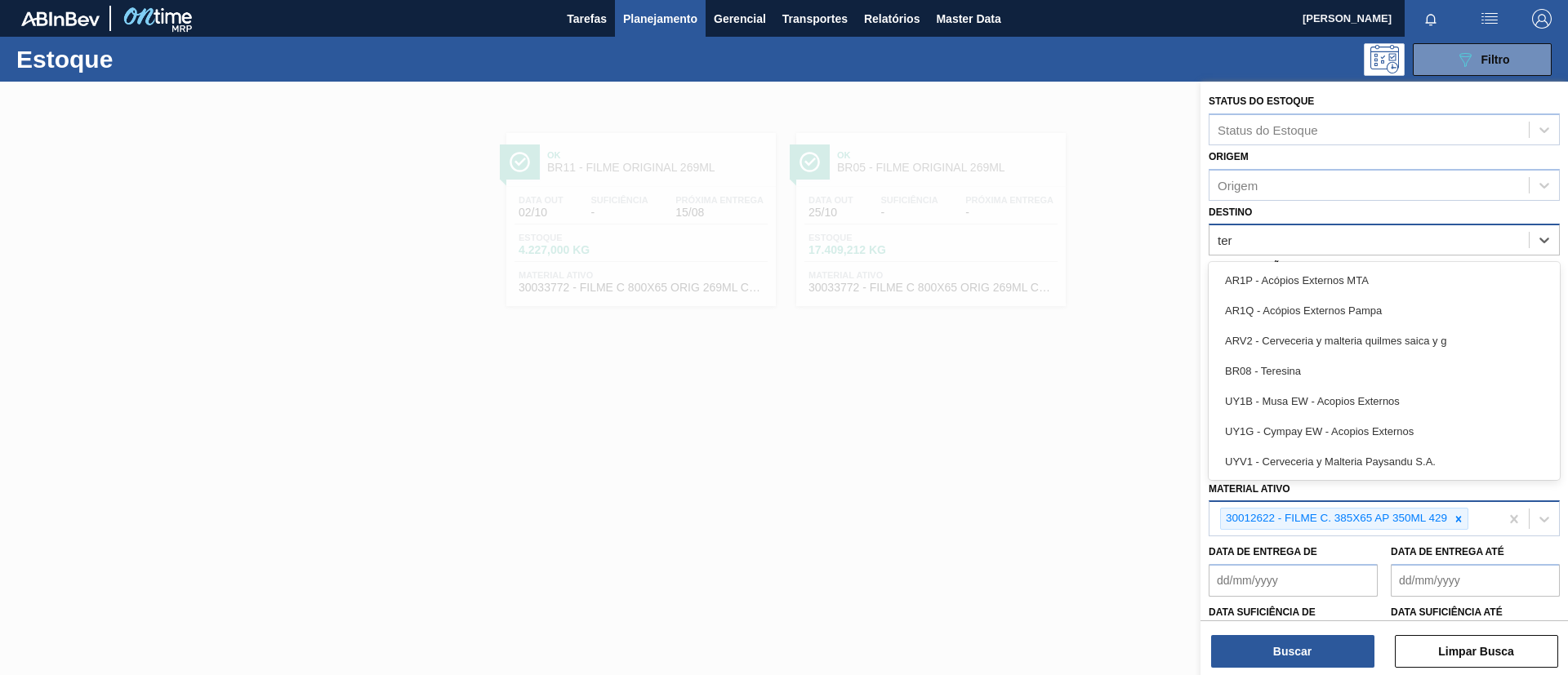
type input "tere"
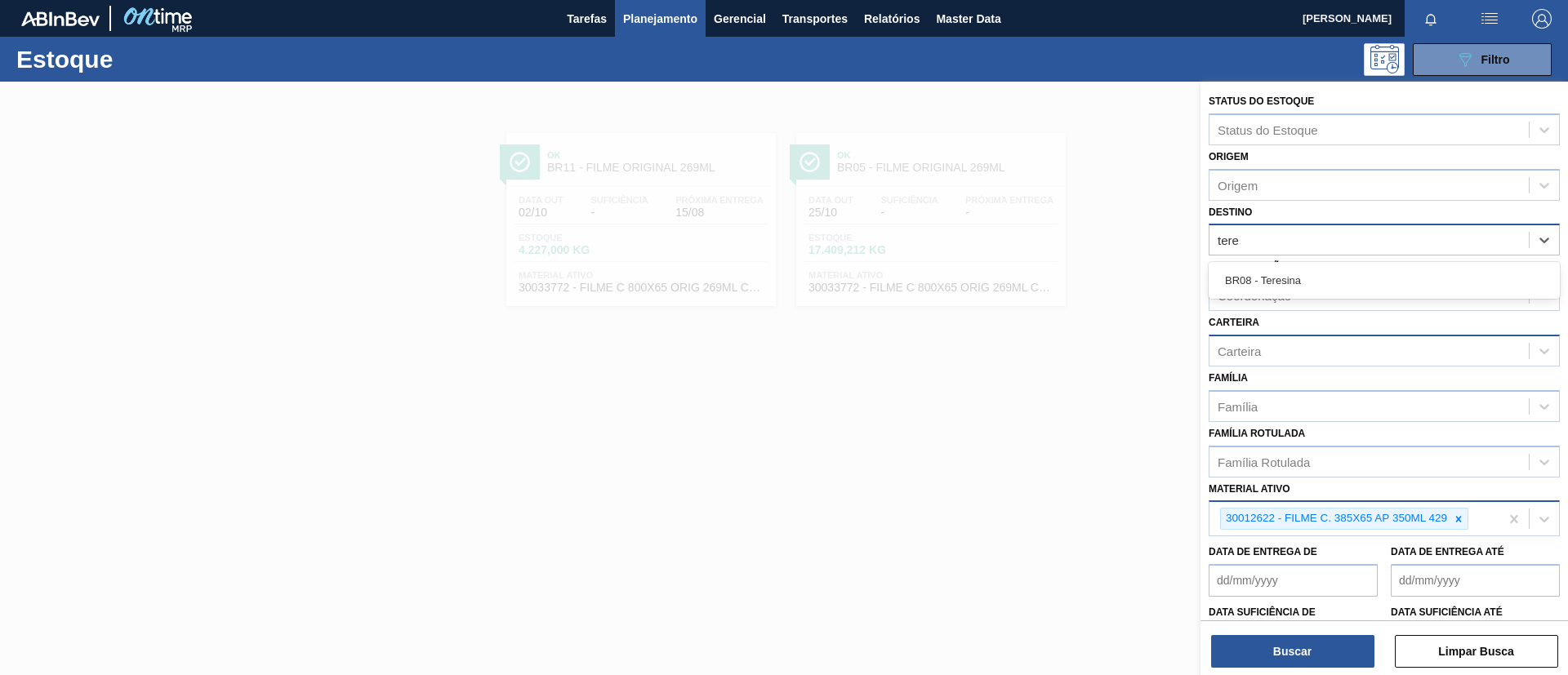
drag, startPoint x: 1333, startPoint y: 286, endPoint x: 1334, endPoint y: 349, distance: 63.0
click at [1333, 281] on div "BR08 - Teresina" at bounding box center [1384, 280] width 351 height 30
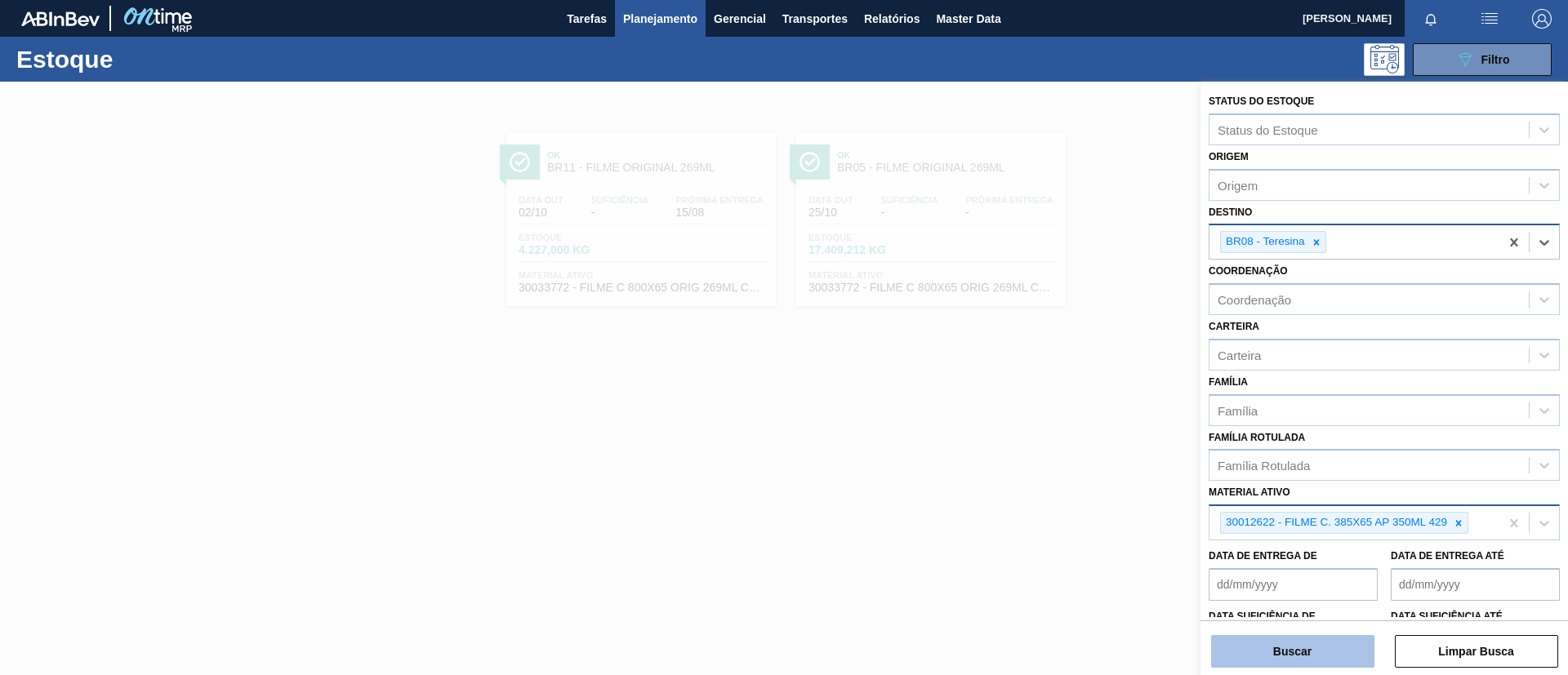
click at [1309, 645] on button "Buscar" at bounding box center [1293, 652] width 163 height 33
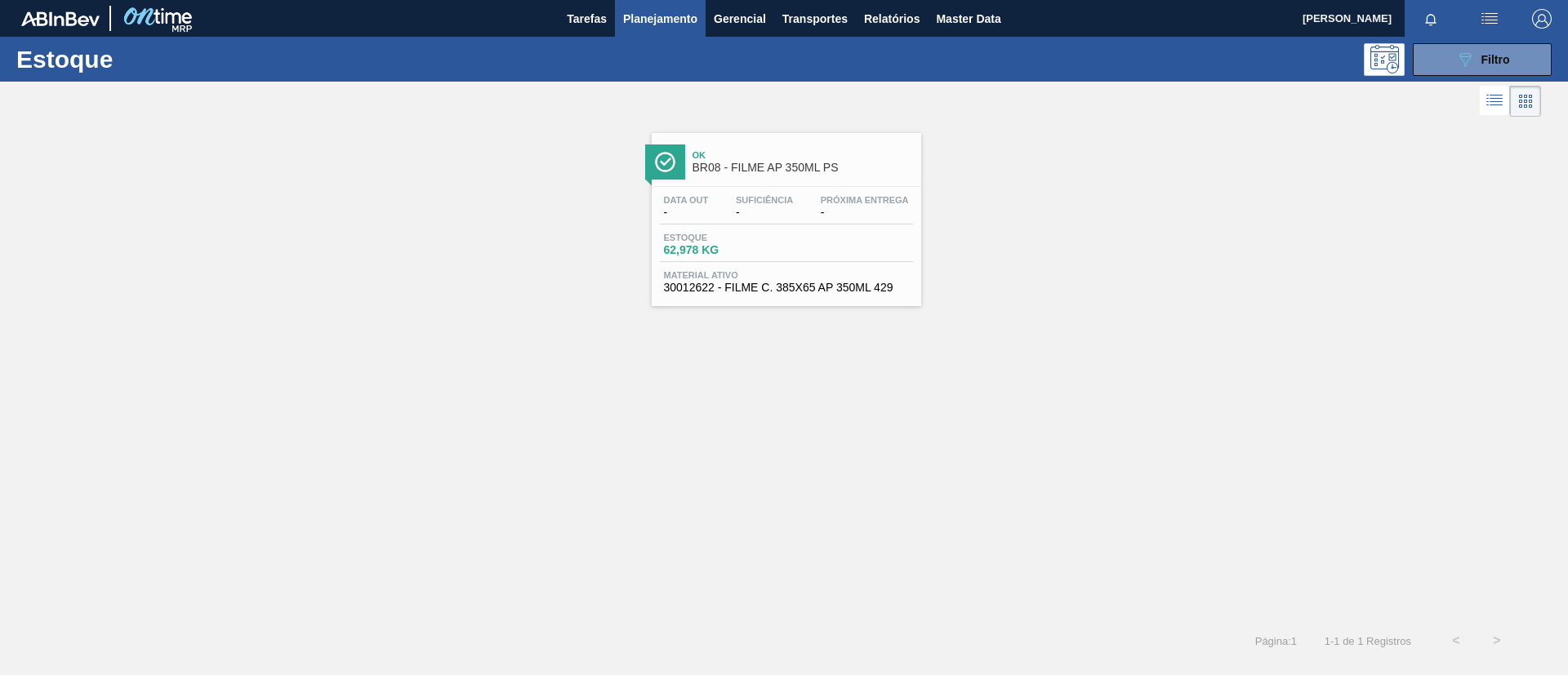
click at [845, 202] on span "Próxima Entrega" at bounding box center [864, 199] width 88 height 9
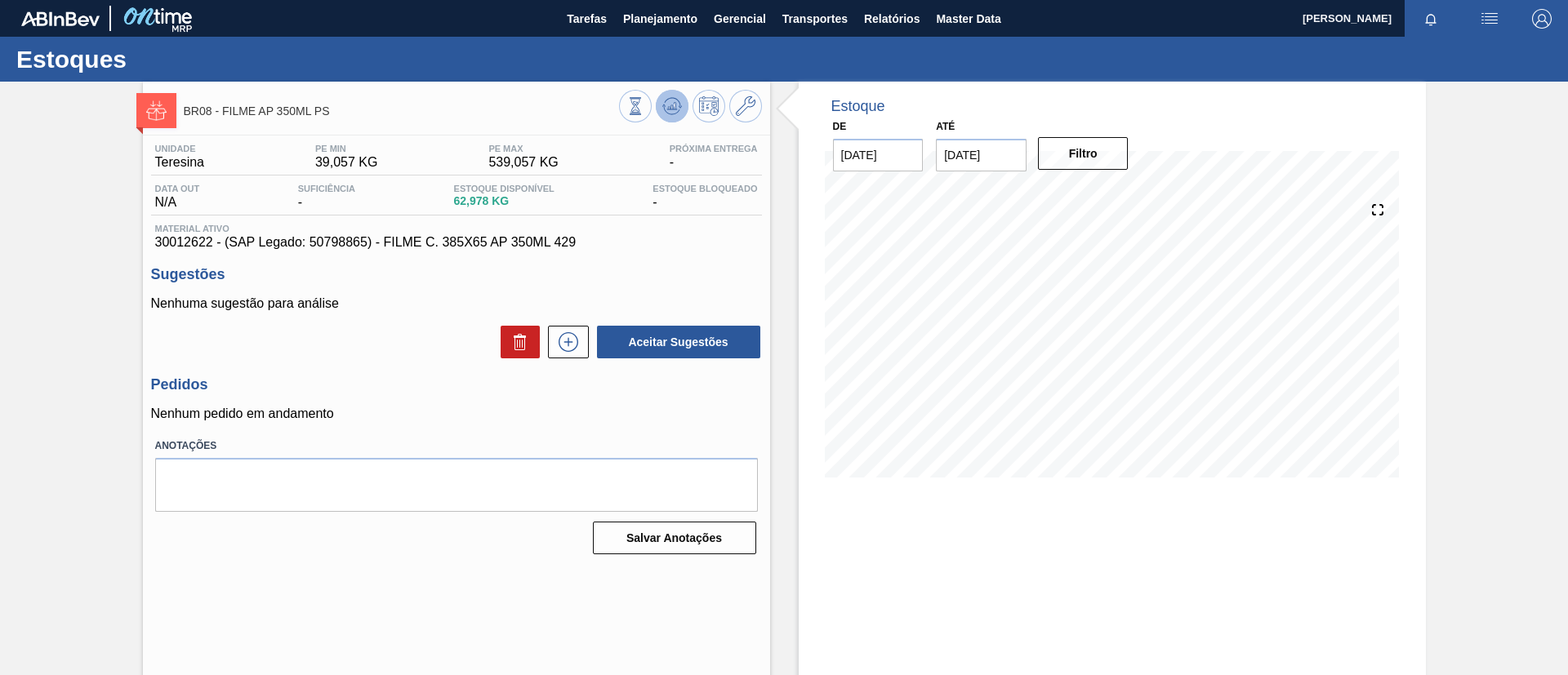
click at [668, 106] on icon at bounding box center [672, 106] width 10 height 8
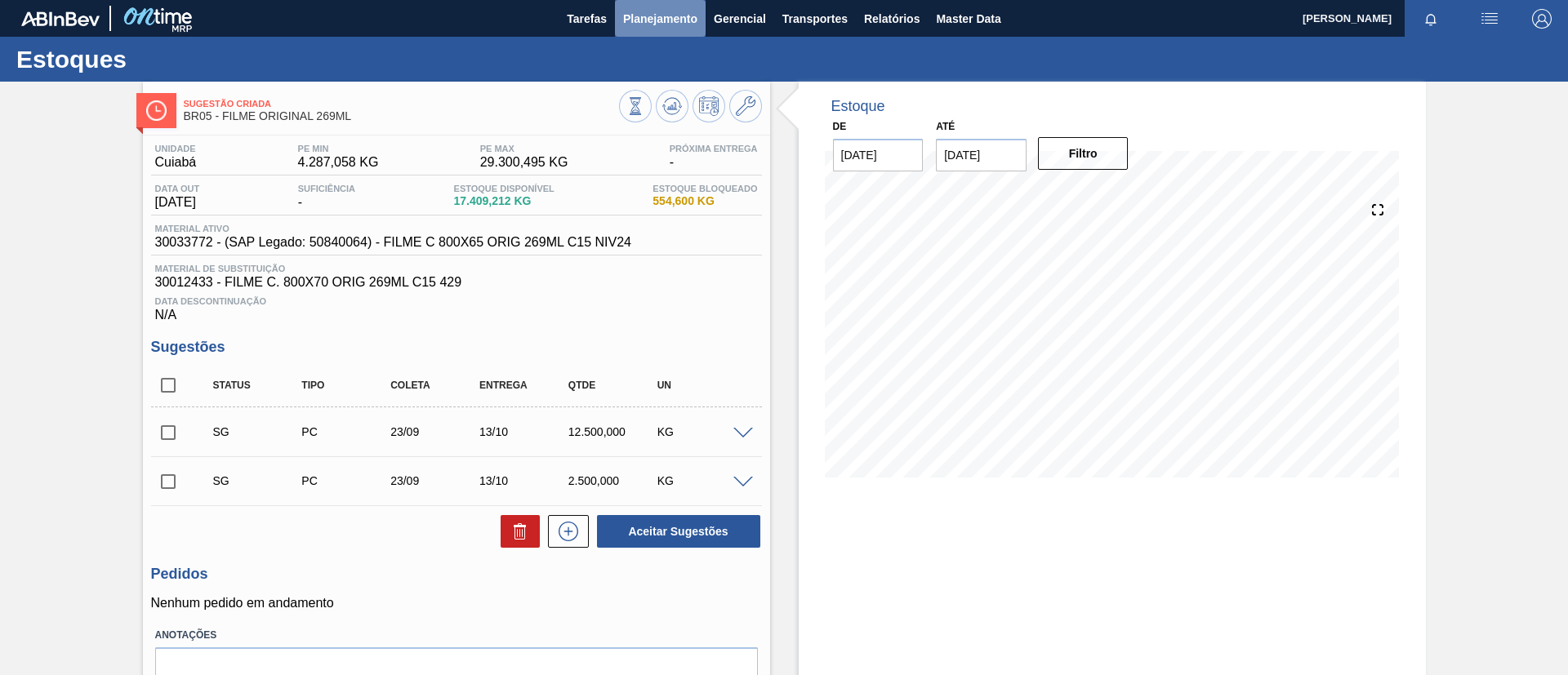
click at [659, 29] on button "Planejamento" at bounding box center [661, 18] width 91 height 37
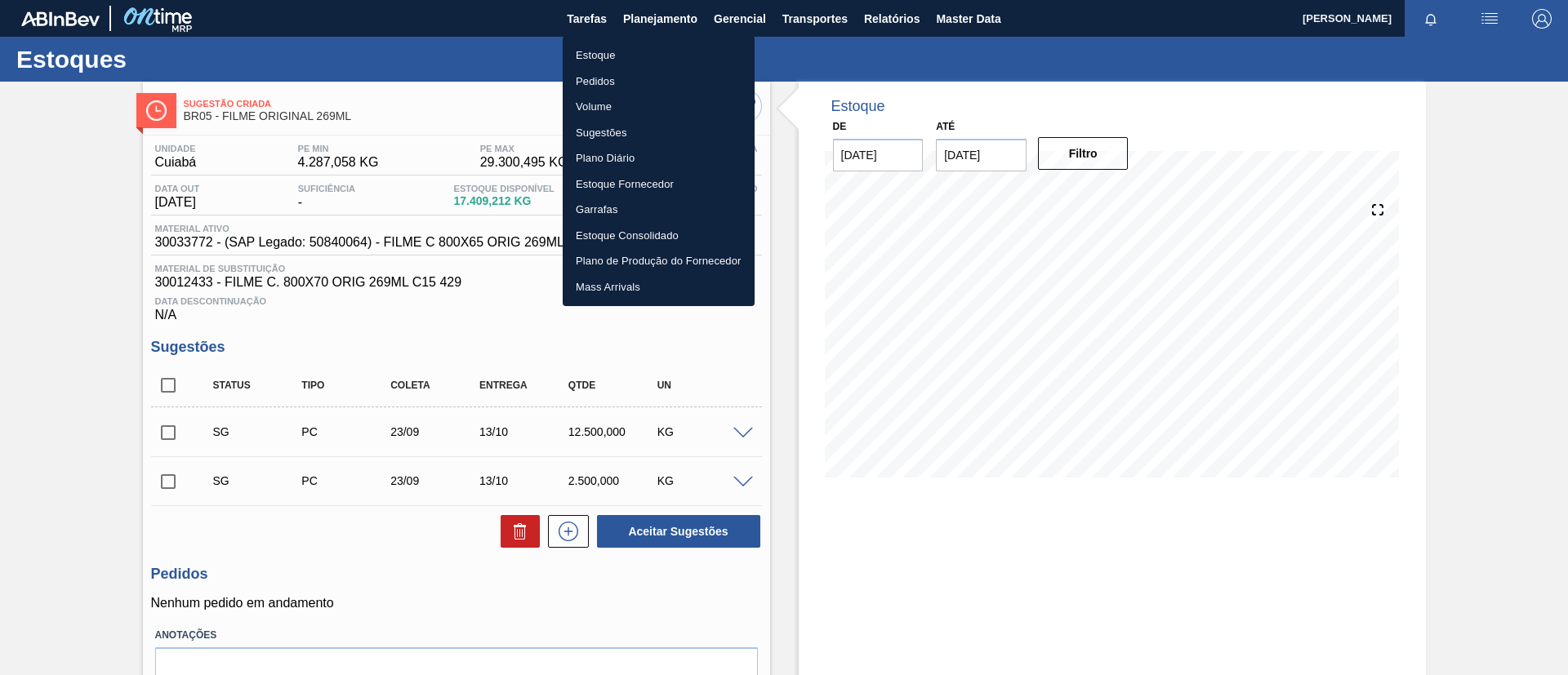
drag, startPoint x: 650, startPoint y: 49, endPoint x: 553, endPoint y: 5, distance: 106.5
click at [651, 51] on li "Estoque" at bounding box center [658, 55] width 192 height 26
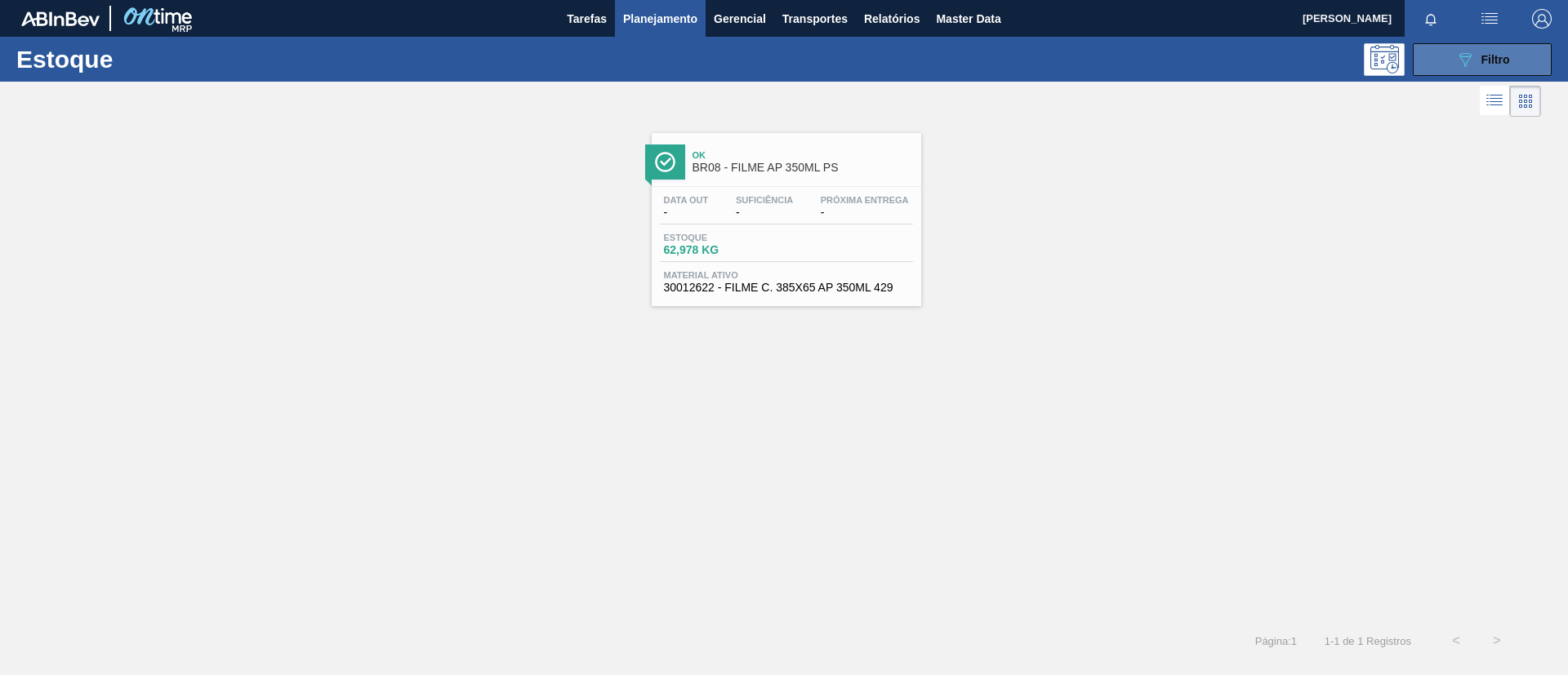
click at [1466, 54] on icon "089F7B8B-B2A5-4AFE-B5C0-19BA573D28AC" at bounding box center [1465, 59] width 20 height 20
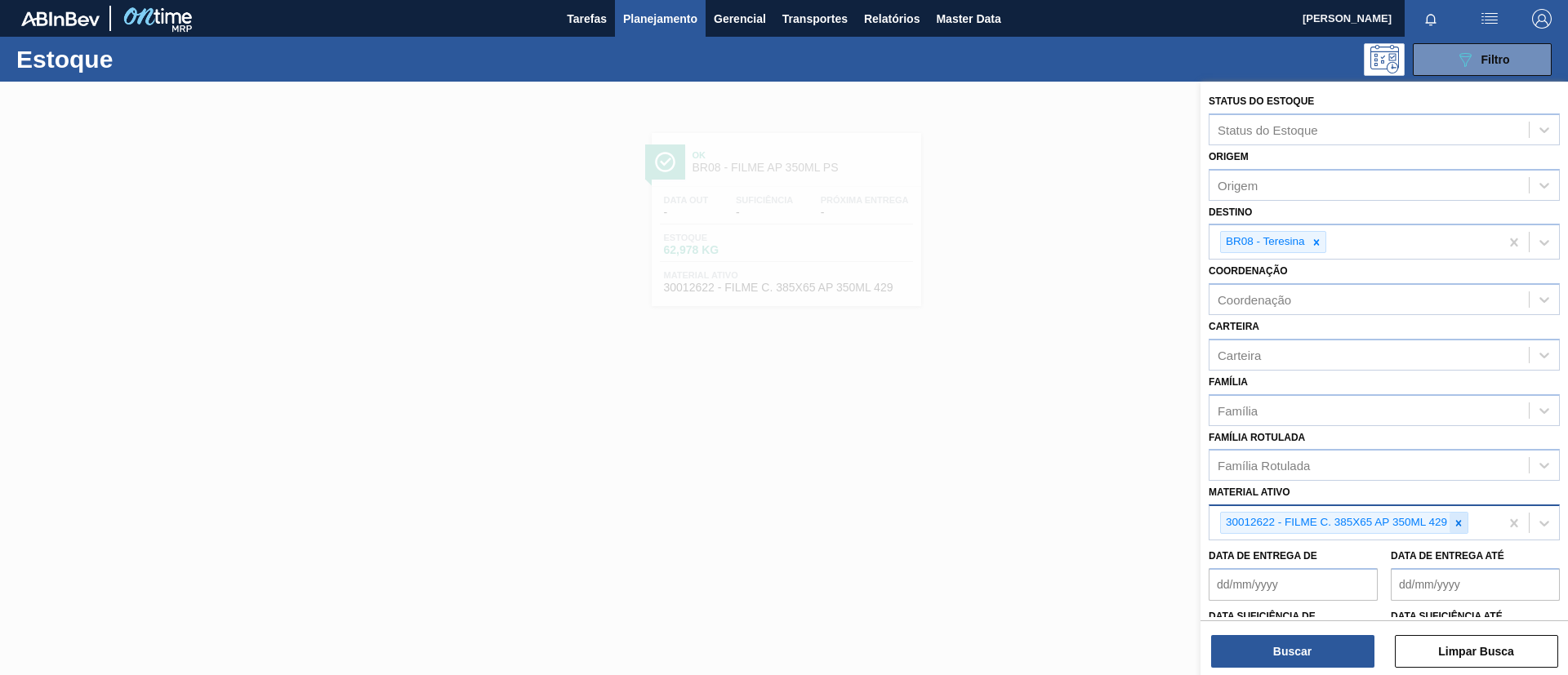
click at [1455, 522] on icon at bounding box center [1458, 523] width 11 height 11
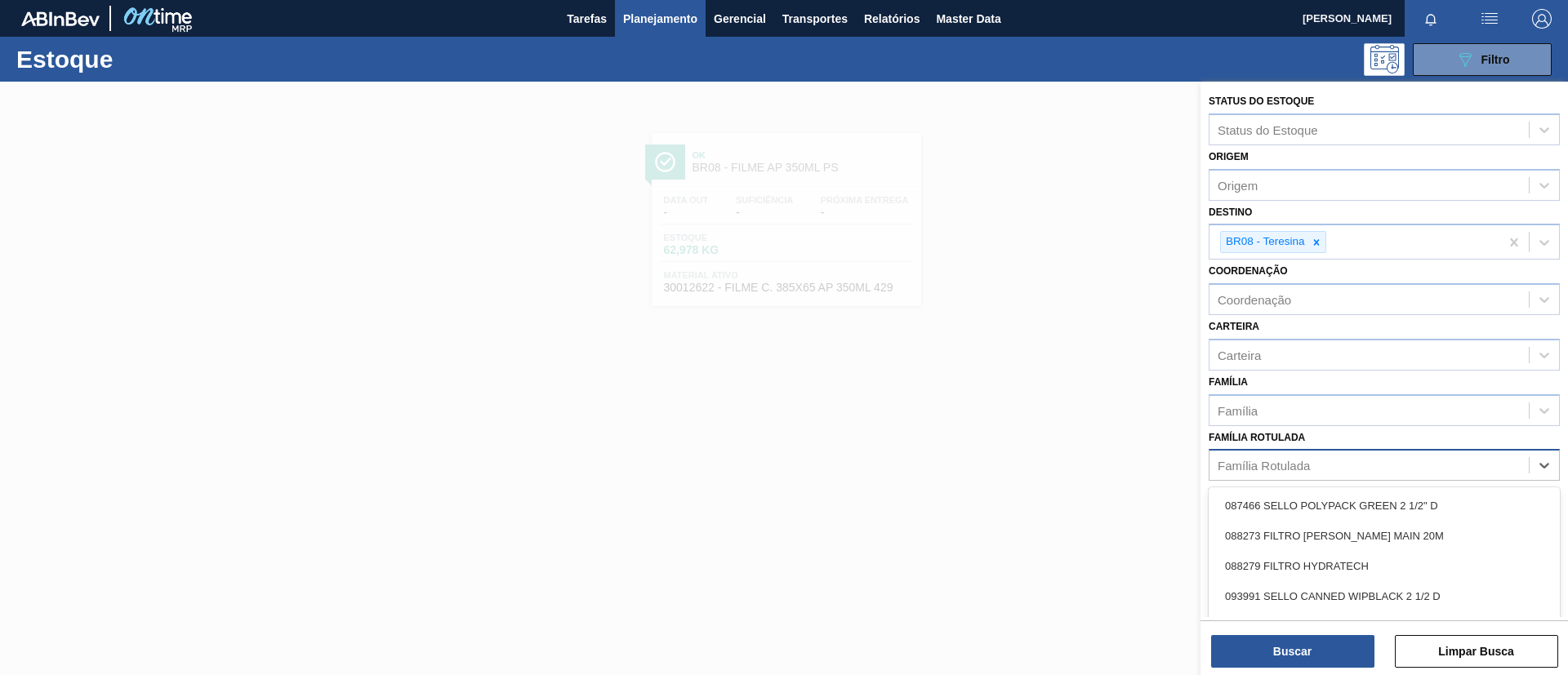
click at [1315, 476] on div "Família Rotulada" at bounding box center [1370, 466] width 320 height 24
type Rotulada "original 269ml"
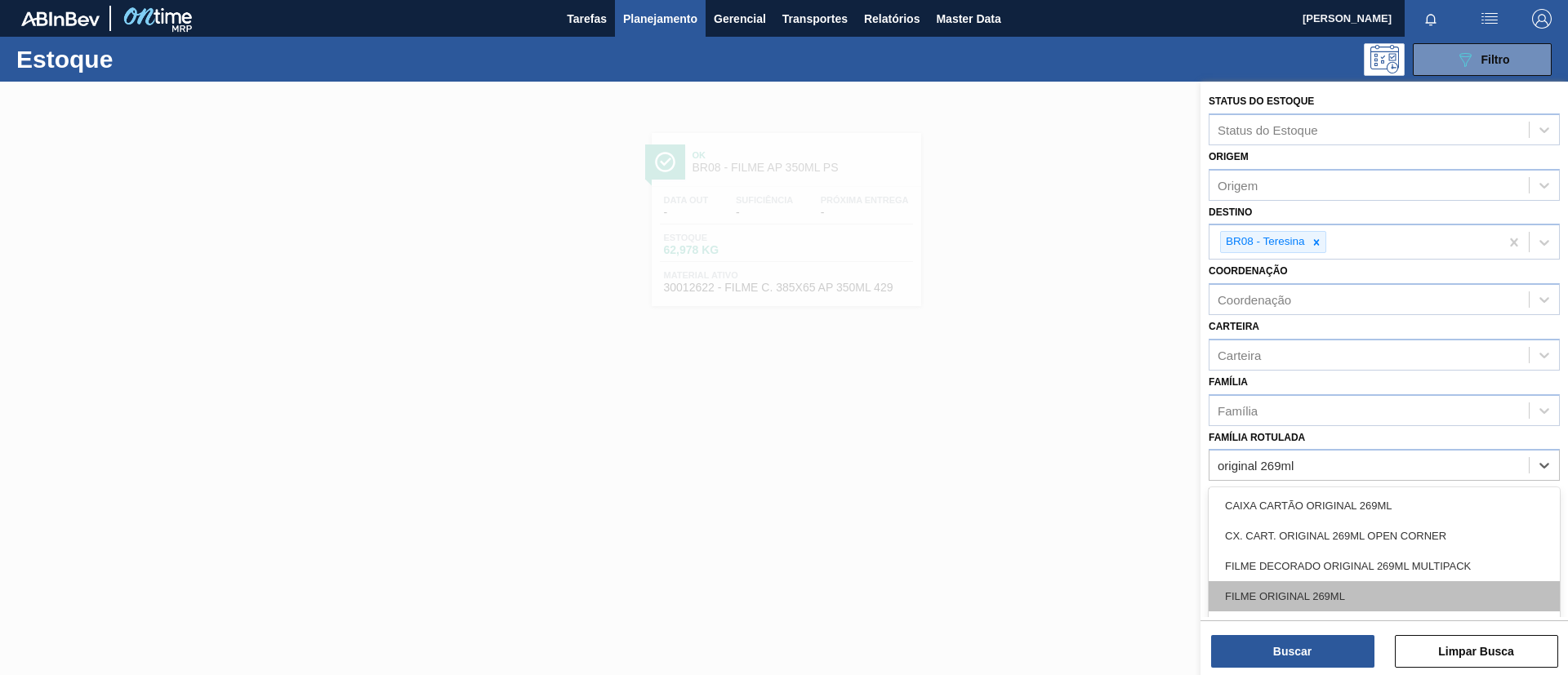
click at [1325, 581] on div "FILME ORIGINAL 269ML" at bounding box center [1384, 596] width 351 height 30
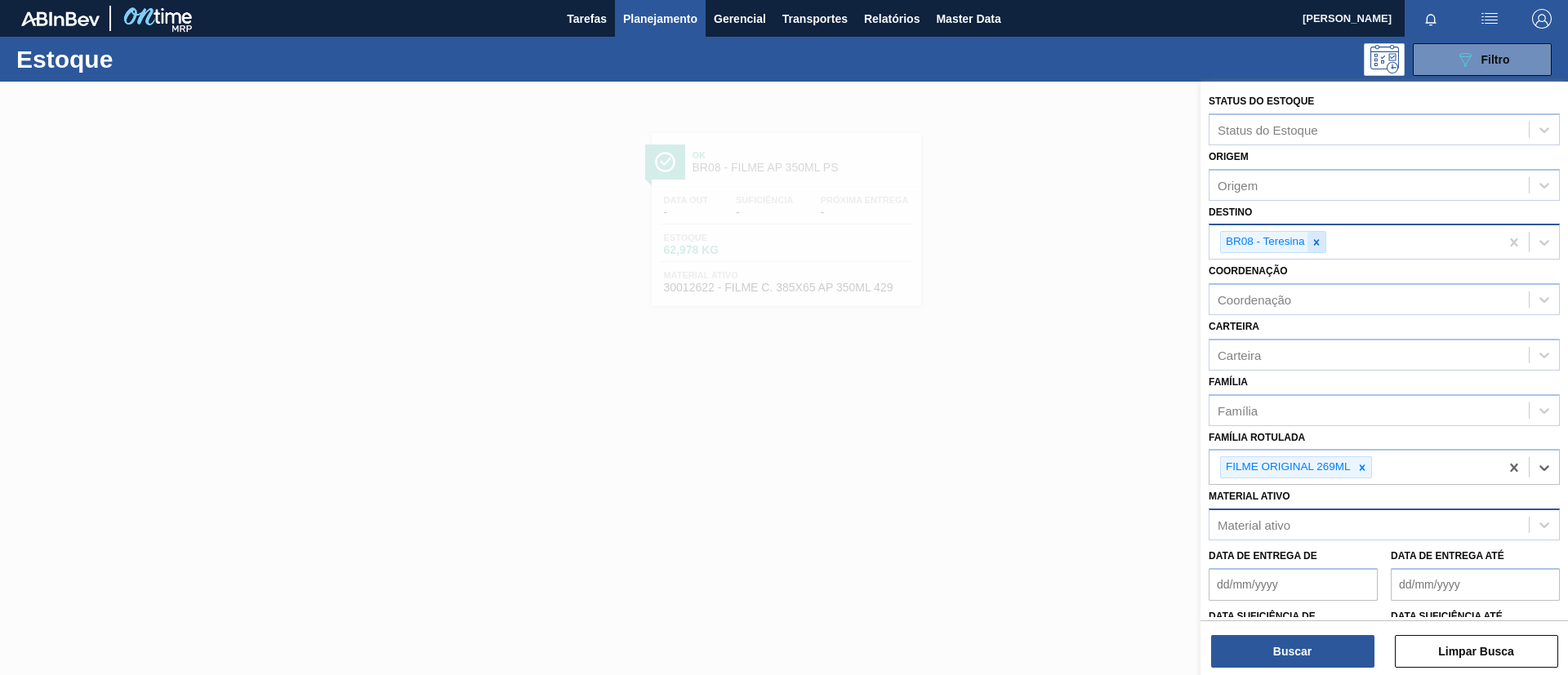
click at [1316, 246] on icon at bounding box center [1316, 242] width 11 height 11
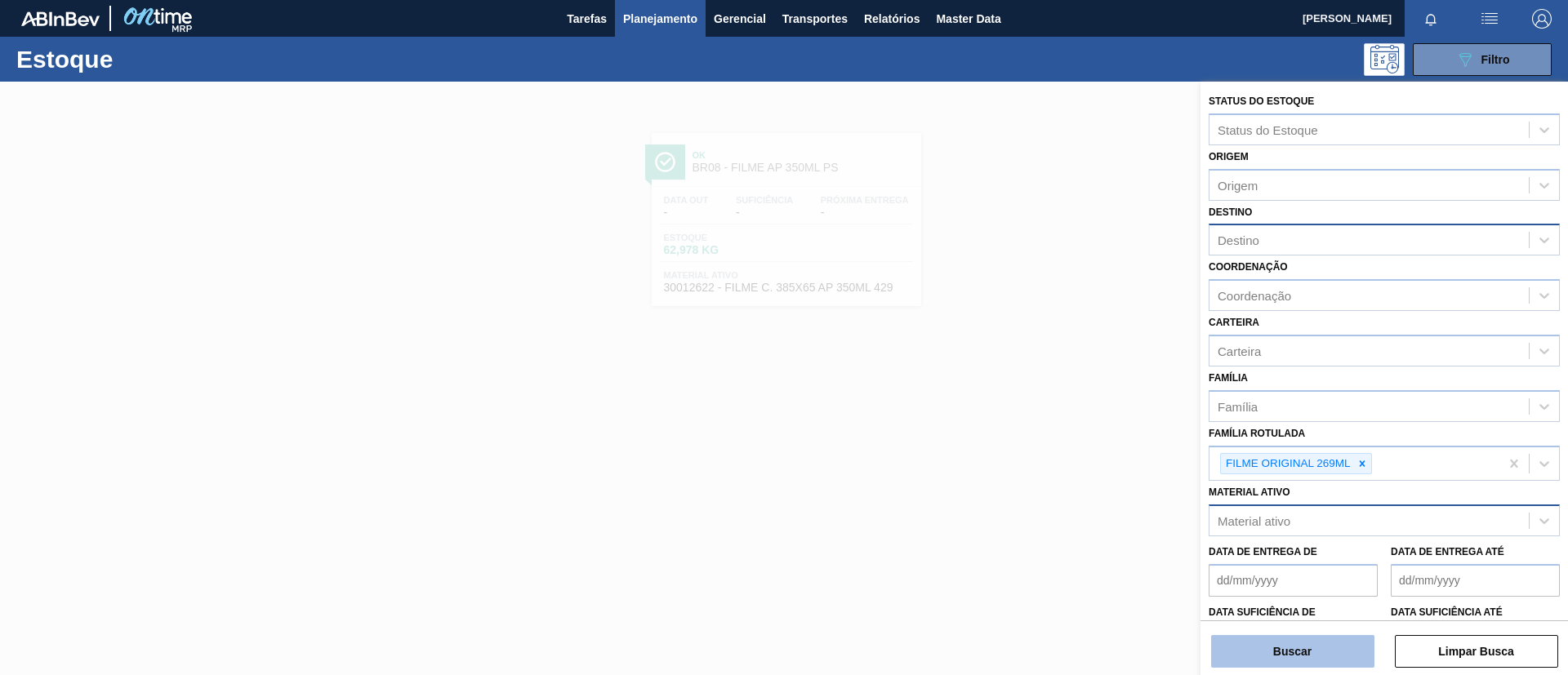
click at [1328, 654] on button "Buscar" at bounding box center [1293, 652] width 163 height 33
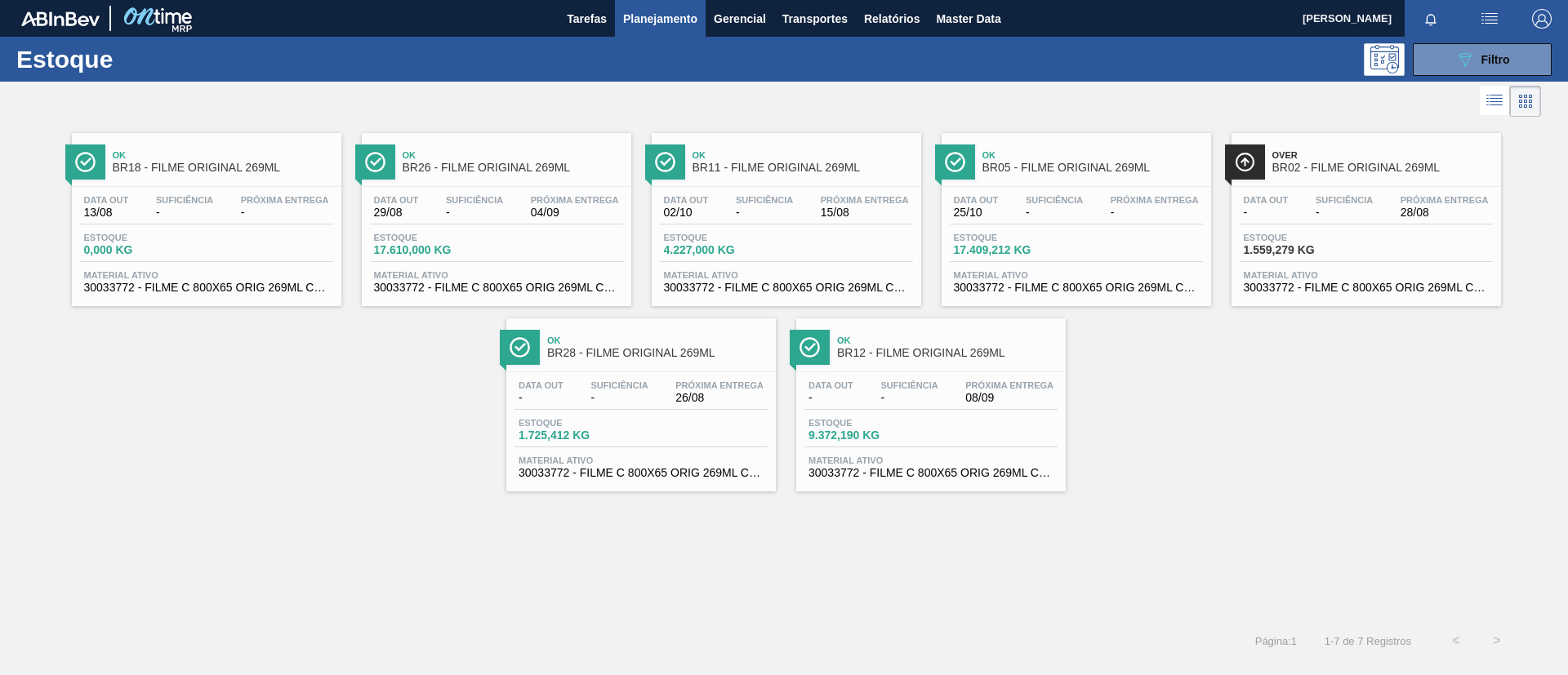
click at [779, 177] on div "Ok BR11 - FILME ORIGINAL 269ML" at bounding box center [802, 161] width 221 height 37
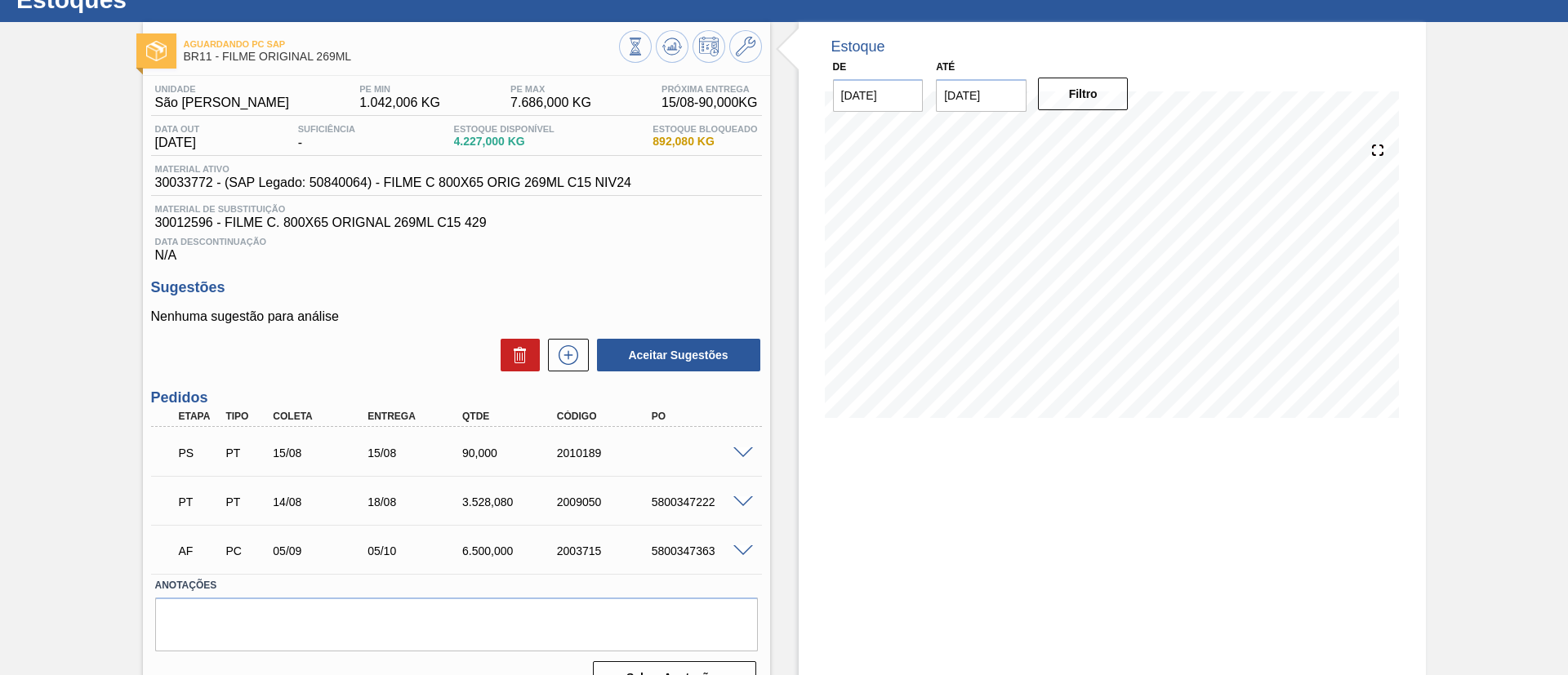
scroll to position [92, 0]
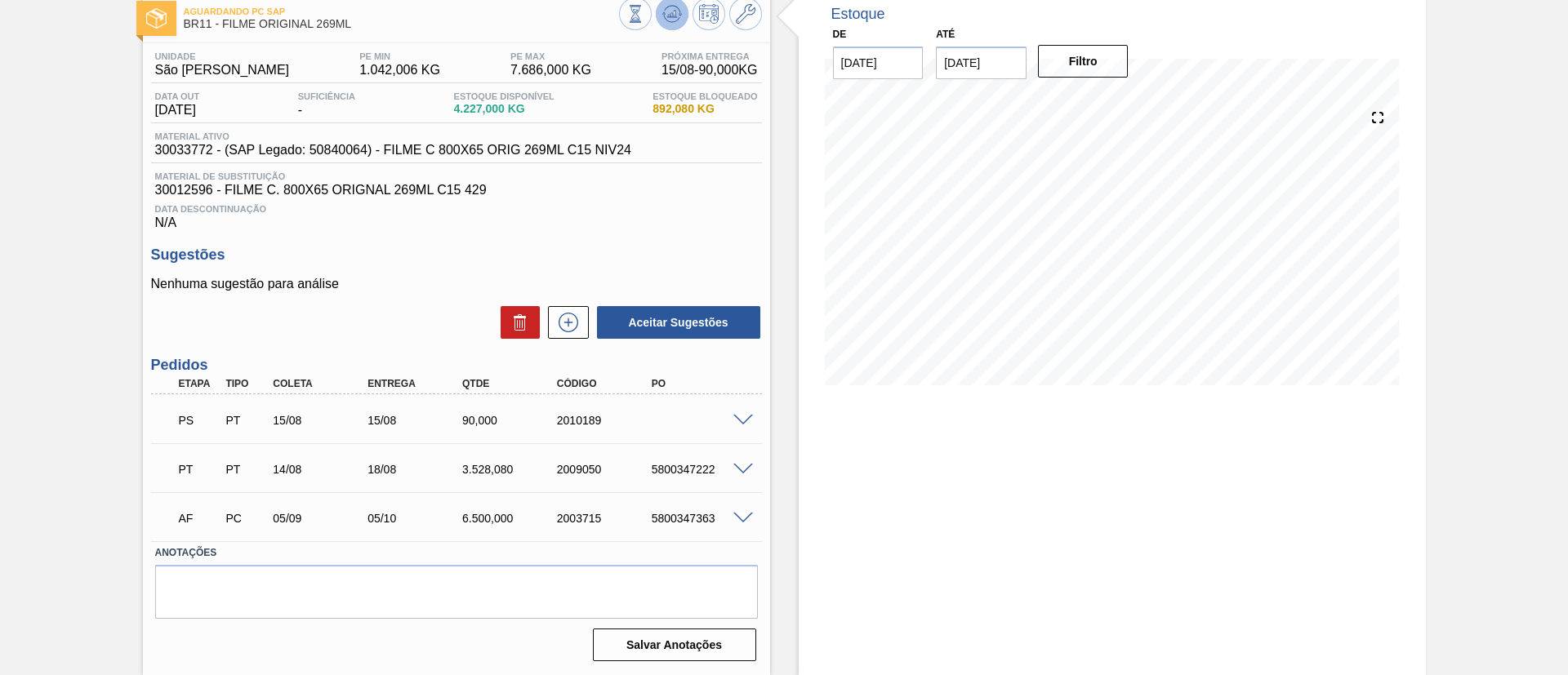
click at [644, 13] on icon at bounding box center [635, 14] width 18 height 18
